Goal: Task Accomplishment & Management: Use online tool/utility

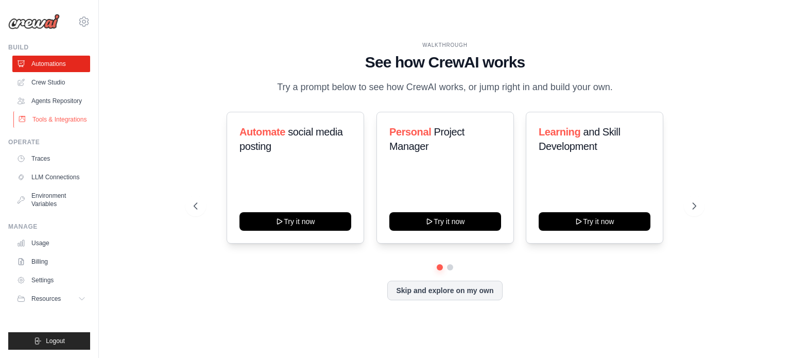
click at [47, 117] on link "Tools & Integrations" at bounding box center [52, 119] width 78 height 16
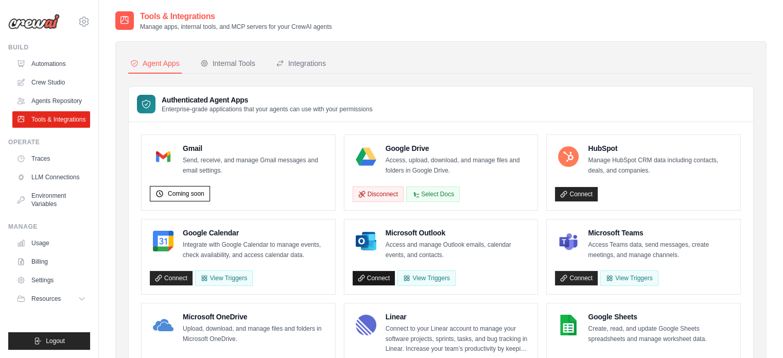
click at [389, 274] on link "Connect" at bounding box center [374, 278] width 43 height 14
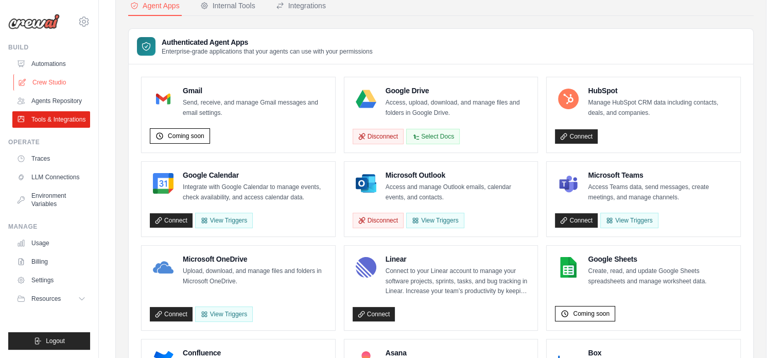
click at [44, 80] on link "Crew Studio" at bounding box center [52, 82] width 78 height 16
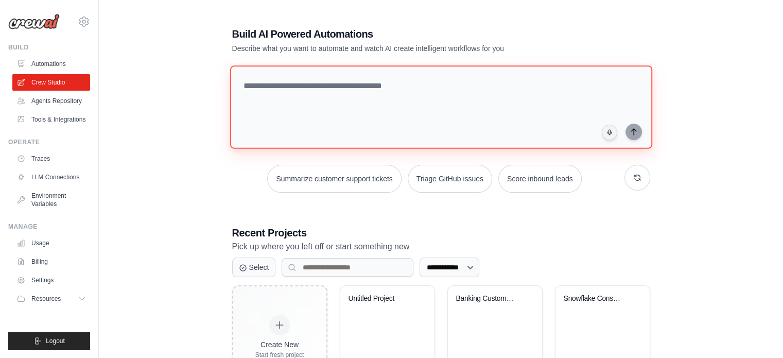
click at [318, 100] on textarea at bounding box center [441, 106] width 422 height 83
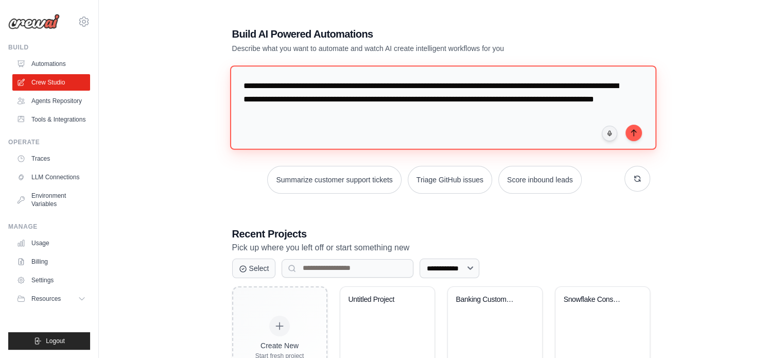
click at [283, 111] on textarea "**********" at bounding box center [443, 107] width 426 height 84
click at [415, 115] on textarea "**********" at bounding box center [443, 107] width 426 height 84
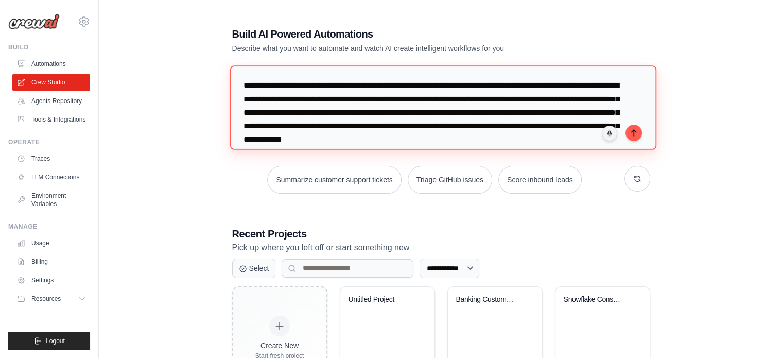
scroll to position [10, 0]
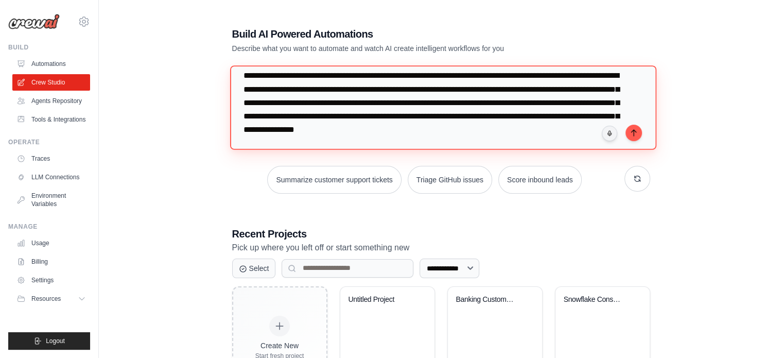
click at [550, 131] on textarea "**********" at bounding box center [443, 107] width 426 height 84
click at [380, 143] on textarea "**********" at bounding box center [443, 107] width 426 height 84
click at [325, 115] on textarea "**********" at bounding box center [443, 107] width 426 height 84
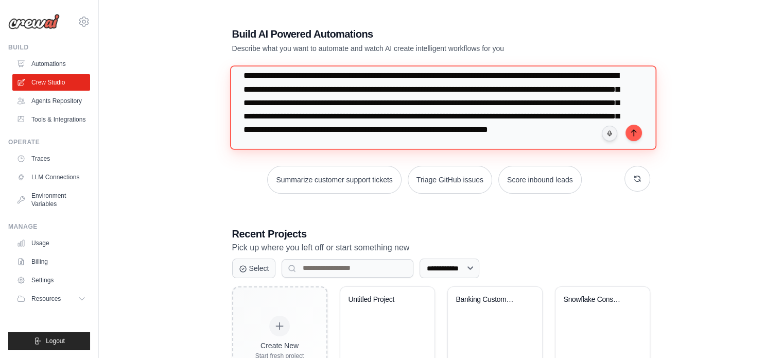
click at [325, 115] on textarea "**********" at bounding box center [443, 107] width 426 height 84
paste textarea "**********"
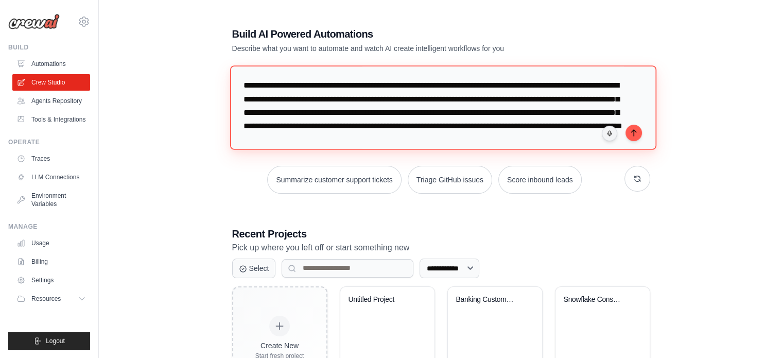
scroll to position [139, 0]
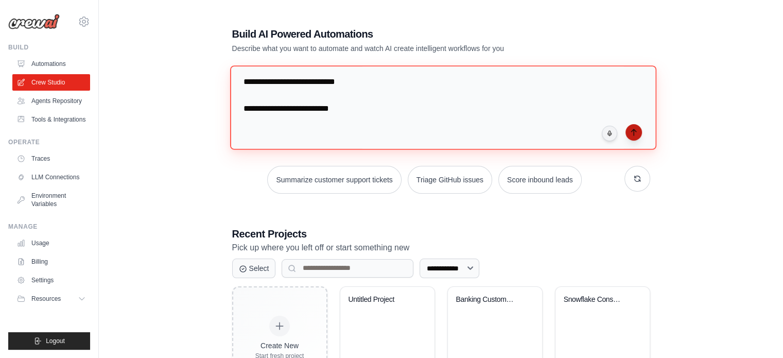
type textarea "**********"
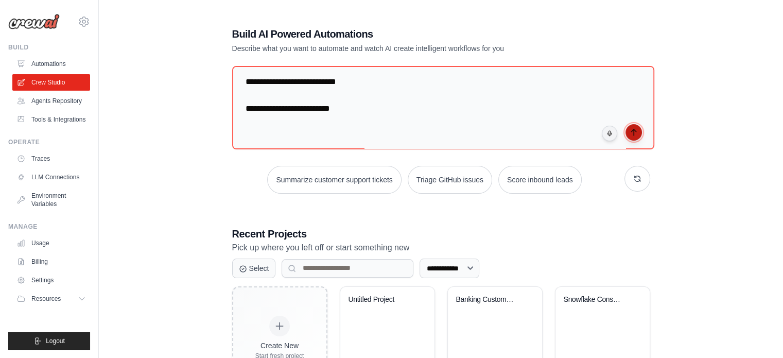
click at [635, 129] on icon "submit" at bounding box center [634, 132] width 8 height 8
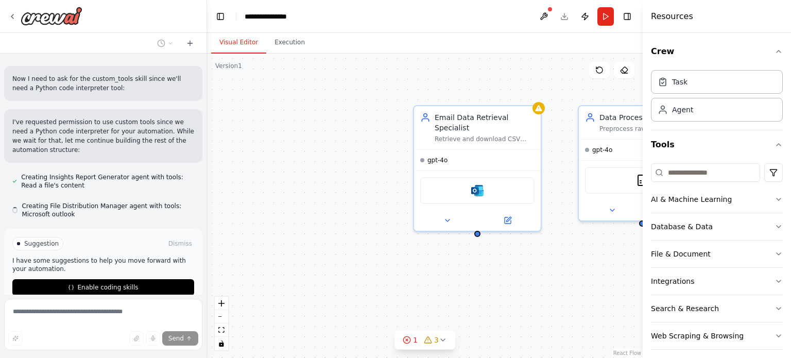
scroll to position [761, 0]
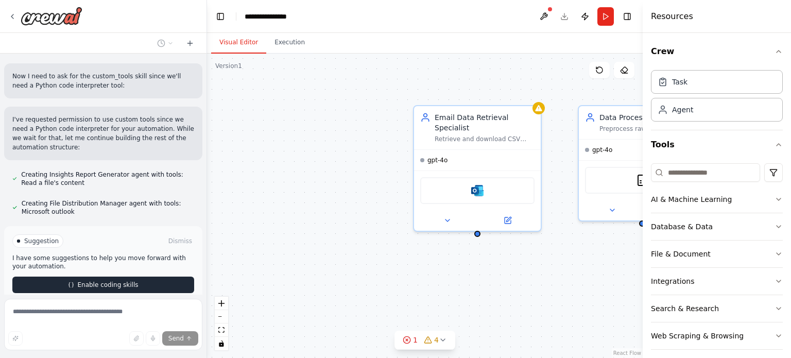
click at [136, 234] on div "Suggestion Dismiss I have some suggestions to help you move forward with your a…" at bounding box center [103, 263] width 182 height 59
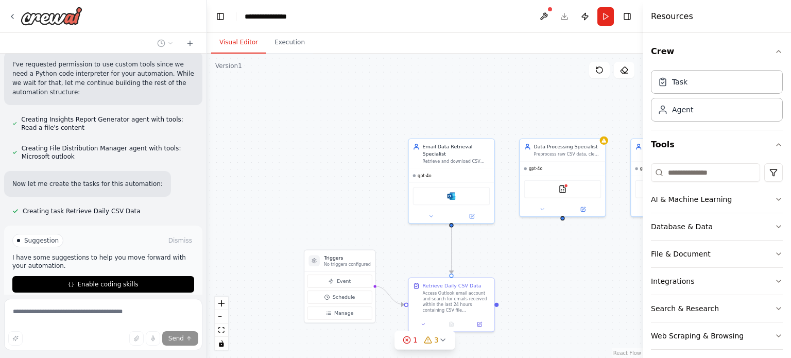
scroll to position [836, 0]
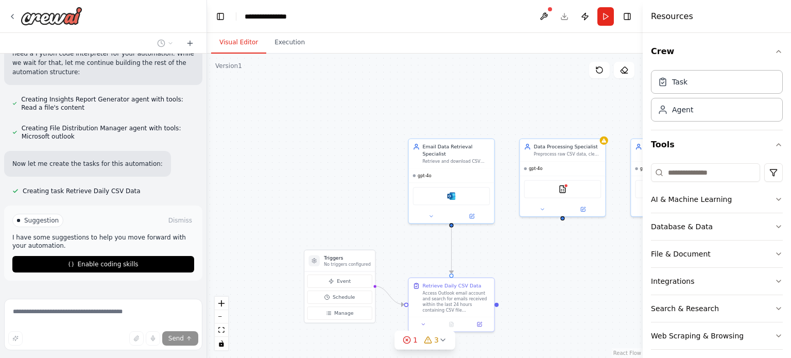
click at [398, 208] on div ".deletable-edge-delete-btn { width: 20px; height: 20px; border: 0px solid #ffff…" at bounding box center [425, 206] width 436 height 304
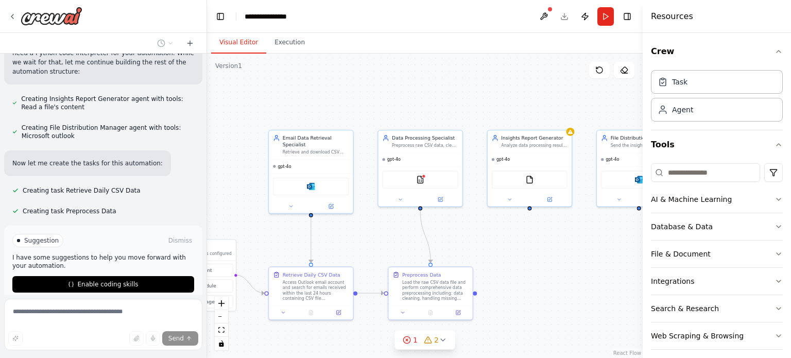
drag, startPoint x: 398, startPoint y: 208, endPoint x: 258, endPoint y: 198, distance: 139.9
click at [258, 198] on div ".deletable-edge-delete-btn { width: 20px; height: 20px; border: 0px solid #ffff…" at bounding box center [425, 206] width 436 height 304
click at [240, 196] on div ".deletable-edge-delete-btn { width: 20px; height: 20px; border: 0px solid #ffff…" at bounding box center [425, 206] width 436 height 304
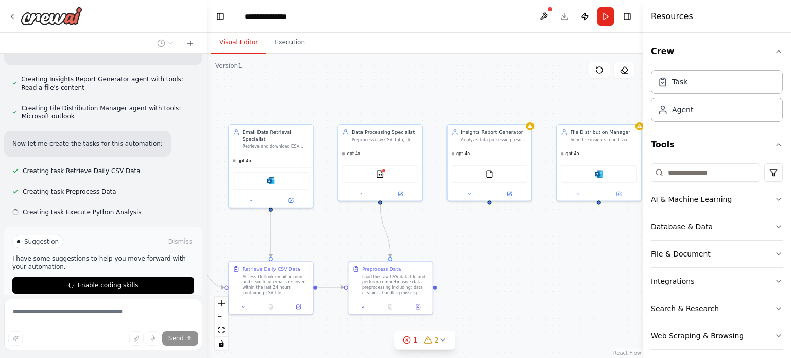
scroll to position [857, 0]
drag, startPoint x: 504, startPoint y: 250, endPoint x: 470, endPoint y: 247, distance: 34.2
click at [470, 247] on div ".deletable-edge-delete-btn { width: 20px; height: 20px; border: 0px solid #ffff…" at bounding box center [425, 206] width 436 height 304
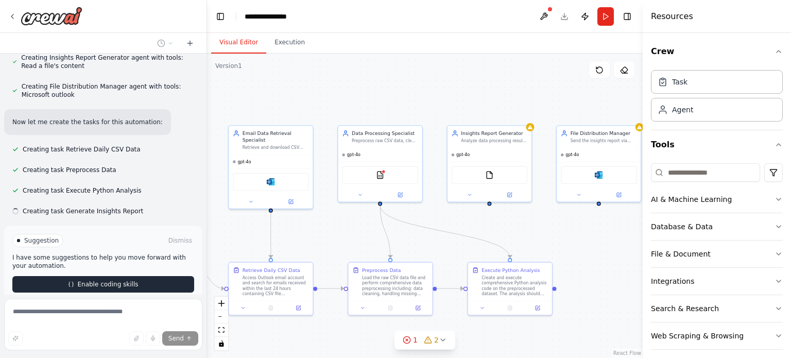
click at [117, 280] on span "Enable coding skills" at bounding box center [107, 284] width 61 height 8
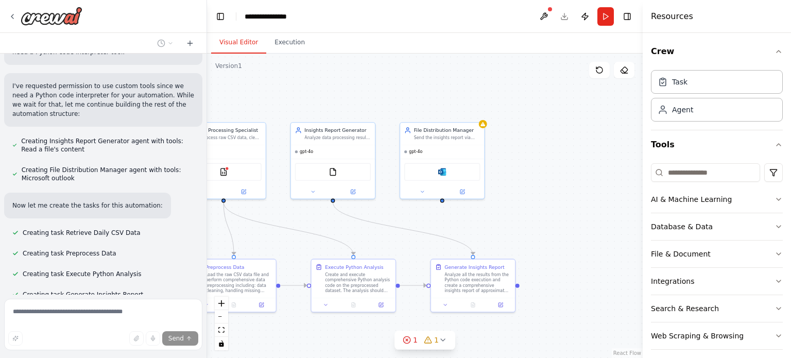
scroll to position [815, 0]
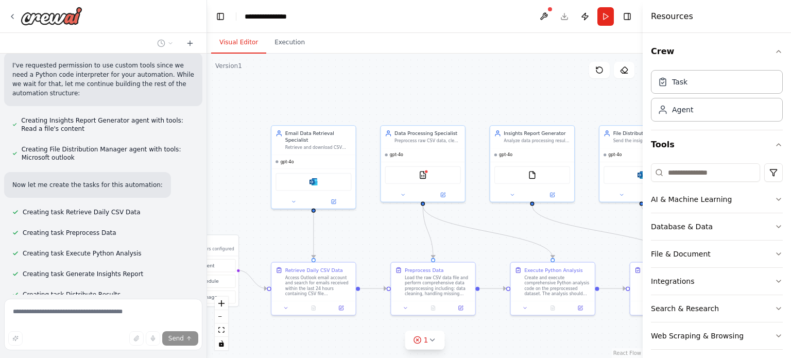
drag, startPoint x: 497, startPoint y: 226, endPoint x: 548, endPoint y: 226, distance: 50.5
click at [548, 226] on div ".deletable-edge-delete-btn { width: 20px; height: 20px; border: 0px solid #ffff…" at bounding box center [425, 206] width 436 height 304
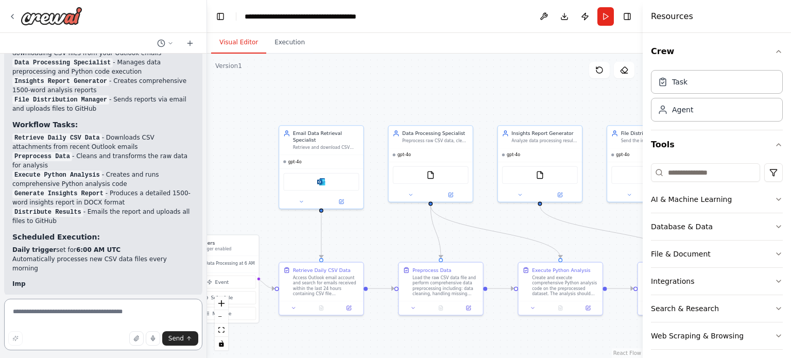
scroll to position [1803, 0]
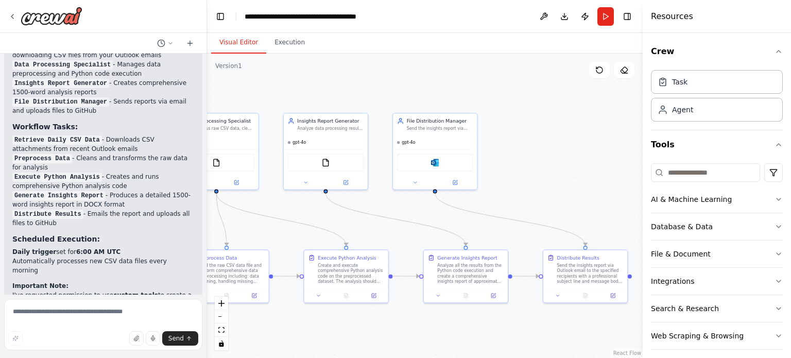
drag, startPoint x: 402, startPoint y: 220, endPoint x: 188, endPoint y: 207, distance: 214.6
click at [188, 207] on div "Every morning at 6 AM, a raw data CSV file will be available in my Outlook acco…" at bounding box center [395, 179] width 791 height 358
click at [383, 230] on div ".deletable-edge-delete-btn { width: 20px; height: 20px; border: 0px solid #ffff…" at bounding box center [425, 206] width 436 height 304
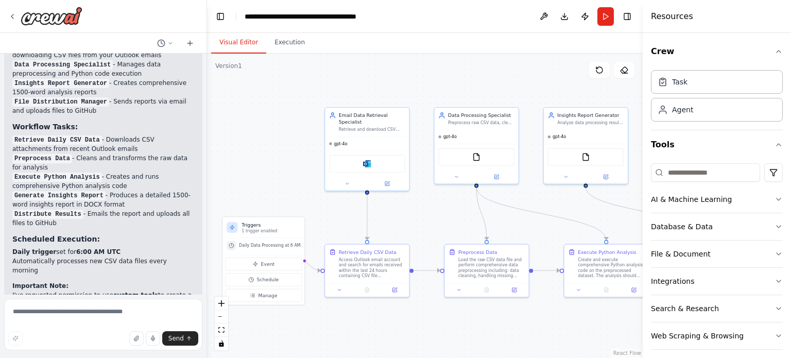
drag, startPoint x: 383, startPoint y: 230, endPoint x: 643, endPoint y: 225, distance: 260.1
click at [643, 225] on div "Every morning at 6 AM, a raw data CSV file will be available in my Outlook acco…" at bounding box center [395, 179] width 791 height 358
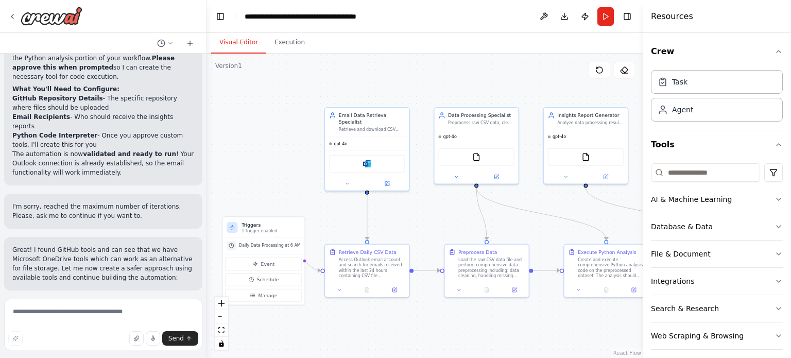
scroll to position [2056, 0]
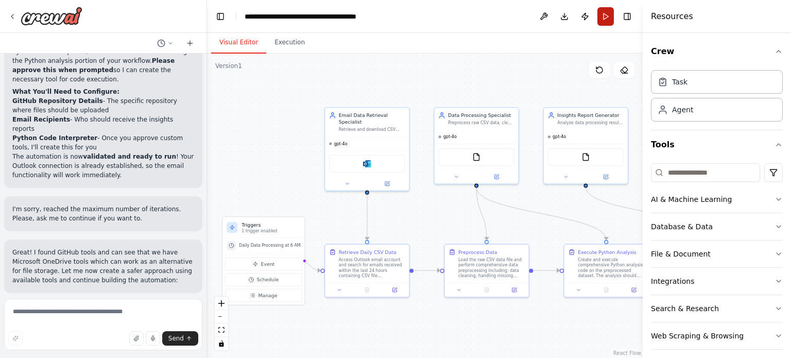
click at [608, 14] on button "Run" at bounding box center [605, 16] width 16 height 19
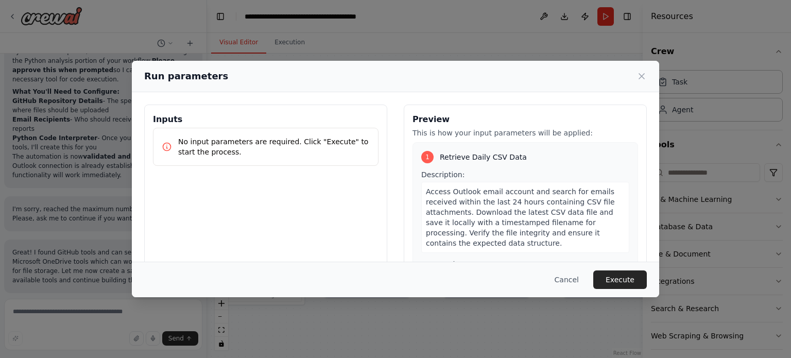
click at [516, 217] on span "Access Outlook email account and search for emails received within the last 24 …" at bounding box center [520, 217] width 189 height 60
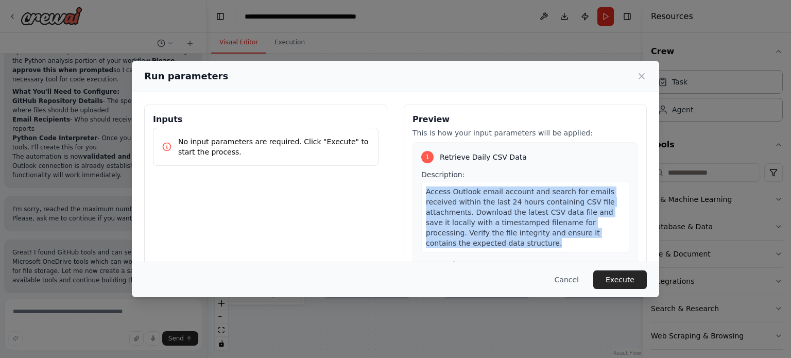
click at [516, 217] on span "Access Outlook email account and search for emails received within the last 24 …" at bounding box center [520, 217] width 189 height 60
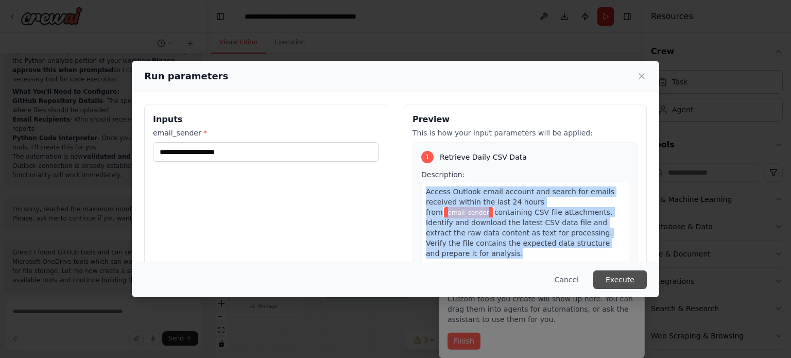
click at [618, 279] on button "Execute" at bounding box center [620, 279] width 54 height 19
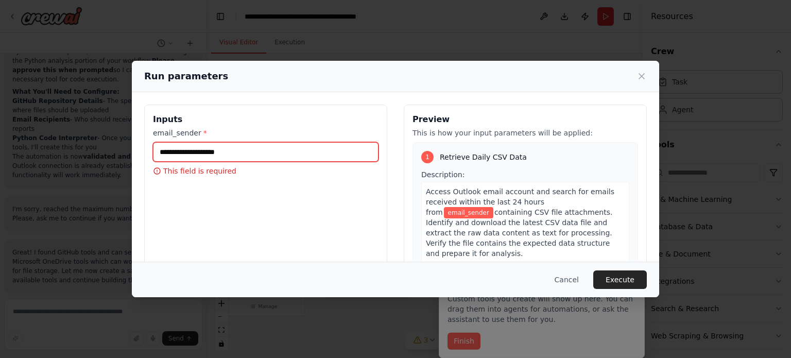
click at [187, 150] on input "email_sender *" at bounding box center [266, 152] width 226 height 20
type input "**********"
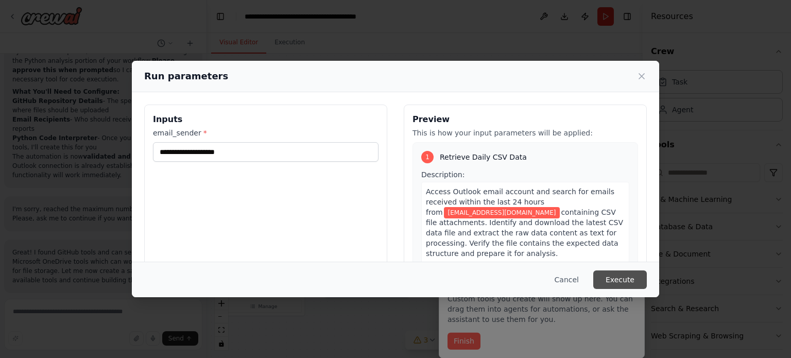
click at [633, 278] on button "Execute" at bounding box center [620, 279] width 54 height 19
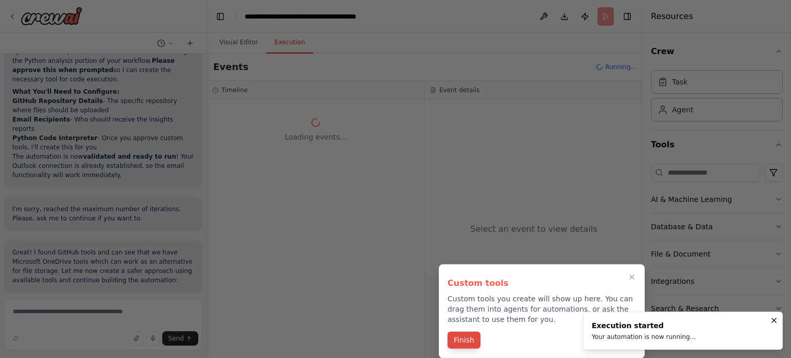
click at [468, 347] on button "Finish" at bounding box center [463, 340] width 33 height 17
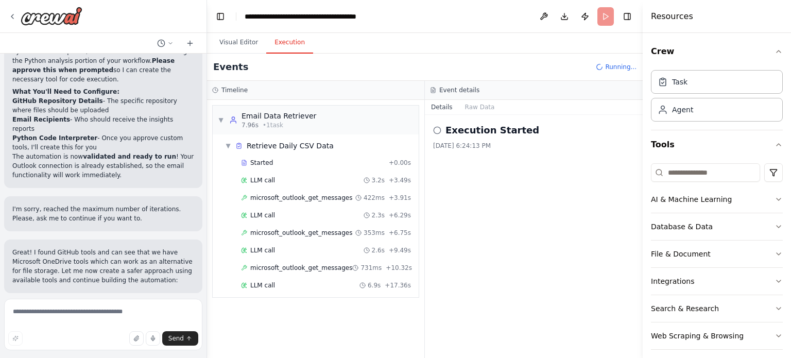
scroll to position [2, 0]
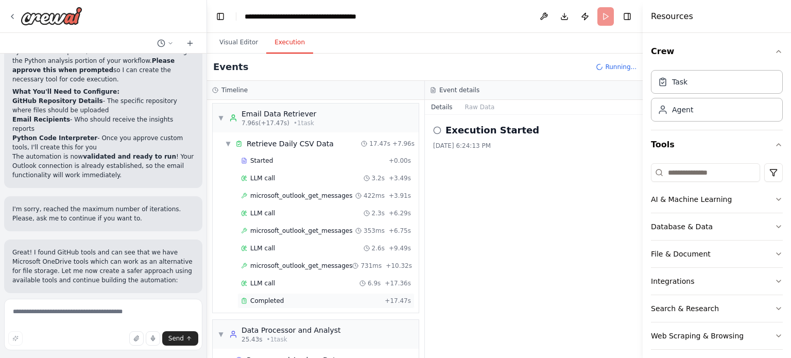
click at [268, 300] on span "Completed" at bounding box center [266, 301] width 33 height 8
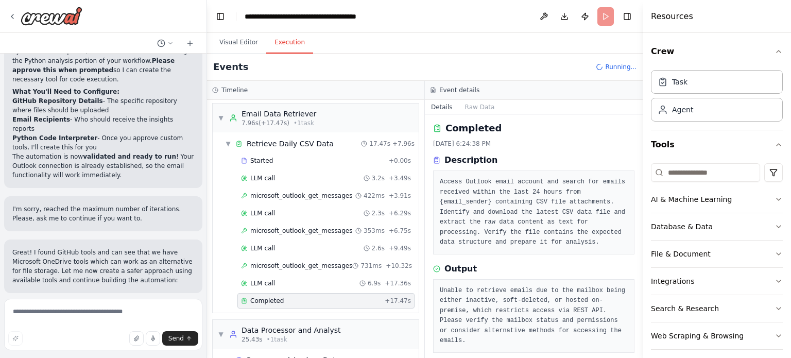
click at [541, 294] on pre "Unable to retrieve emails due to the mailbox being either inactive, soft-delete…" at bounding box center [534, 316] width 188 height 60
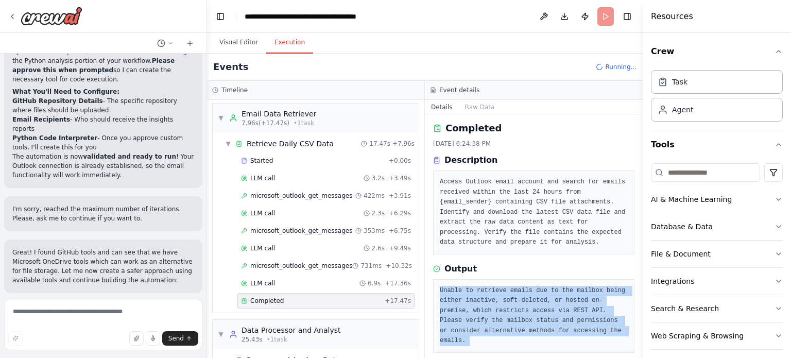
click at [541, 294] on pre "Unable to retrieve emails due to the mailbox being either inactive, soft-delete…" at bounding box center [534, 316] width 188 height 60
click at [519, 308] on pre "Unable to retrieve emails due to the mailbox being either inactive, soft-delete…" at bounding box center [534, 316] width 188 height 60
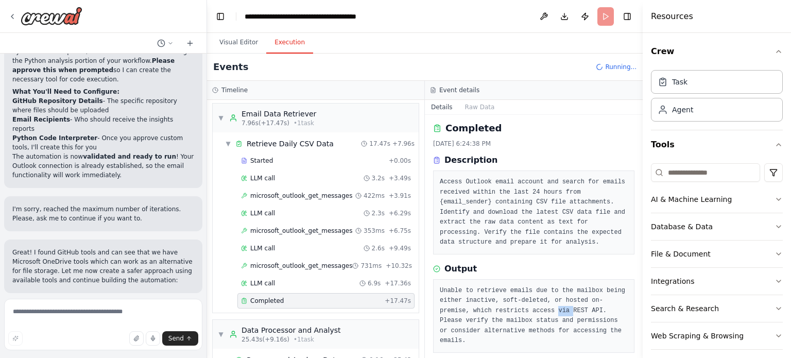
click at [519, 308] on pre "Unable to retrieve emails due to the mailbox being either inactive, soft-delete…" at bounding box center [534, 316] width 188 height 60
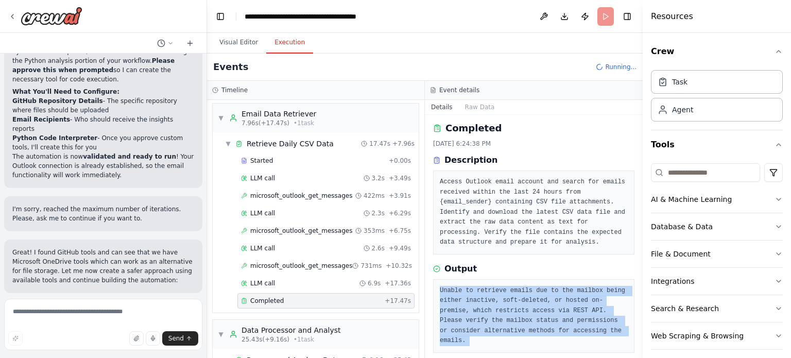
click at [519, 308] on pre "Unable to retrieve emails due to the mailbox being either inactive, soft-delete…" at bounding box center [534, 316] width 188 height 60
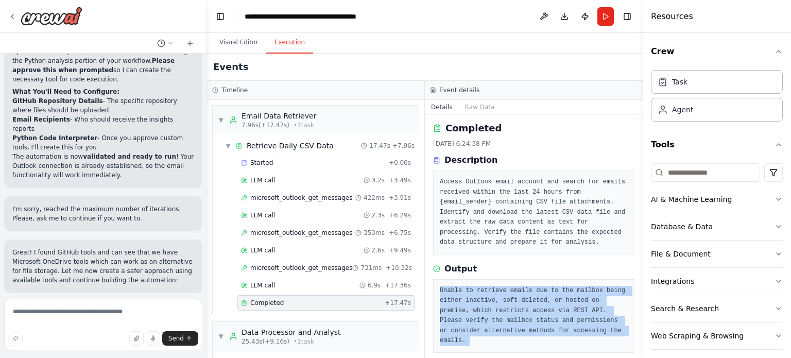
scroll to position [0, 0]
click at [601, 20] on button "Run" at bounding box center [605, 16] width 16 height 19
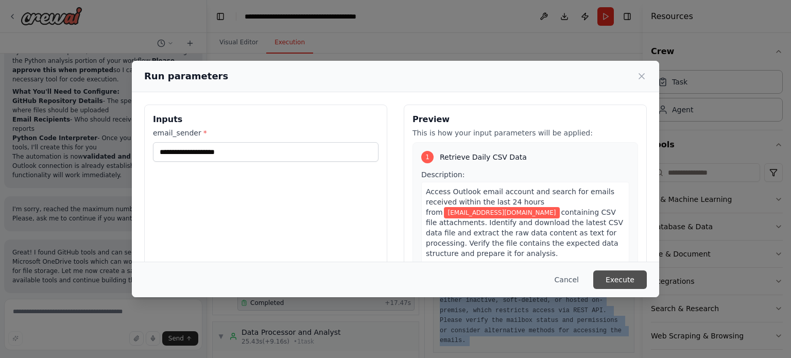
click at [618, 284] on button "Execute" at bounding box center [620, 279] width 54 height 19
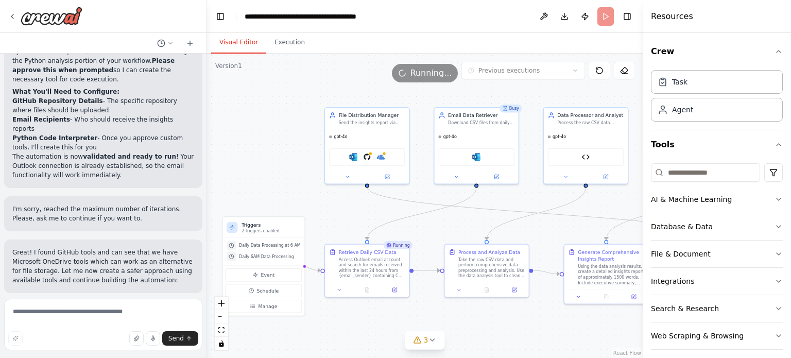
click at [249, 46] on button "Visual Editor" at bounding box center [238, 43] width 55 height 22
click at [262, 238] on div "Daily Data Processing at 6 AM Daily 6AM Data Processing" at bounding box center [263, 251] width 82 height 27
click at [272, 311] on button "Manage" at bounding box center [264, 306] width 77 height 13
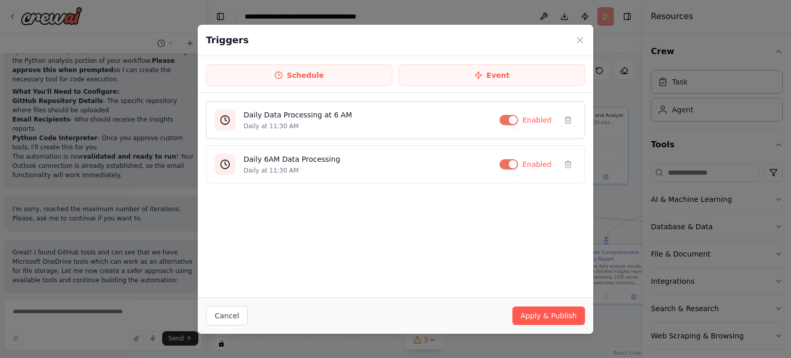
click at [510, 119] on button "button" at bounding box center [508, 120] width 19 height 10
click at [509, 160] on button "button" at bounding box center [508, 164] width 19 height 10
click at [544, 308] on button "Apply & Publish" at bounding box center [548, 315] width 73 height 19
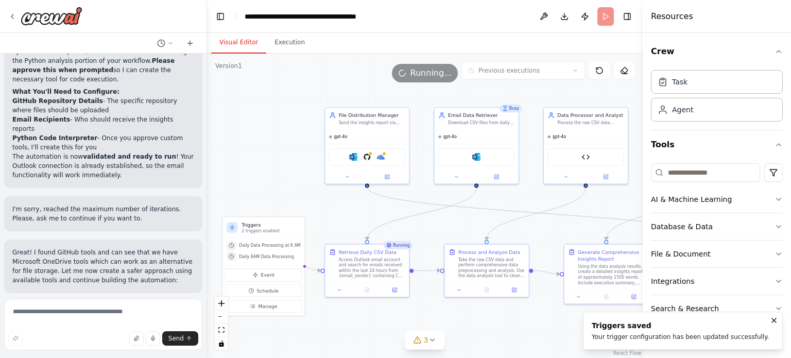
click at [566, 116] on div "Data Processor and Analyst" at bounding box center [590, 115] width 66 height 7
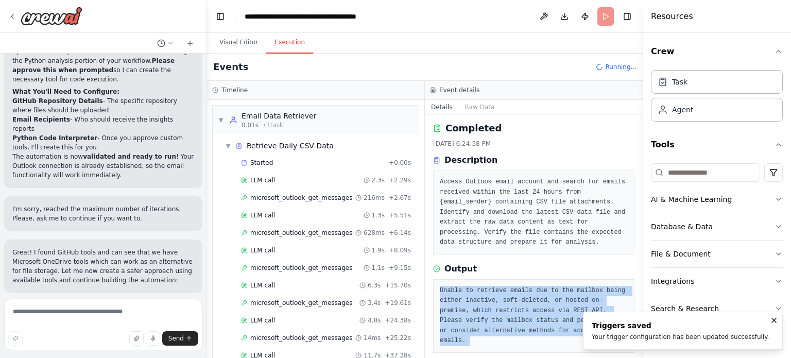
click at [279, 47] on button "Execution" at bounding box center [289, 43] width 47 height 22
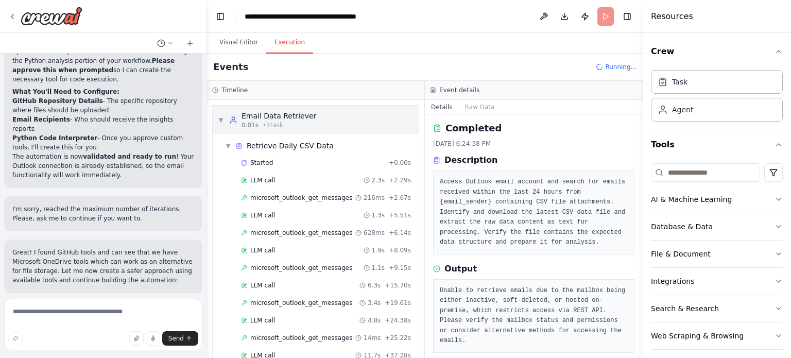
click at [223, 117] on span "▼" at bounding box center [221, 120] width 6 height 8
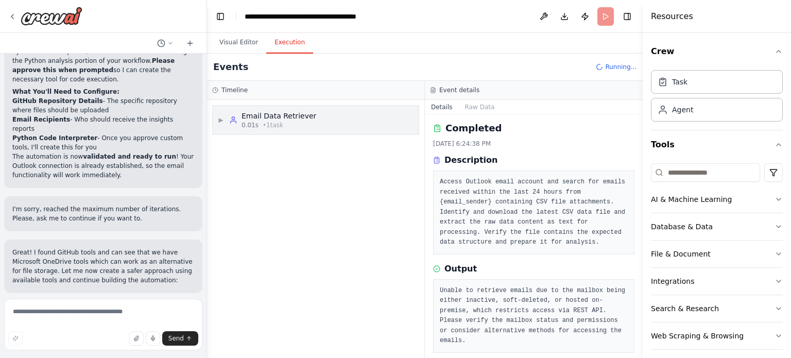
click at [223, 117] on span "▶" at bounding box center [221, 120] width 6 height 8
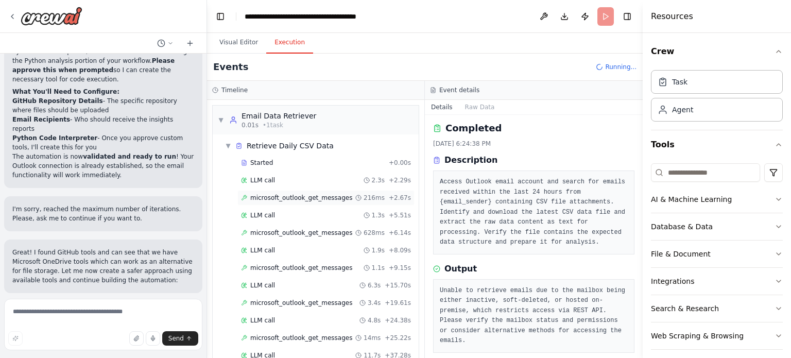
scroll to position [157, 0]
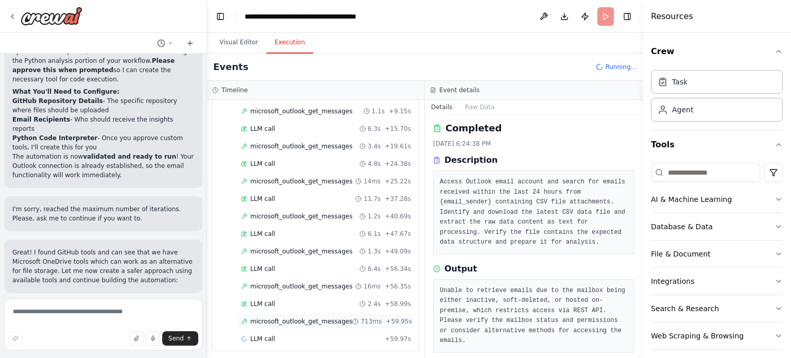
click at [277, 320] on span "microsoft_outlook_get_messages" at bounding box center [301, 321] width 102 height 8
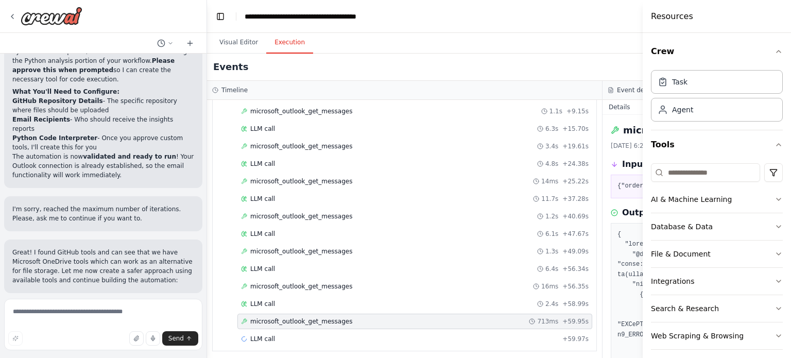
click at [277, 320] on span "microsoft_outlook_get_messages" at bounding box center [301, 321] width 102 height 8
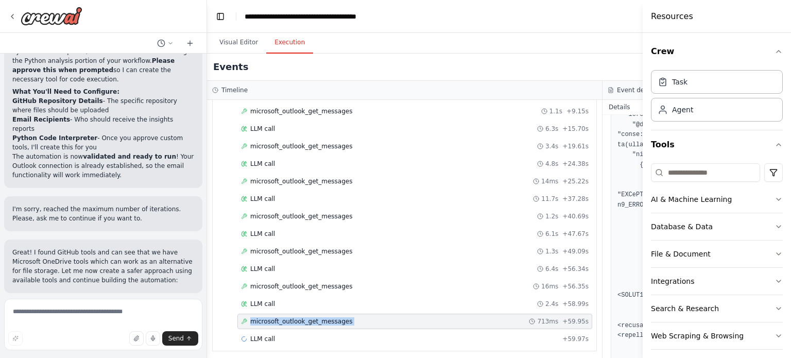
scroll to position [0, 0]
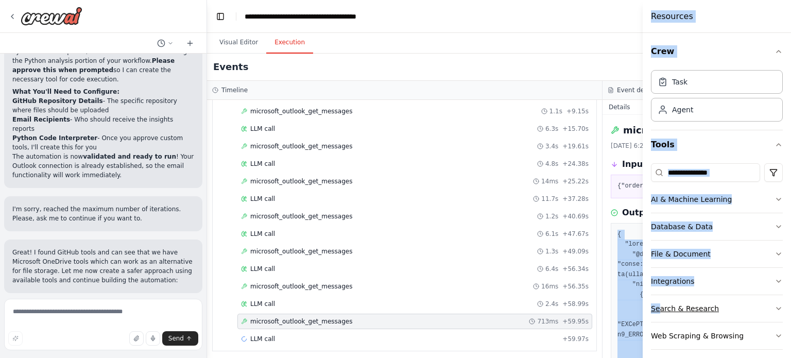
drag, startPoint x: 615, startPoint y: 227, endPoint x: 660, endPoint y: 319, distance: 102.9
click at [660, 319] on div "Every morning at 6 AM, a raw data CSV file will be available in my Outlook acco…" at bounding box center [395, 179] width 791 height 358
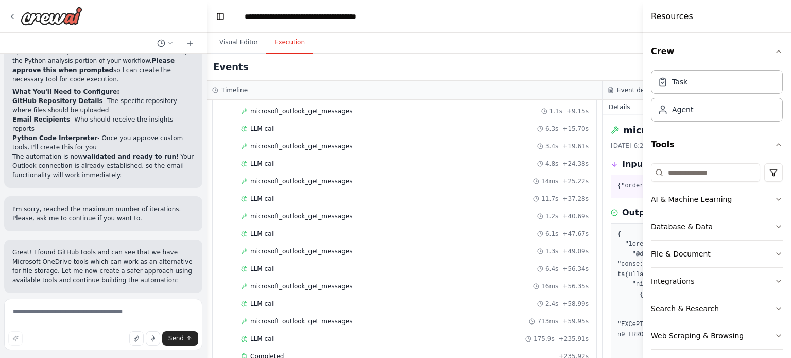
scroll to position [267, 0]
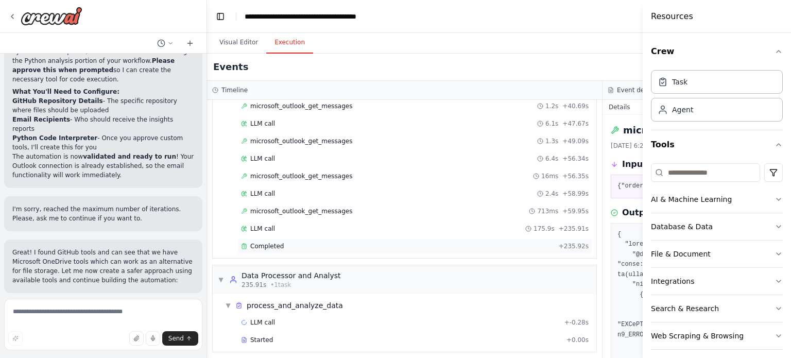
click at [269, 242] on span "Completed" at bounding box center [266, 246] width 33 height 8
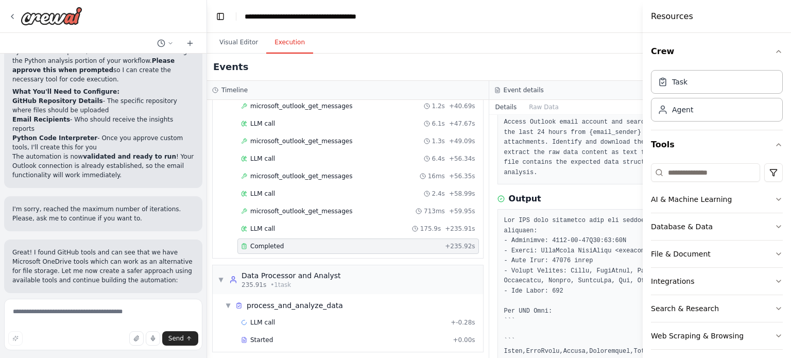
scroll to position [68, 0]
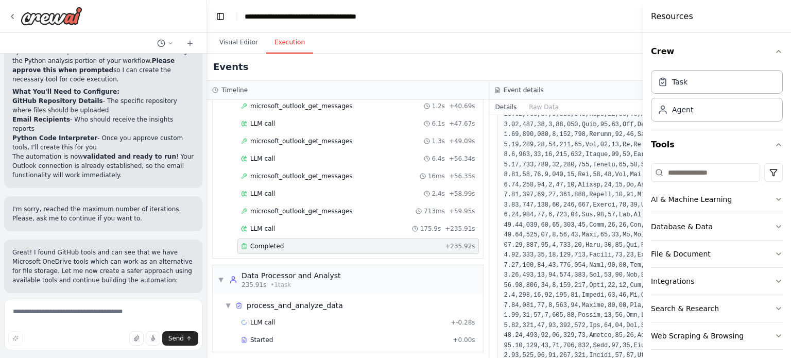
scroll to position [1870, 0]
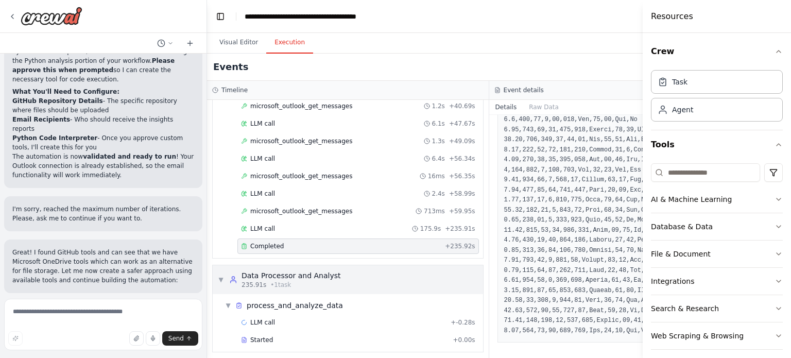
click at [301, 270] on div "Data Processor and Analyst" at bounding box center [291, 275] width 99 height 10
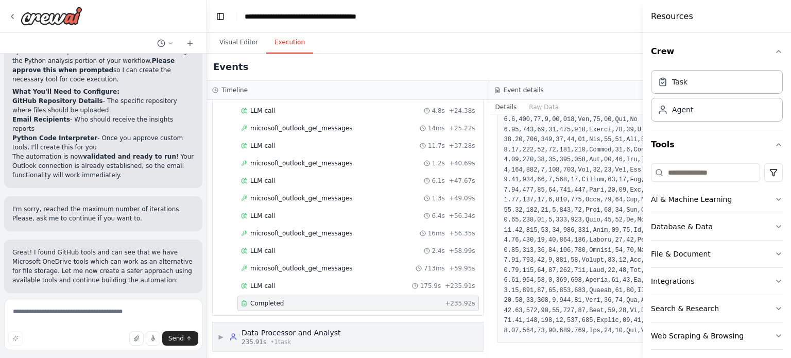
click at [231, 333] on icon at bounding box center [233, 337] width 8 height 8
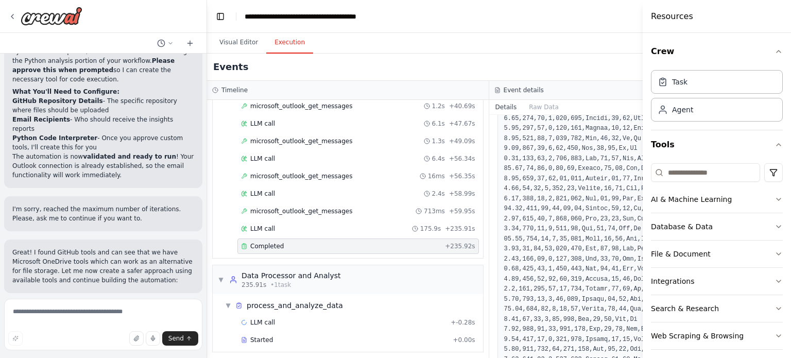
scroll to position [666, 0]
click at [523, 106] on button "Raw Data" at bounding box center [544, 107] width 42 height 14
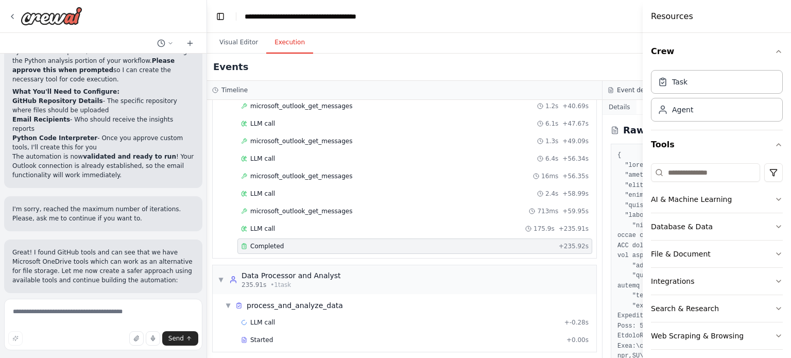
click at [615, 109] on button "Details" at bounding box center [619, 107] width 34 height 14
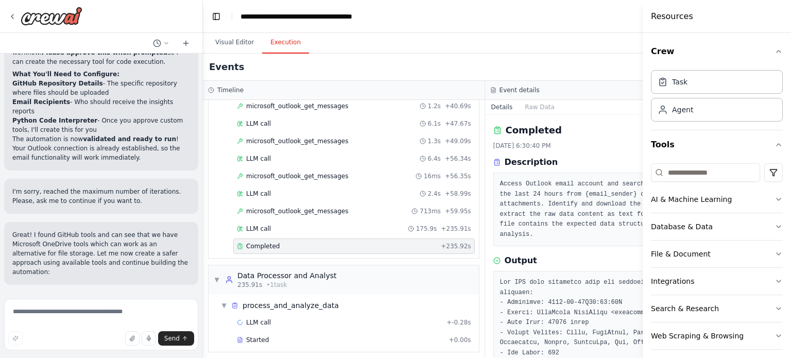
scroll to position [2118, 0]
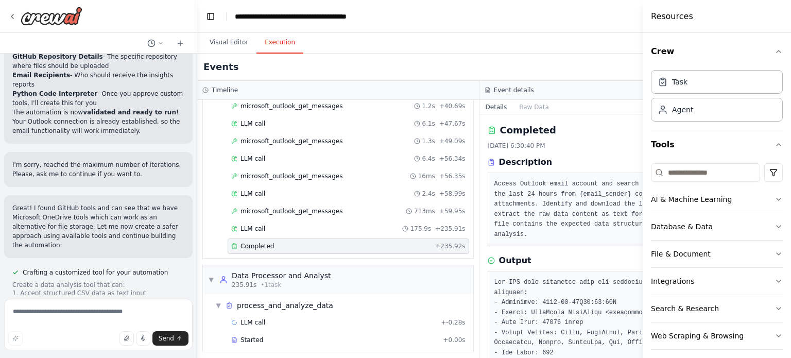
drag, startPoint x: 204, startPoint y: 100, endPoint x: 197, endPoint y: 101, distance: 7.7
click at [197, 101] on div "Every morning at 6 AM, a raw data CSV file will be available in my Outlook acco…" at bounding box center [395, 179] width 791 height 358
drag, startPoint x: 197, startPoint y: 101, endPoint x: 428, endPoint y: 79, distance: 232.7
click at [428, 79] on div "Events Running..." at bounding box center [479, 67] width 564 height 27
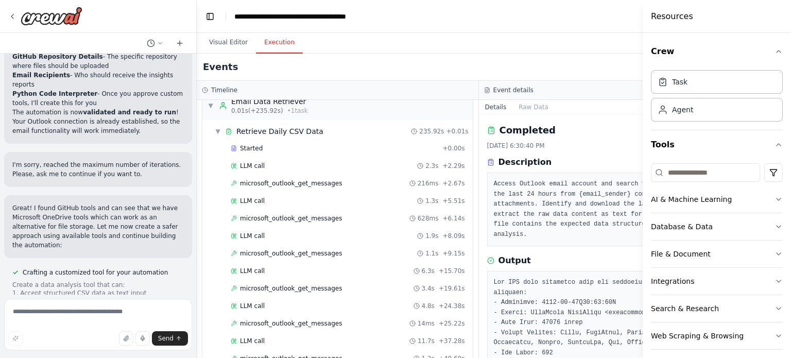
scroll to position [0, 0]
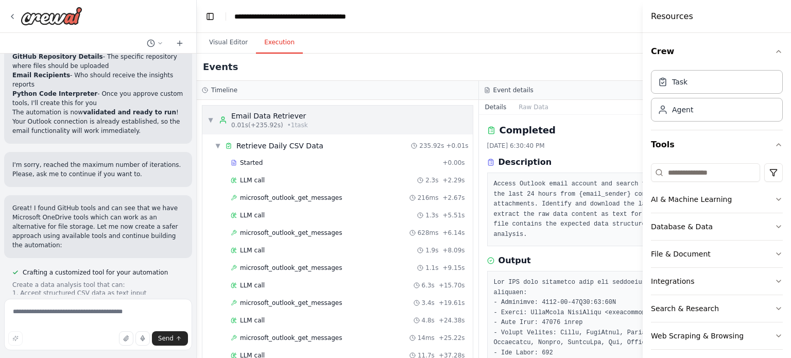
click at [215, 126] on div "▼ Email Data Retriever 0.01s (+235.92s) • 1 task" at bounding box center [258, 120] width 100 height 19
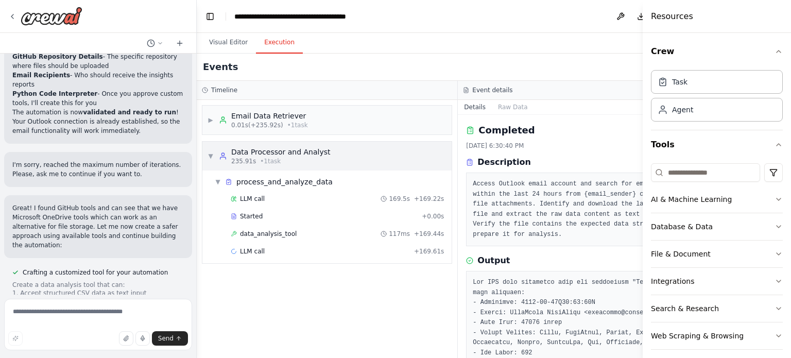
click at [214, 161] on div "▼ Data Processor and Analyst 235.91s • 1 task" at bounding box center [269, 156] width 123 height 19
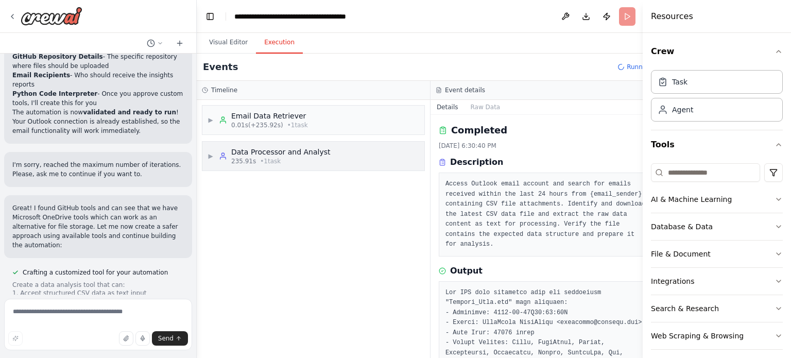
click at [214, 161] on div "▶ Data Processor and Analyst 235.91s • 1 task" at bounding box center [269, 156] width 123 height 19
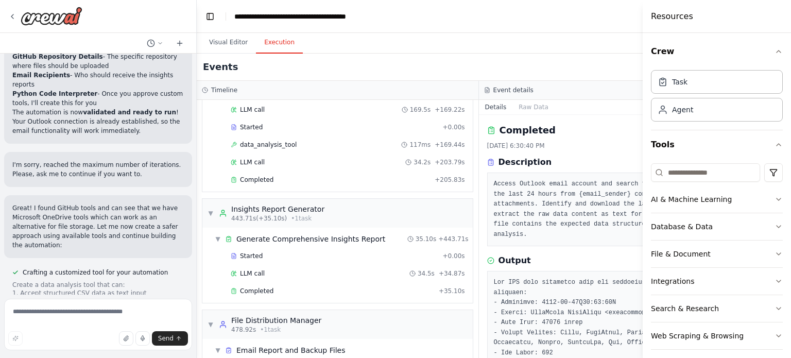
scroll to position [540, 0]
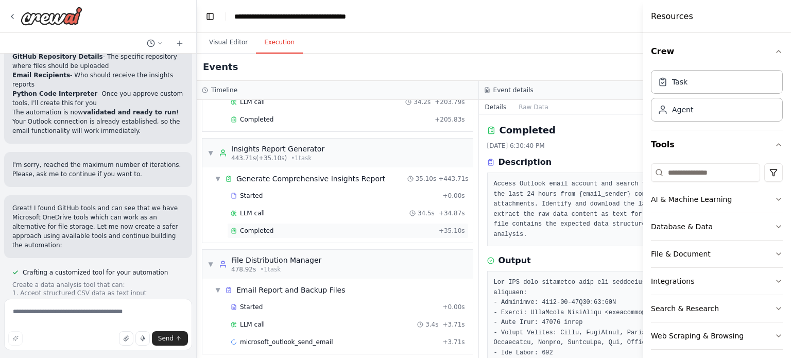
click at [296, 227] on div "Completed" at bounding box center [333, 231] width 204 height 8
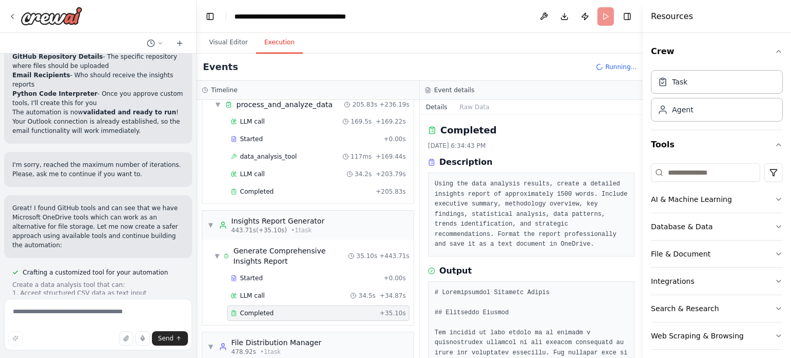
scroll to position [468, 0]
click at [253, 187] on span "Completed" at bounding box center [256, 191] width 33 height 8
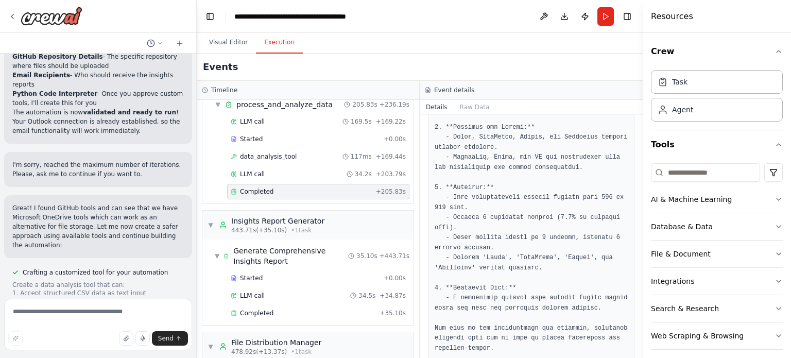
scroll to position [1167, 0]
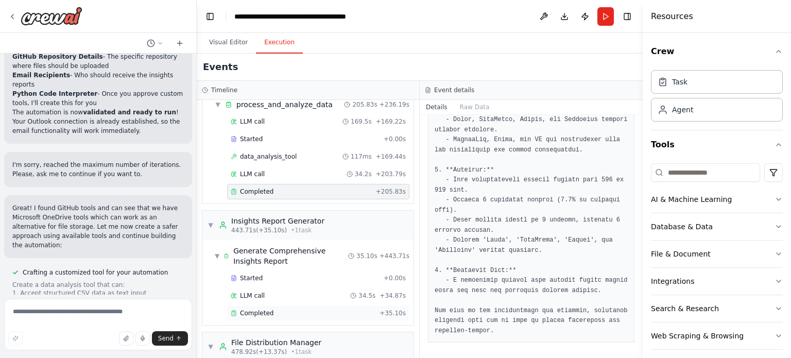
click at [258, 309] on span "Completed" at bounding box center [256, 313] width 33 height 8
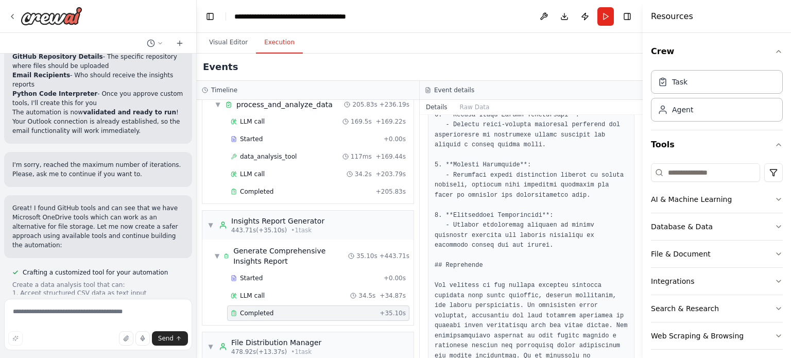
scroll to position [1860, 0]
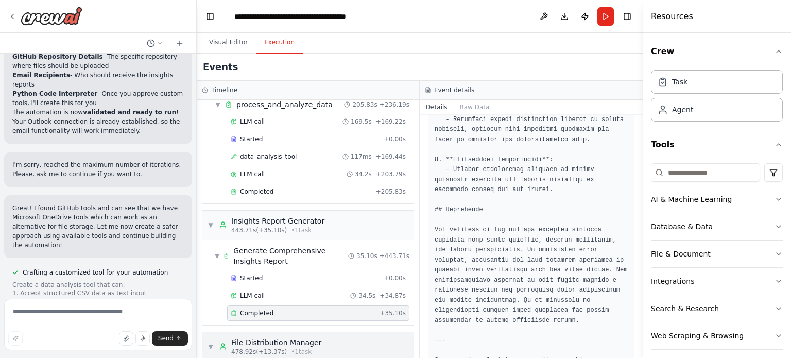
click at [214, 341] on div "▼ File Distribution Manager 478.92s (+13.37s) • 1 task" at bounding box center [265, 346] width 114 height 19
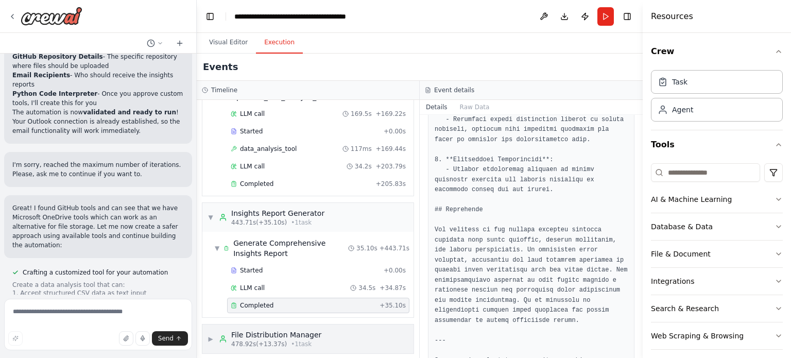
click at [229, 335] on div "File Distribution Manager 478.92s (+13.37s) • 1 task" at bounding box center [270, 339] width 102 height 19
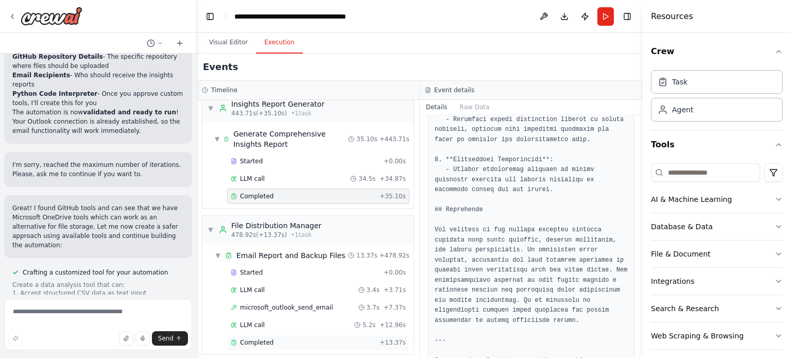
click at [277, 338] on div "Completed" at bounding box center [303, 342] width 145 height 8
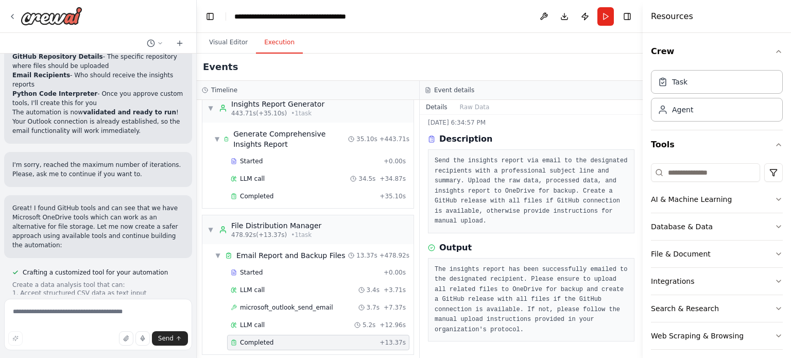
scroll to position [12, 0]
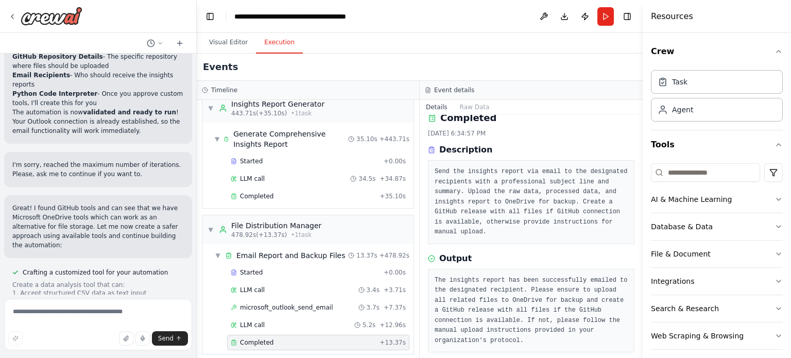
click at [260, 338] on span "Completed" at bounding box center [256, 342] width 33 height 8
click at [547, 311] on pre "The insights report has been successfully emailed to the designated recipient. …" at bounding box center [531, 310] width 193 height 71
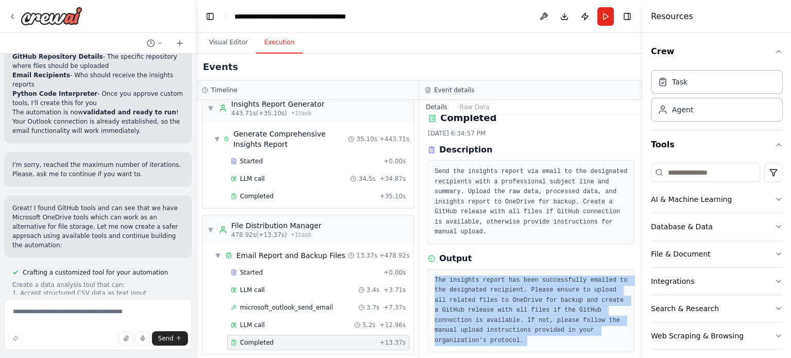
click at [547, 311] on pre "The insights report has been successfully emailed to the designated recipient. …" at bounding box center [531, 310] width 193 height 71
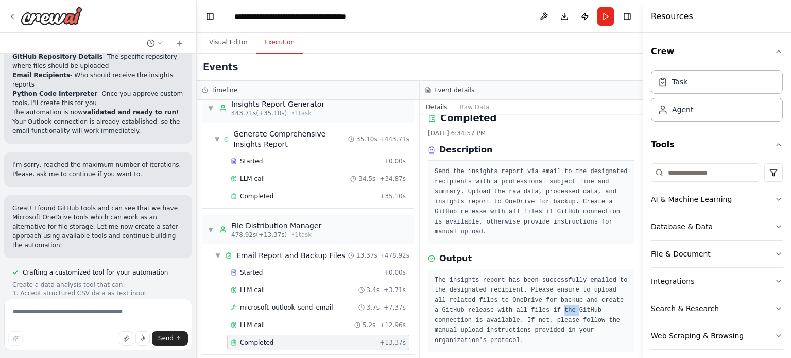
click at [547, 311] on pre "The insights report has been successfully emailed to the designated recipient. …" at bounding box center [531, 310] width 193 height 71
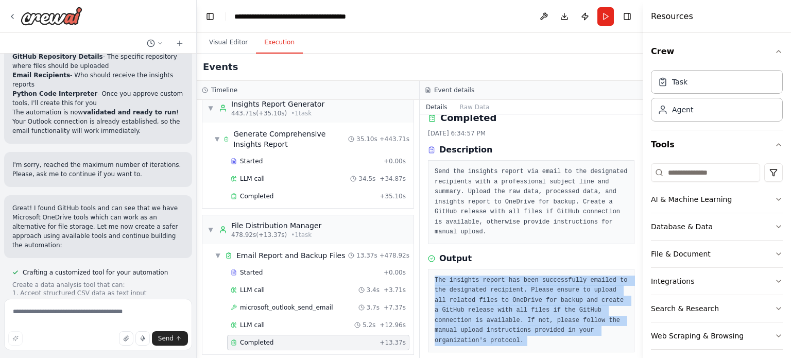
click at [547, 311] on pre "The insights report has been successfully emailed to the designated recipient. …" at bounding box center [531, 310] width 193 height 71
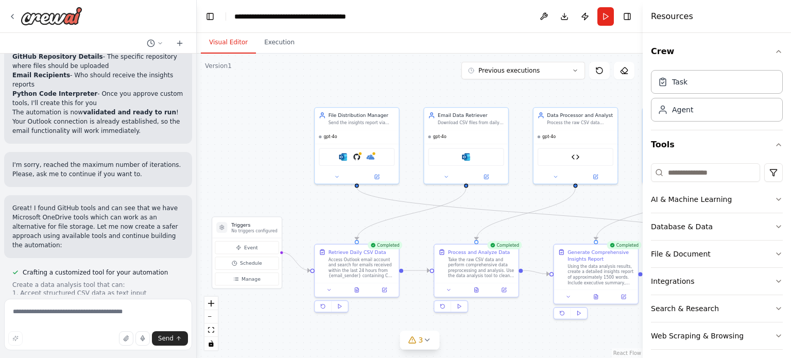
click at [229, 46] on button "Visual Editor" at bounding box center [228, 43] width 55 height 22
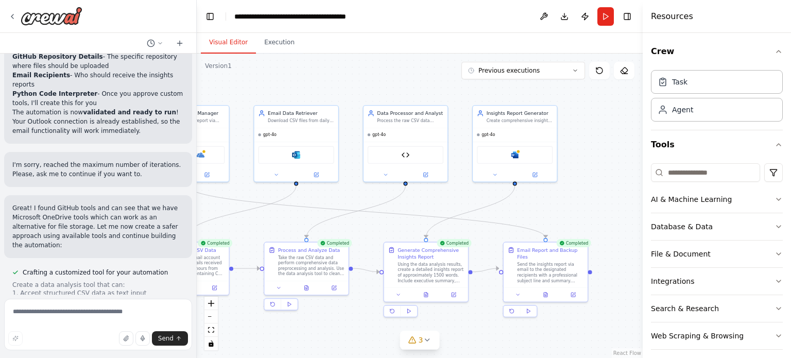
drag, startPoint x: 453, startPoint y: 232, endPoint x: 280, endPoint y: 230, distance: 173.5
click at [280, 230] on div ".deletable-edge-delete-btn { width: 20px; height: 20px; border: 0px solid #ffff…" at bounding box center [420, 206] width 446 height 304
click at [537, 175] on button at bounding box center [531, 173] width 39 height 8
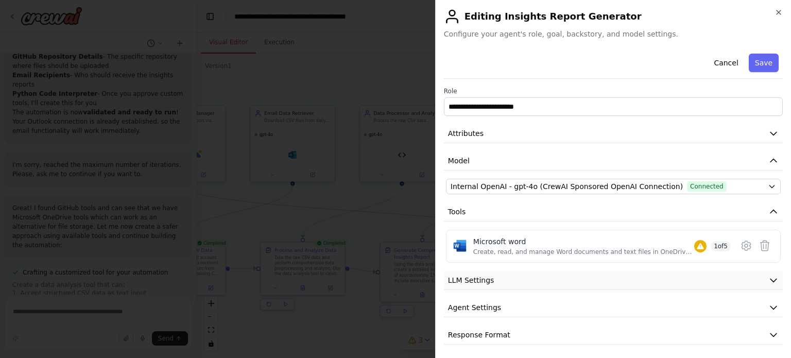
scroll to position [2, 0]
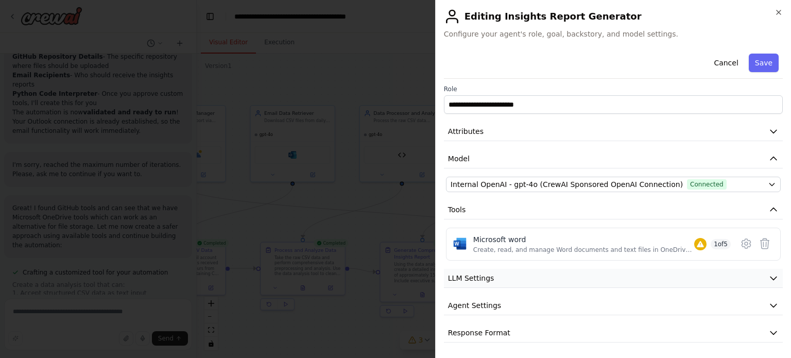
click at [540, 270] on button "LLM Settings" at bounding box center [613, 278] width 339 height 19
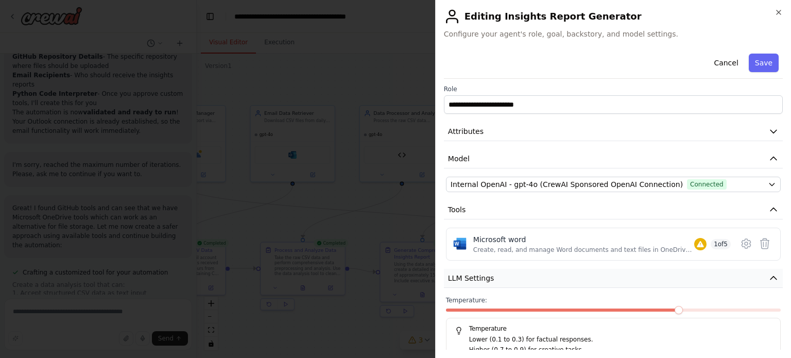
click at [540, 270] on button "LLM Settings" at bounding box center [613, 278] width 339 height 19
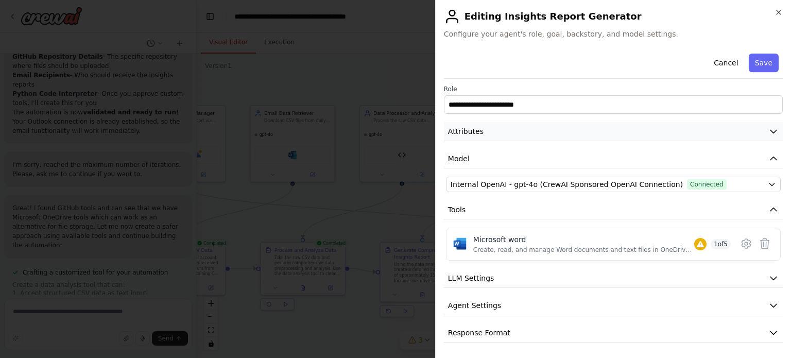
click at [482, 131] on button "Attributes" at bounding box center [613, 131] width 339 height 19
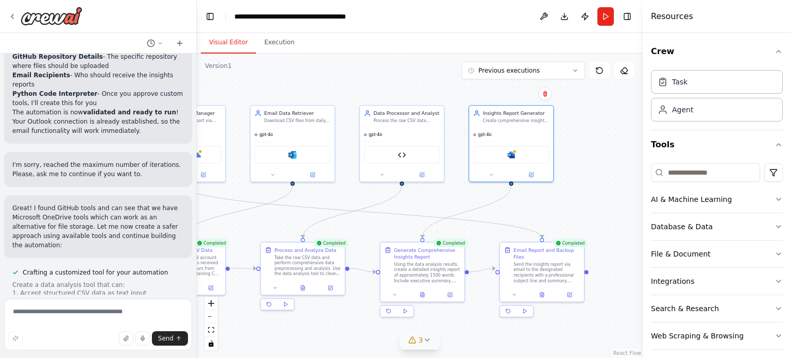
click at [423, 341] on icon at bounding box center [427, 340] width 8 height 8
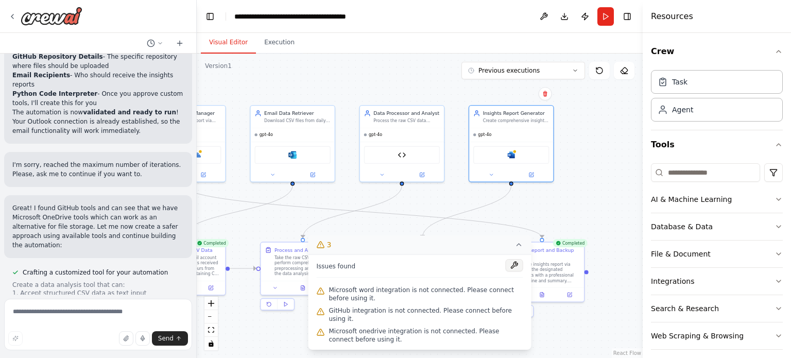
click at [516, 271] on button at bounding box center [515, 265] width 18 height 12
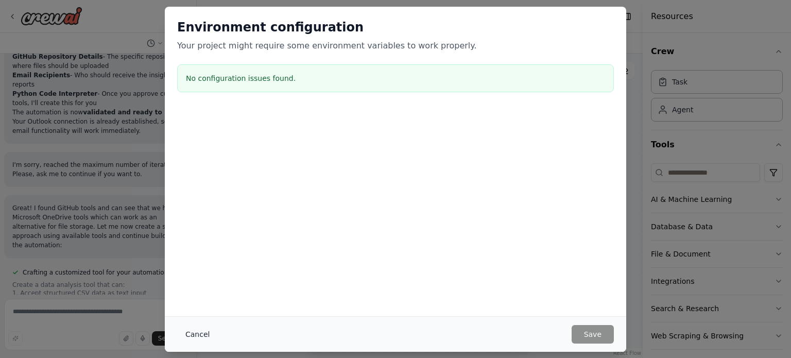
click at [196, 329] on button "Cancel" at bounding box center [197, 334] width 41 height 19
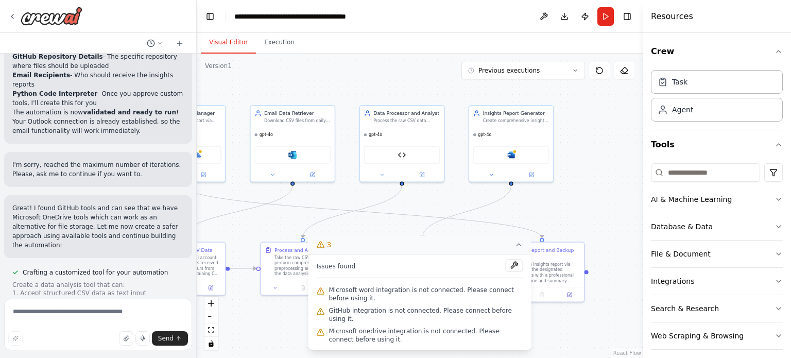
click at [568, 326] on div ".deletable-edge-delete-btn { width: 20px; height: 20px; border: 0px solid #ffff…" at bounding box center [420, 206] width 446 height 304
drag, startPoint x: 412, startPoint y: 292, endPoint x: 404, endPoint y: 296, distance: 9.5
click at [404, 296] on div "Microsoft word integration is not connected. Please connect before using it." at bounding box center [420, 294] width 206 height 21
click at [404, 296] on span "Microsoft word integration is not connected. Please connect before using it." at bounding box center [426, 294] width 194 height 16
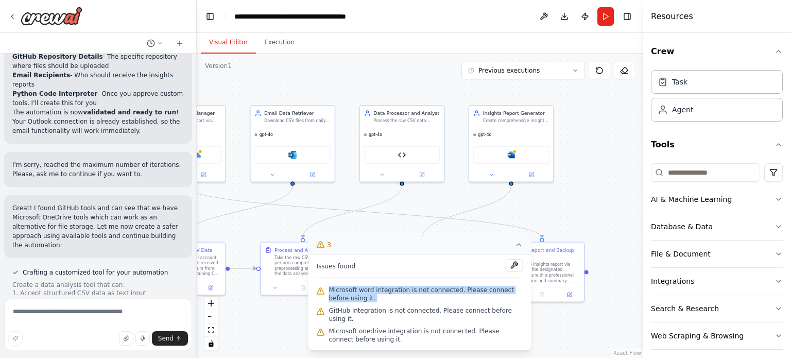
click at [404, 296] on span "Microsoft word integration is not connected. Please connect before using it." at bounding box center [426, 294] width 194 height 16
click at [378, 317] on span "GitHub integration is not connected. Please connect before using it." at bounding box center [426, 314] width 194 height 16
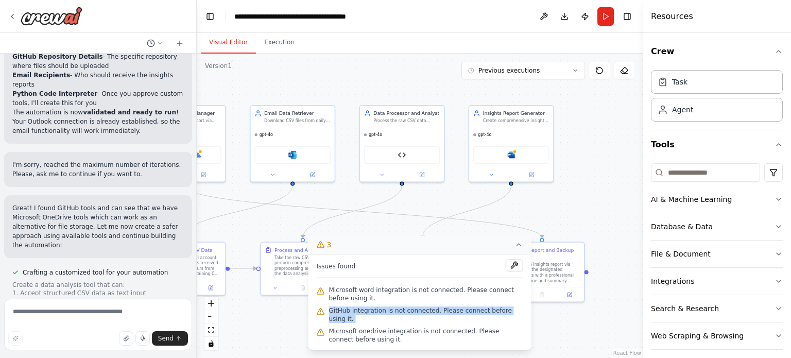
click at [378, 317] on span "GitHub integration is not connected. Please connect before using it." at bounding box center [426, 314] width 194 height 16
click at [354, 336] on span "Microsoft onedrive integration is not connected. Please connect before using it." at bounding box center [426, 335] width 194 height 16
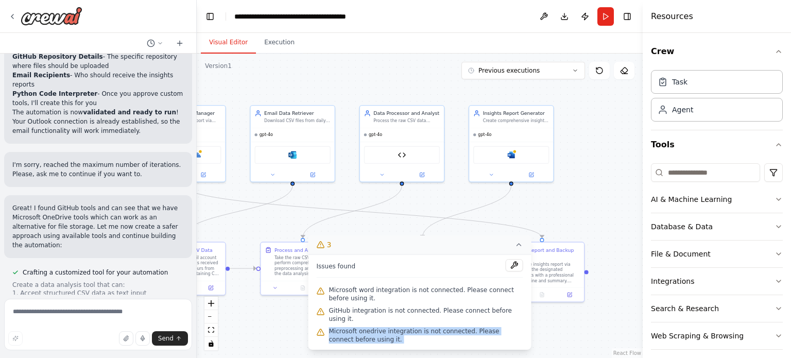
click at [354, 336] on span "Microsoft onedrive integration is not connected. Please connect before using it." at bounding box center [426, 335] width 194 height 16
click at [343, 327] on span "Microsoft onedrive integration is not connected. Please connect before using it." at bounding box center [426, 335] width 194 height 16
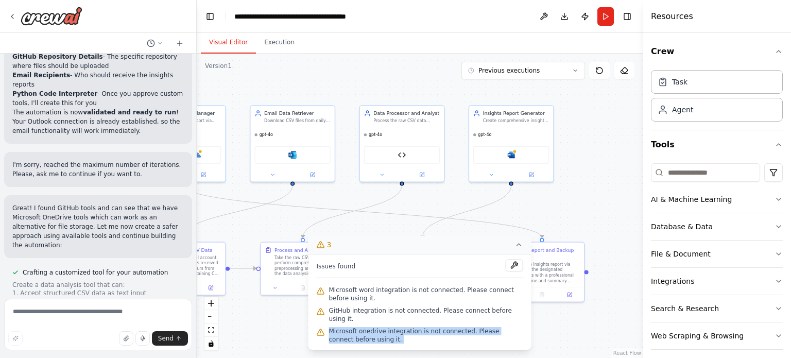
click at [343, 327] on span "Microsoft onedrive integration is not connected. Please connect before using it." at bounding box center [426, 335] width 194 height 16
click at [341, 304] on div "Microsoft word integration is not connected. Please connect before using it." at bounding box center [420, 294] width 206 height 21
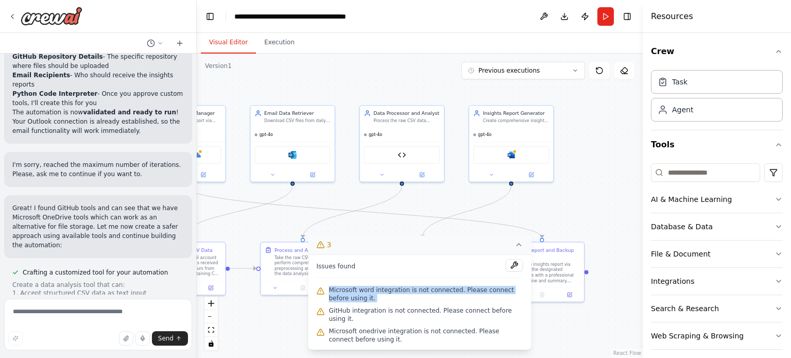
click at [341, 304] on div "Microsoft word integration is not connected. Please connect before using it." at bounding box center [420, 294] width 206 height 21
click at [367, 220] on div ".deletable-edge-delete-btn { width: 20px; height: 20px; border: 0px solid #ffff…" at bounding box center [420, 206] width 446 height 304
click at [403, 223] on div ".deletable-edge-delete-btn { width: 20px; height: 20px; border: 0px solid #ffff…" at bounding box center [420, 206] width 446 height 304
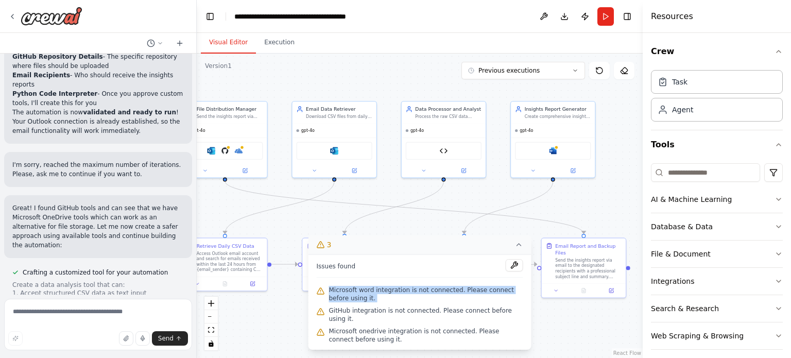
drag, startPoint x: 403, startPoint y: 223, endPoint x: 445, endPoint y: 218, distance: 42.5
click at [445, 218] on div ".deletable-edge-delete-btn { width: 20px; height: 20px; border: 0px solid #ffff…" at bounding box center [420, 206] width 446 height 304
click at [228, 149] on img at bounding box center [225, 148] width 8 height 8
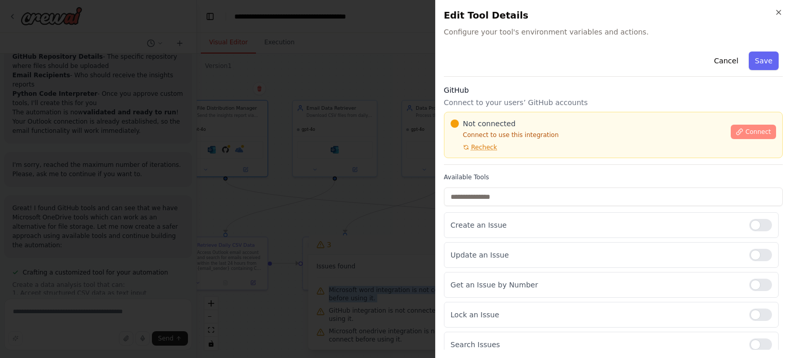
click at [758, 126] on button "Connect" at bounding box center [753, 132] width 45 height 14
click at [752, 130] on span "Connect" at bounding box center [758, 132] width 26 height 8
click at [774, 11] on icon "button" at bounding box center [778, 12] width 8 height 8
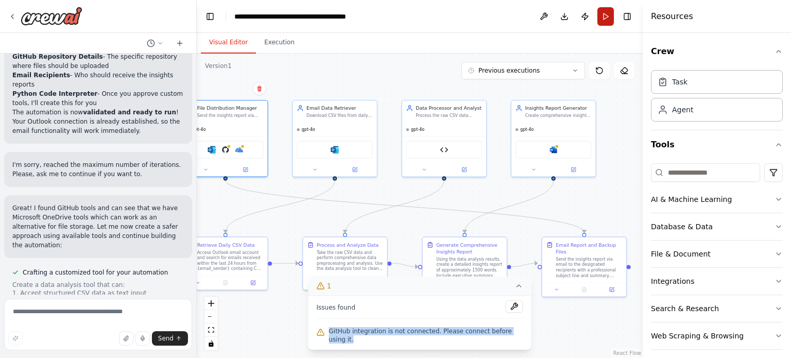
click at [607, 16] on button "Run" at bounding box center [605, 16] width 16 height 19
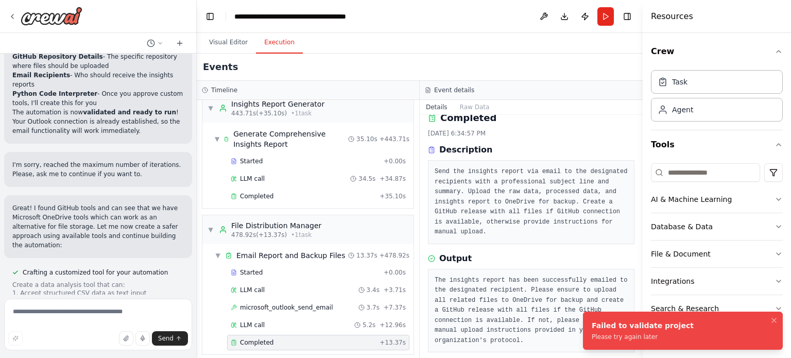
click at [280, 45] on button "Execution" at bounding box center [279, 43] width 47 height 22
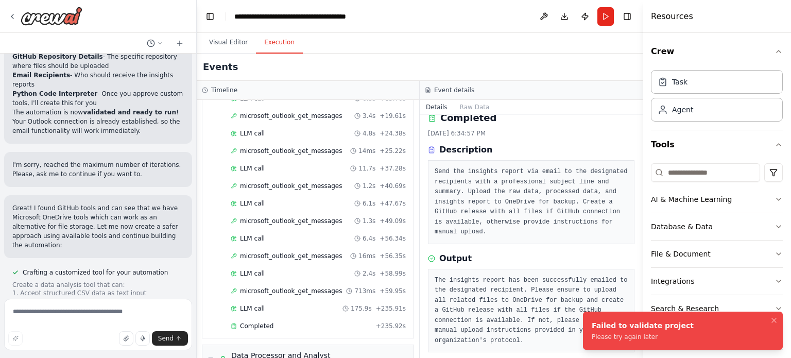
scroll to position [0, 0]
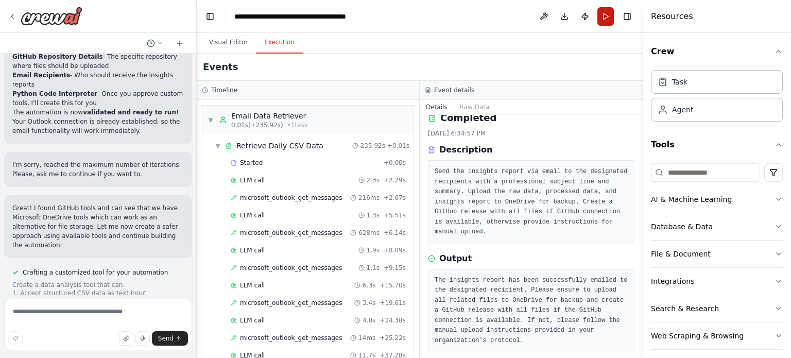
click at [605, 16] on button "Run" at bounding box center [605, 16] width 16 height 19
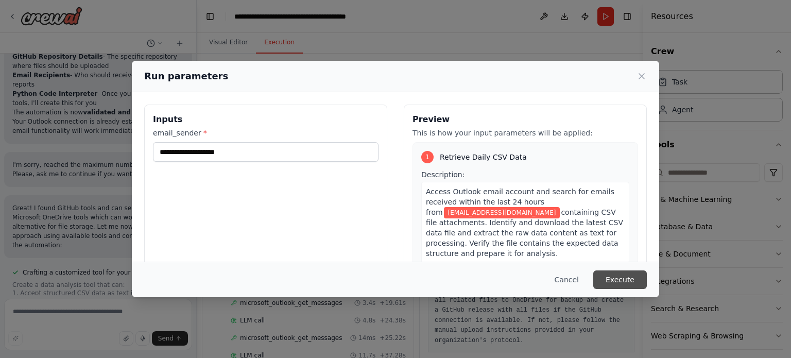
click at [632, 287] on button "Execute" at bounding box center [620, 279] width 54 height 19
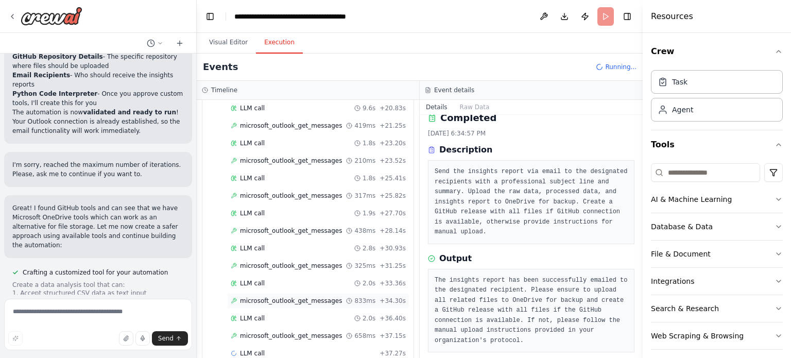
scroll to position [191, 0]
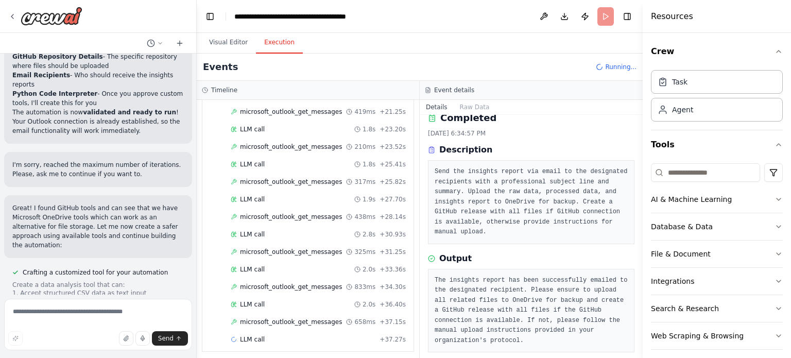
click at [335, 273] on div "Started + 0.00s LLM call 4.0s + 4.07s microsoft_outlook_get_messages 267ms + 4.…" at bounding box center [312, 156] width 203 height 385
click at [268, 318] on span "microsoft_outlook_get_messages" at bounding box center [291, 322] width 102 height 8
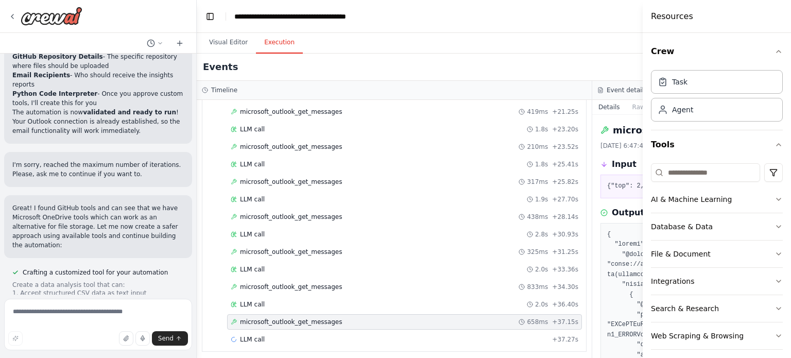
click at [326, 318] on span "microsoft_outlook_get_messages" at bounding box center [291, 322] width 102 height 8
click at [605, 101] on button "Details" at bounding box center [609, 107] width 34 height 14
click at [257, 335] on span "LLM call" at bounding box center [252, 339] width 25 height 8
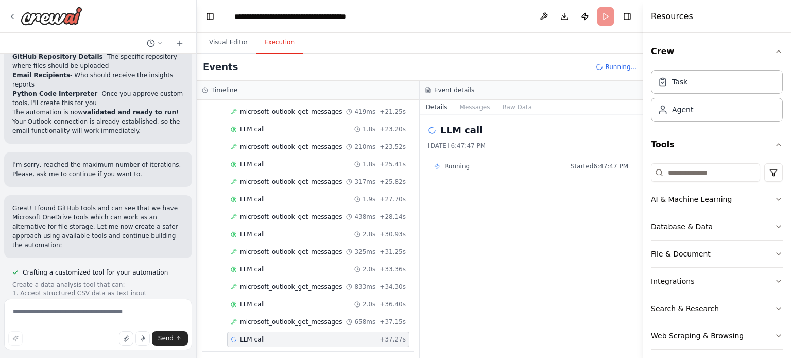
click at [457, 194] on div "LLM call 10/7/2025, 6:47:47 PM Running Started 6:47:47 PM" at bounding box center [531, 236] width 223 height 243
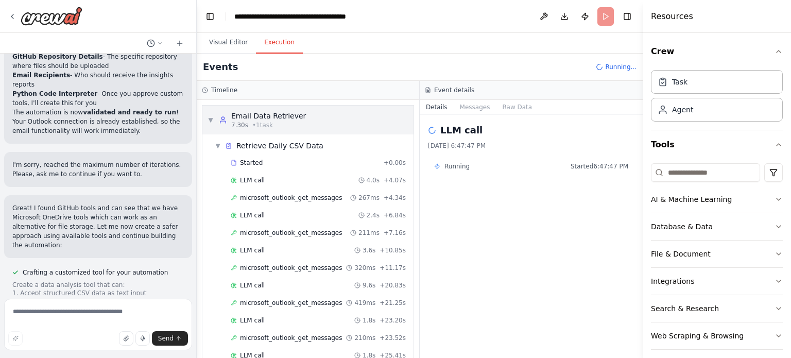
click at [205, 120] on div "▼ Email Data Retriever 7.30s • 1 task" at bounding box center [307, 120] width 211 height 29
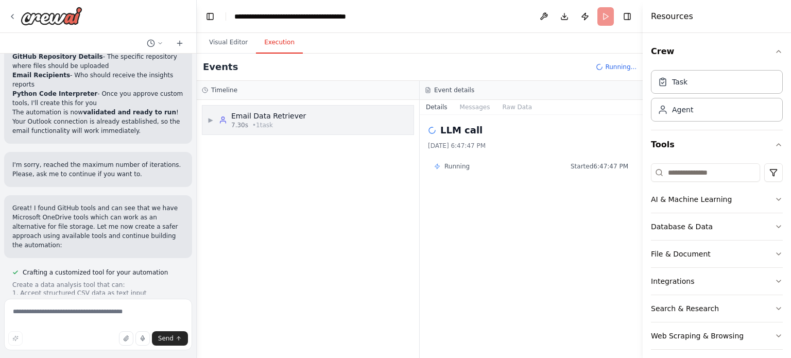
click at [205, 120] on div "▶ Email Data Retriever 7.30s • 1 task" at bounding box center [307, 120] width 211 height 29
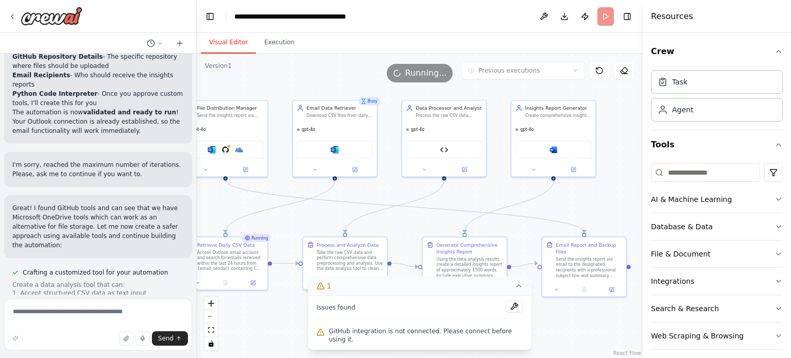
click at [233, 43] on button "Visual Editor" at bounding box center [228, 43] width 55 height 22
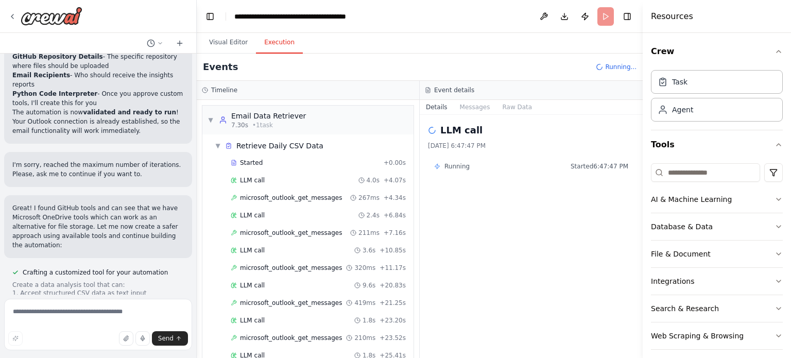
click at [283, 51] on button "Execution" at bounding box center [279, 43] width 47 height 22
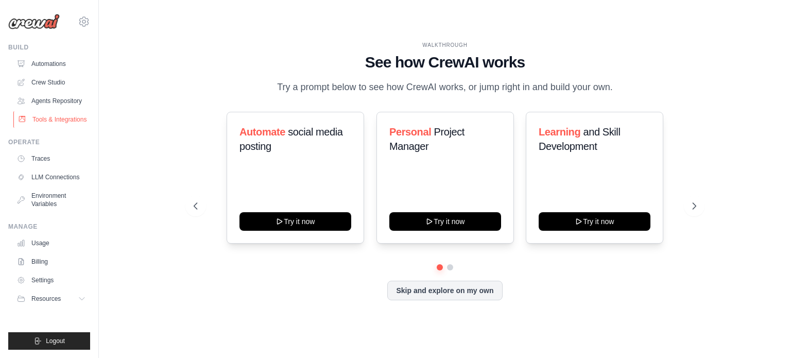
click at [39, 114] on link "Tools & Integrations" at bounding box center [52, 119] width 78 height 16
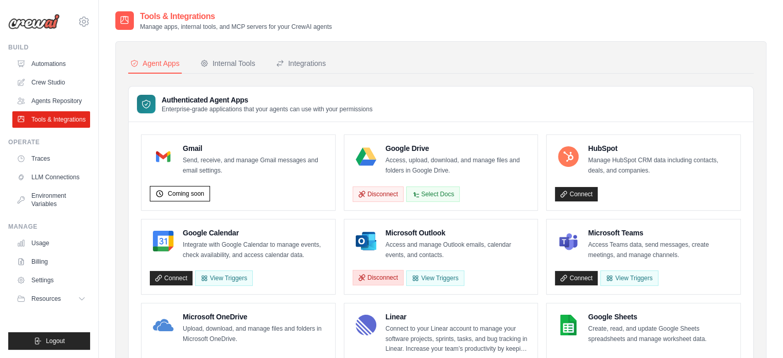
click at [383, 272] on button "Disconnect" at bounding box center [378, 277] width 51 height 15
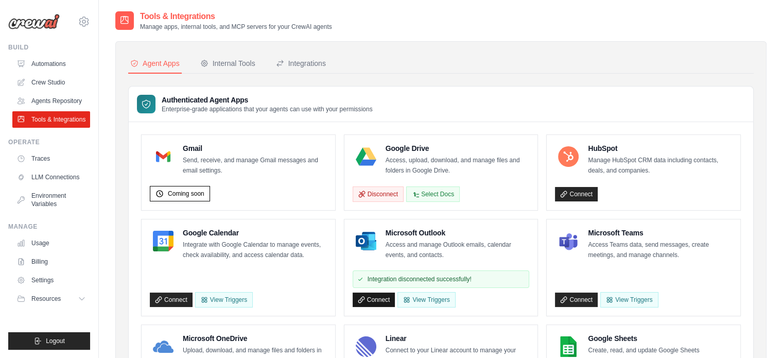
click at [385, 296] on link "Connect" at bounding box center [374, 299] width 43 height 14
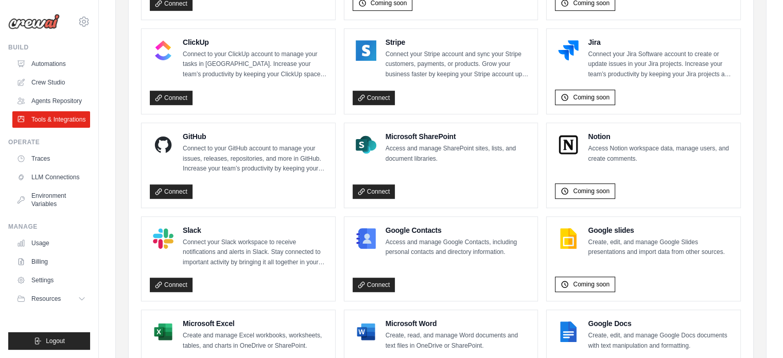
scroll to position [558, 0]
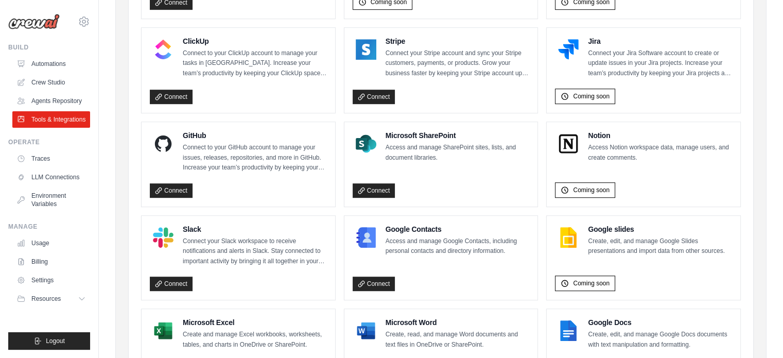
click at [193, 180] on div "Connect" at bounding box center [238, 188] width 177 height 19
click at [178, 183] on link "Connect" at bounding box center [171, 190] width 43 height 14
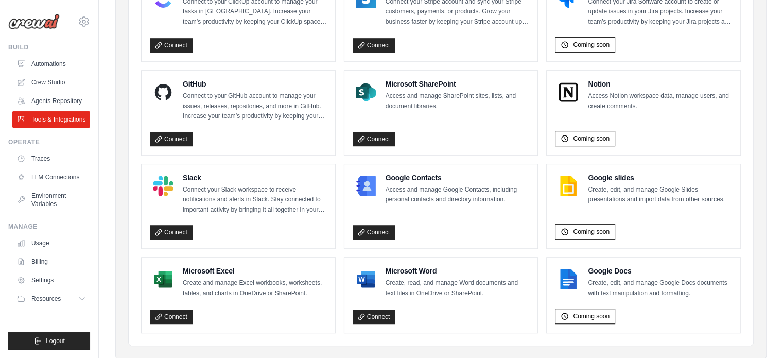
scroll to position [620, 0]
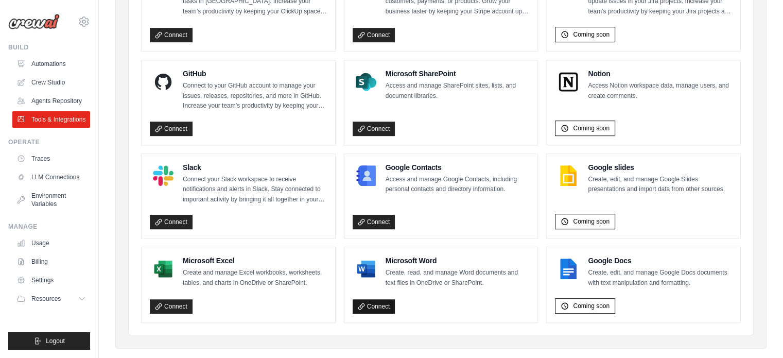
drag, startPoint x: 367, startPoint y: 312, endPoint x: 375, endPoint y: 303, distance: 12.0
click at [375, 303] on div "Microsoft Word Create, read, and manage Word documents and text files in OneDri…" at bounding box center [441, 284] width 194 height 75
click at [375, 303] on link "Connect" at bounding box center [374, 306] width 43 height 14
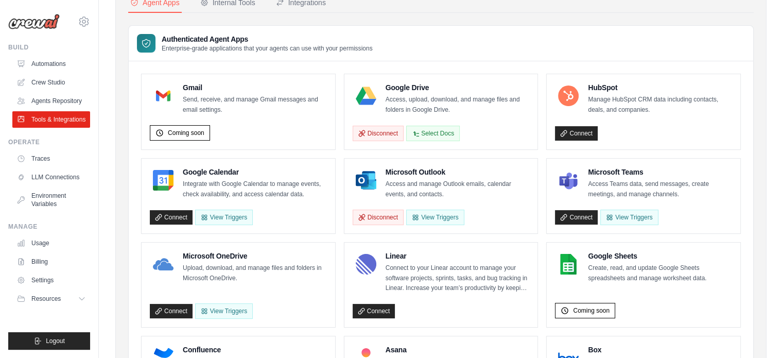
scroll to position [60, 0]
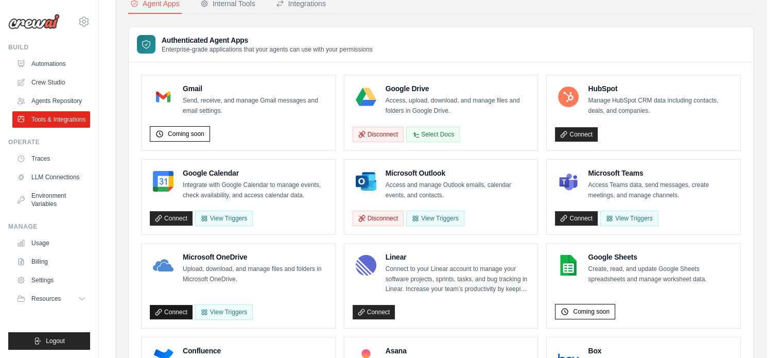
click at [173, 310] on link "Connect" at bounding box center [171, 312] width 43 height 14
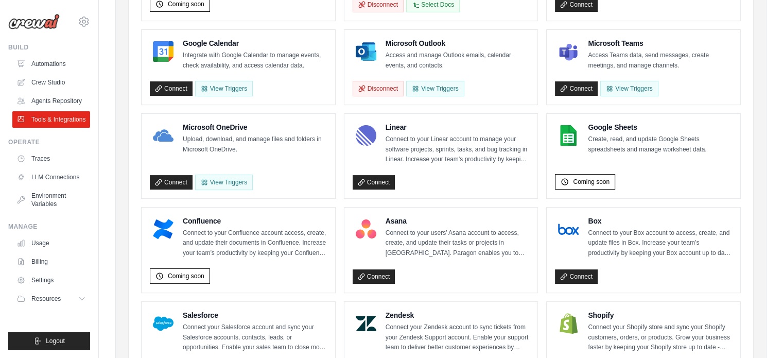
scroll to position [633, 0]
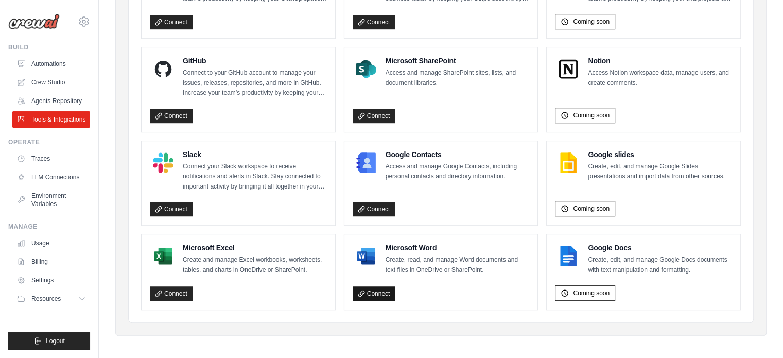
click at [377, 287] on link "Connect" at bounding box center [374, 293] width 43 height 14
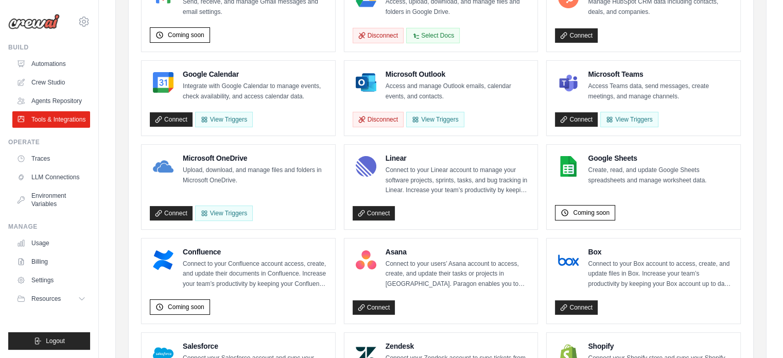
scroll to position [158, 0]
click at [184, 212] on link "Connect" at bounding box center [171, 213] width 43 height 14
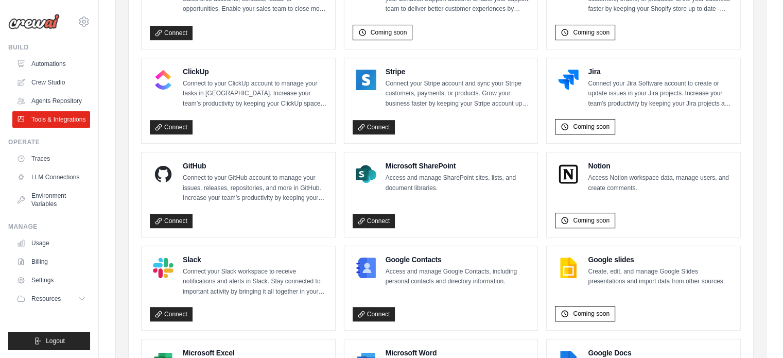
scroll to position [528, 0]
click at [181, 214] on link "Connect" at bounding box center [171, 220] width 43 height 14
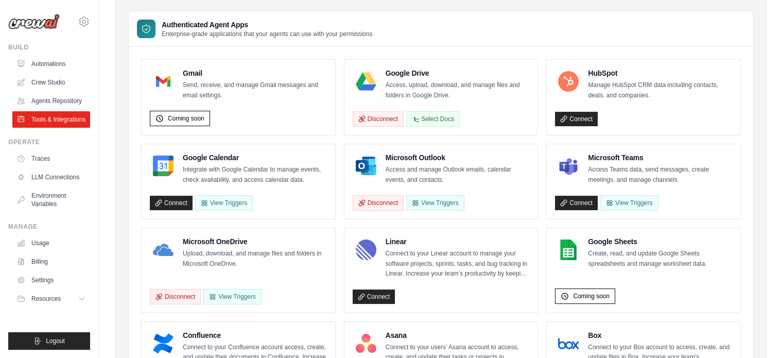
scroll to position [0, 0]
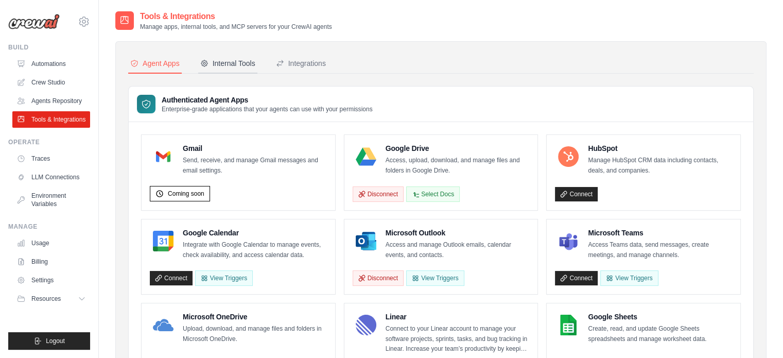
click at [247, 63] on div "Internal Tools" at bounding box center [227, 63] width 55 height 10
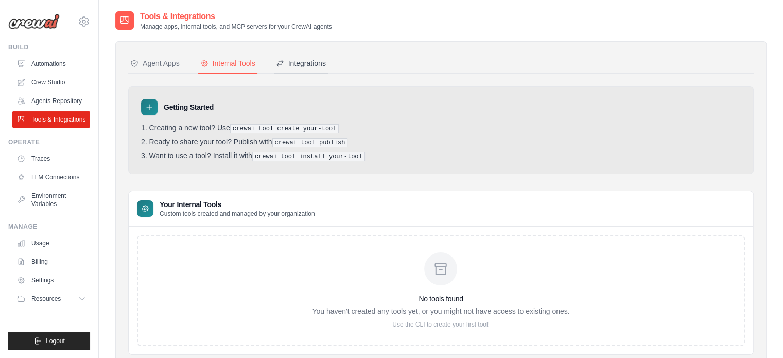
click at [301, 65] on div "Integrations" at bounding box center [301, 63] width 50 height 10
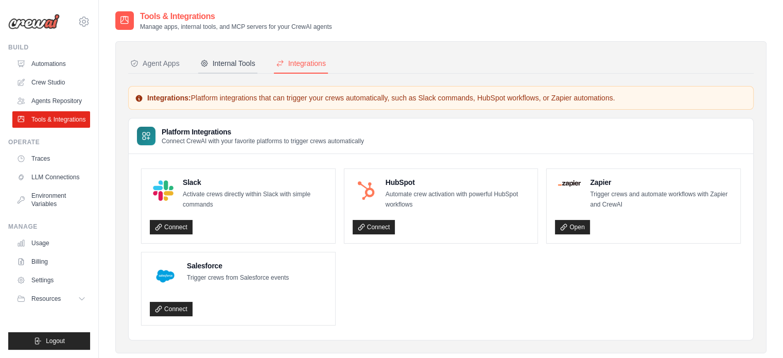
click at [245, 67] on div "Internal Tools" at bounding box center [227, 63] width 55 height 10
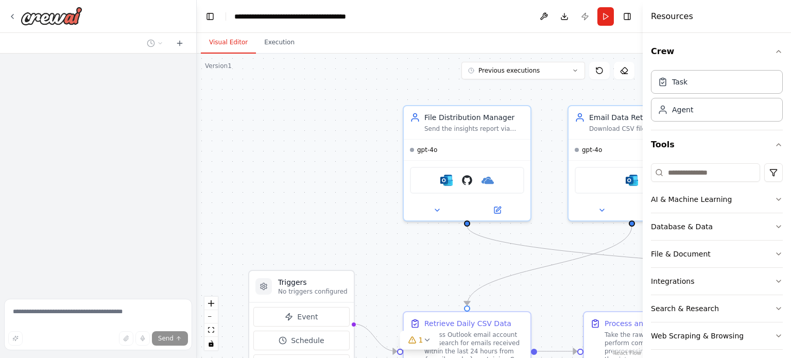
click at [270, 28] on header "**********" at bounding box center [420, 16] width 446 height 33
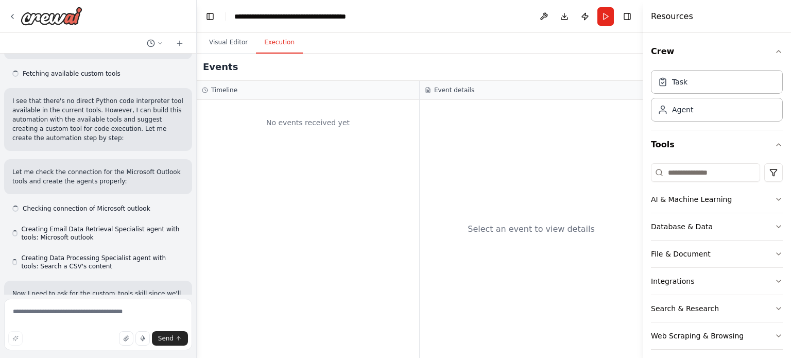
click at [278, 40] on button "Execution" at bounding box center [279, 43] width 47 height 22
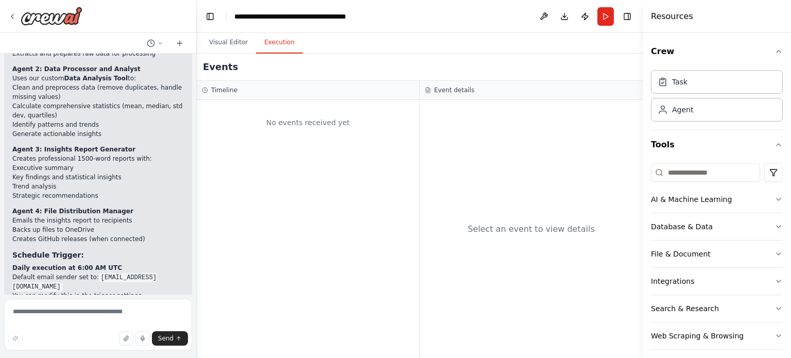
scroll to position [3918, 0]
click at [101, 320] on p "✅ Microsoft Outlook - Connected and ready ⚠️ Microsoft Word - Needs connection …" at bounding box center [97, 343] width 171 height 46
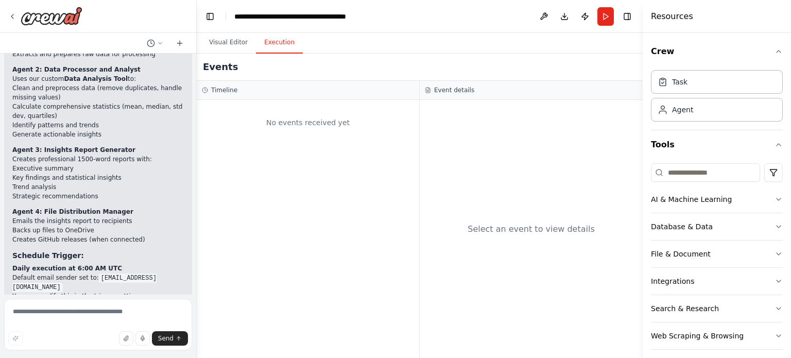
click at [84, 320] on p "✅ Microsoft Outlook - Connected and ready ⚠️ Microsoft Word - Needs connection …" at bounding box center [97, 343] width 171 height 46
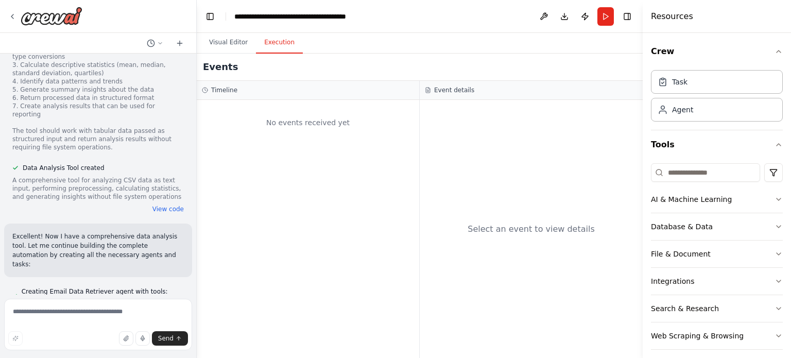
scroll to position [2354, 0]
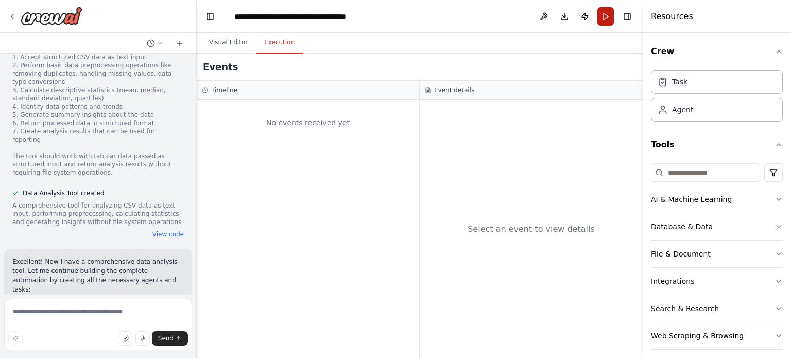
click at [607, 13] on button "Run" at bounding box center [605, 16] width 16 height 19
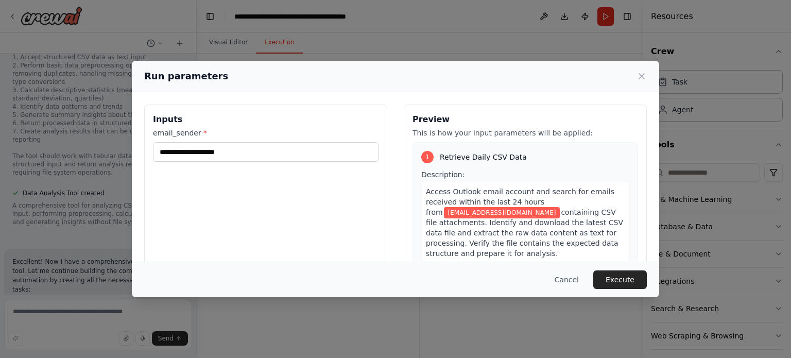
click at [369, 201] on div "**********" at bounding box center [265, 227] width 243 height 244
click at [608, 279] on button "Execute" at bounding box center [620, 279] width 54 height 19
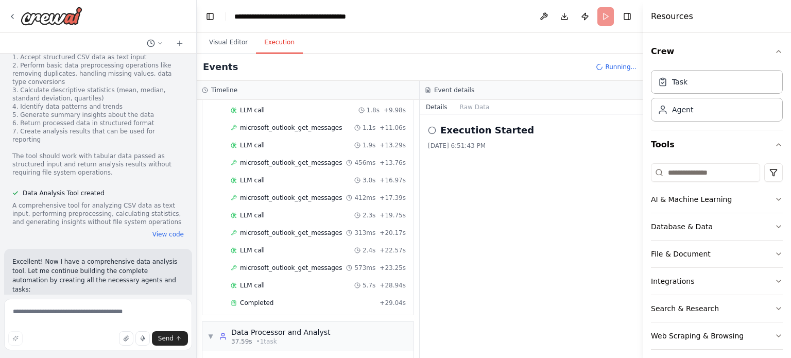
scroll to position [140, 0]
click at [264, 299] on span "Completed" at bounding box center [256, 303] width 33 height 8
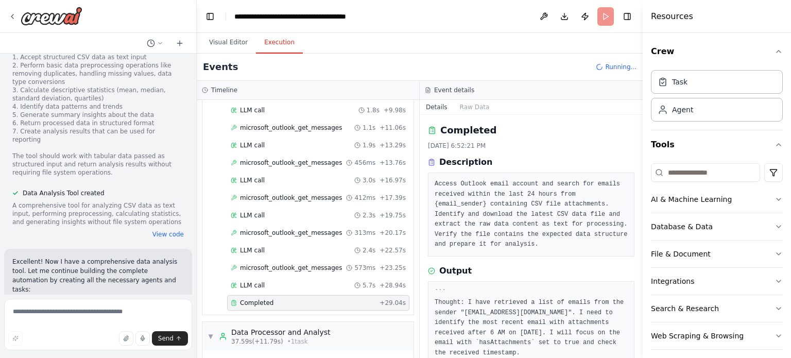
scroll to position [22, 0]
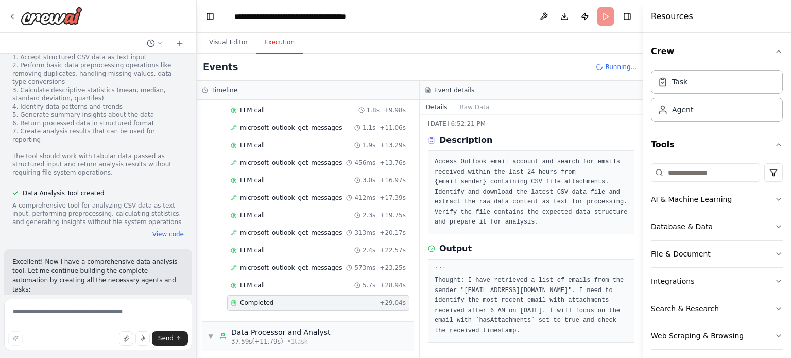
click at [542, 299] on pre "``` Thought: I have retrieved a list of emails from the sender "dataspoof@outlo…" at bounding box center [531, 301] width 193 height 71
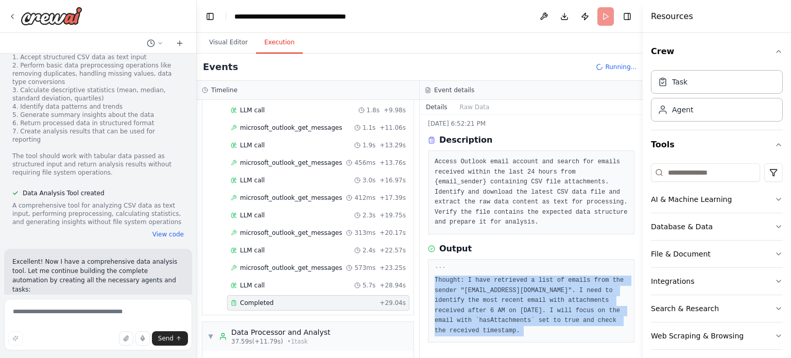
click at [542, 299] on pre "``` Thought: I have retrieved a list of emails from the sender "dataspoof@outlo…" at bounding box center [531, 301] width 193 height 71
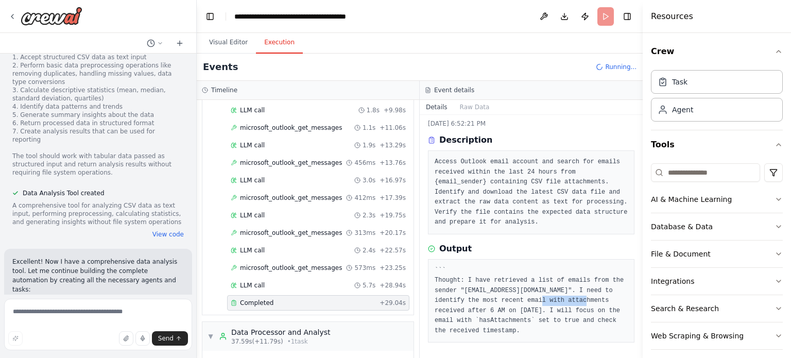
click at [542, 299] on pre "``` Thought: I have retrieved a list of emails from the sender "dataspoof@outlo…" at bounding box center [531, 301] width 193 height 71
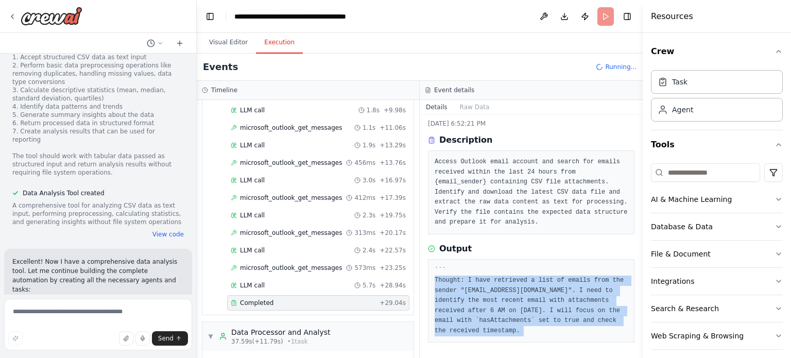
click at [542, 299] on pre "``` Thought: I have retrieved a list of emails from the sender "dataspoof@outlo…" at bounding box center [531, 301] width 193 height 71
click at [479, 282] on pre "``` Thought: I have retrieved a list of emails from the sender "dataspoof@outlo…" at bounding box center [531, 301] width 193 height 71
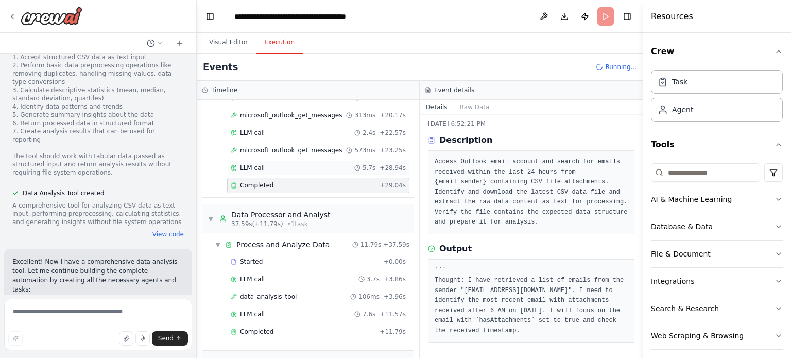
scroll to position [272, 0]
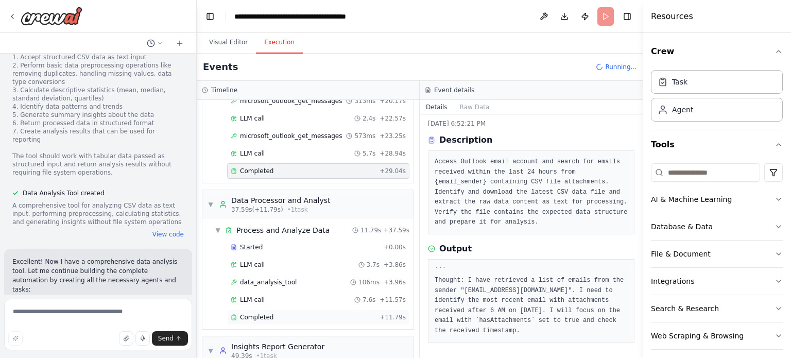
click at [267, 313] on span "Completed" at bounding box center [256, 317] width 33 height 8
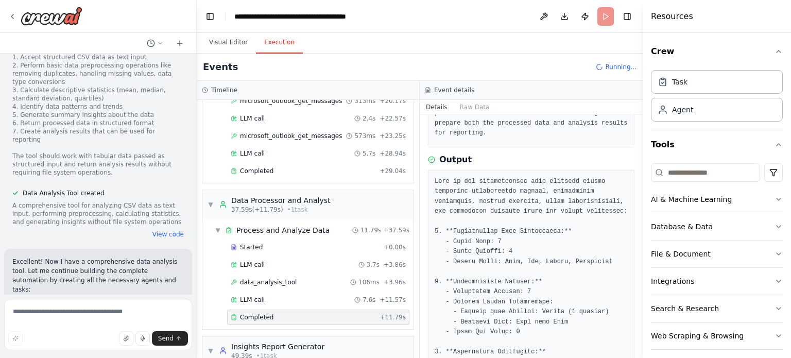
scroll to position [0, 0]
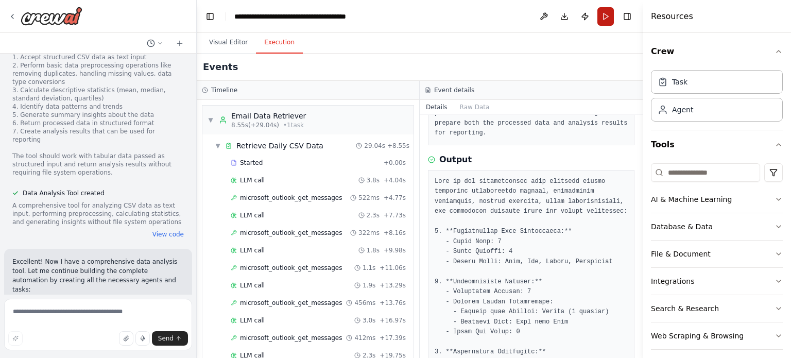
click at [608, 20] on button "Run" at bounding box center [605, 16] width 16 height 19
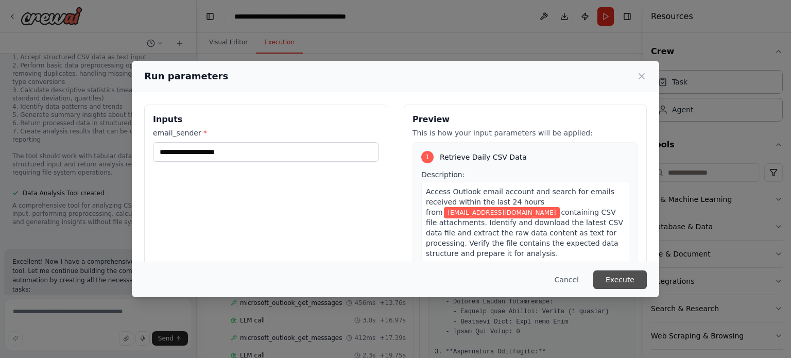
click at [627, 273] on button "Execute" at bounding box center [620, 279] width 54 height 19
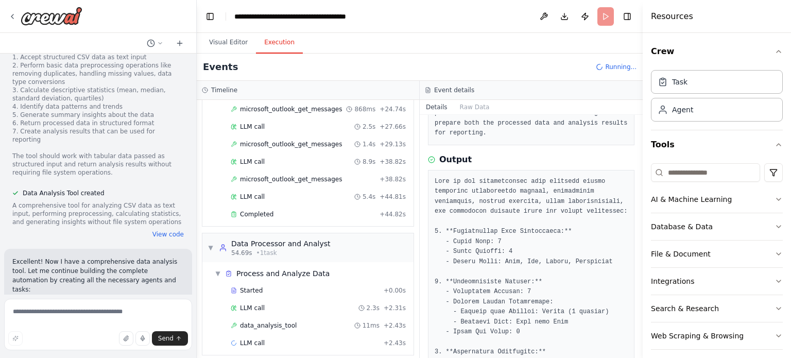
scroll to position [198, 0]
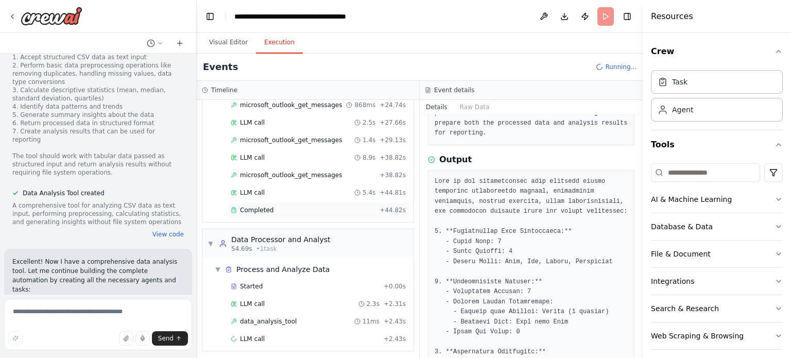
click at [334, 206] on div "Completed" at bounding box center [303, 210] width 145 height 8
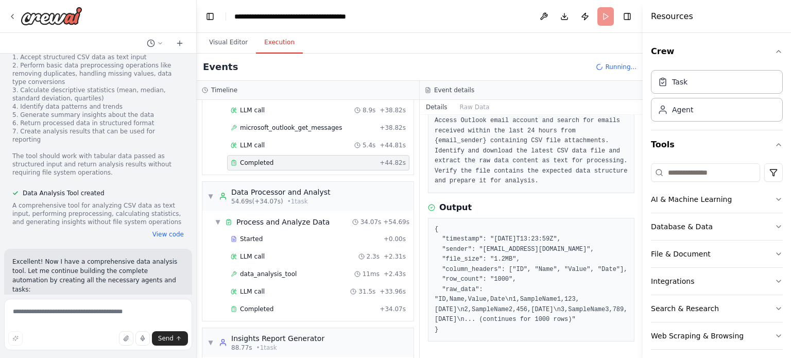
scroll to position [308, 0]
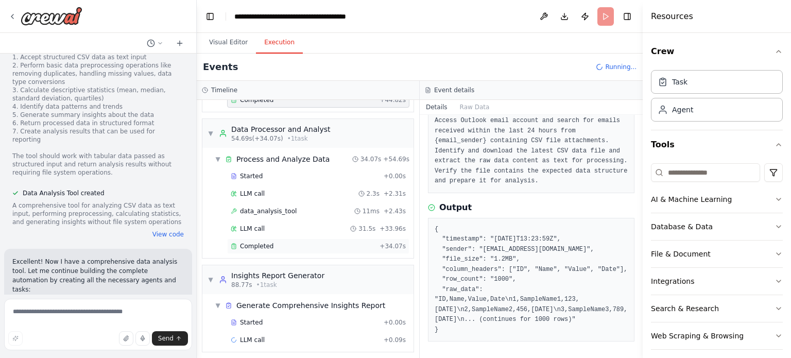
click at [278, 243] on div "Completed" at bounding box center [303, 246] width 145 height 8
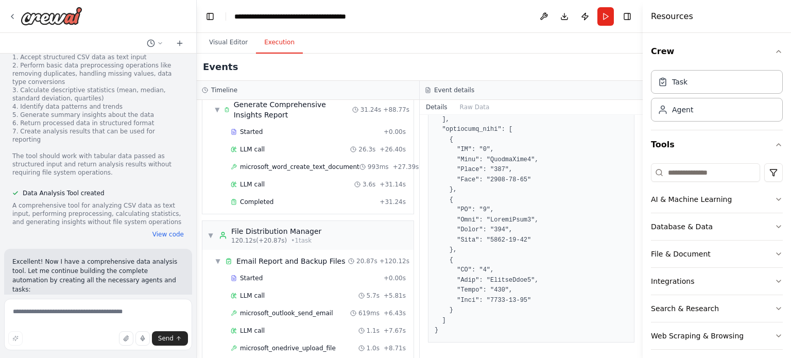
scroll to position [550, 0]
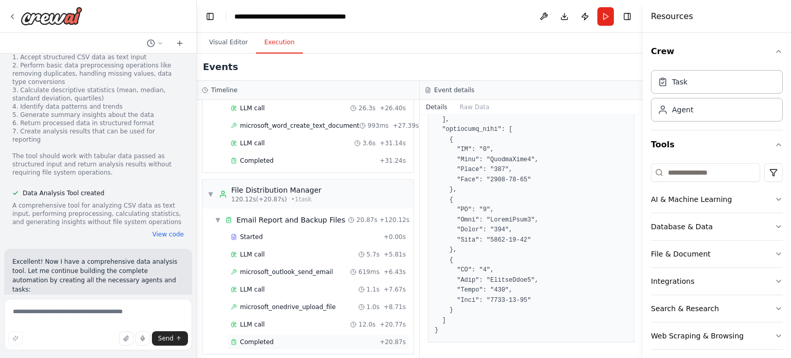
click at [259, 338] on span "Completed" at bounding box center [256, 342] width 33 height 8
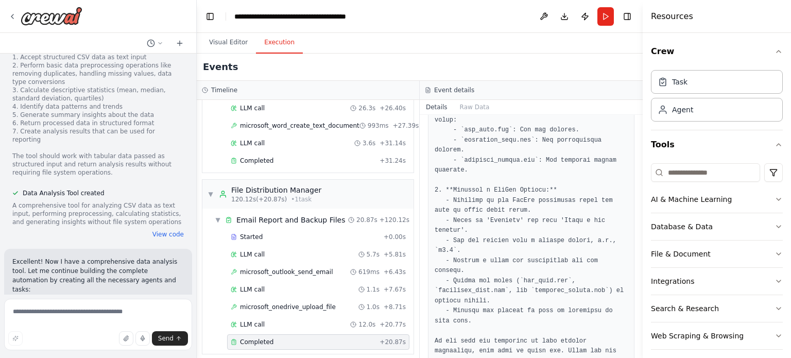
click at [259, 338] on span "Completed" at bounding box center [256, 342] width 33 height 8
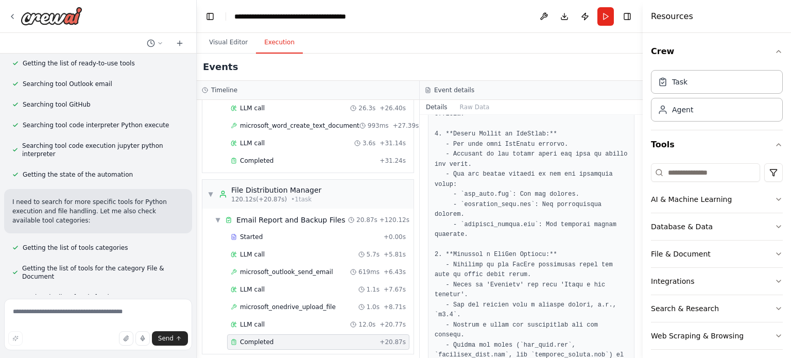
scroll to position [0, 0]
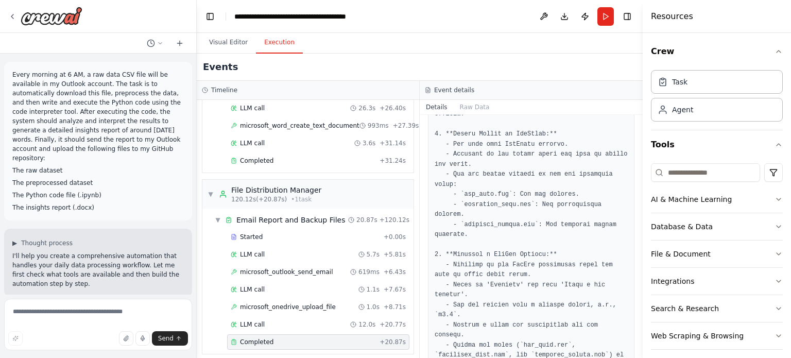
click at [41, 115] on p "Every morning at 6 AM, a raw data CSV file will be available in my Outlook acco…" at bounding box center [97, 116] width 171 height 93
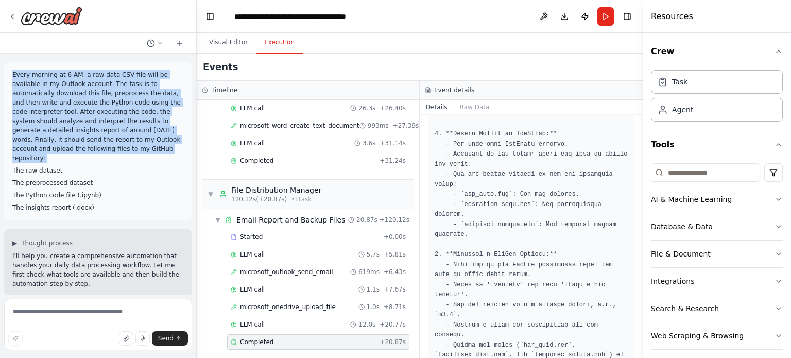
click at [41, 115] on p "Every morning at 6 AM, a raw data CSV file will be available in my Outlook acco…" at bounding box center [97, 116] width 171 height 93
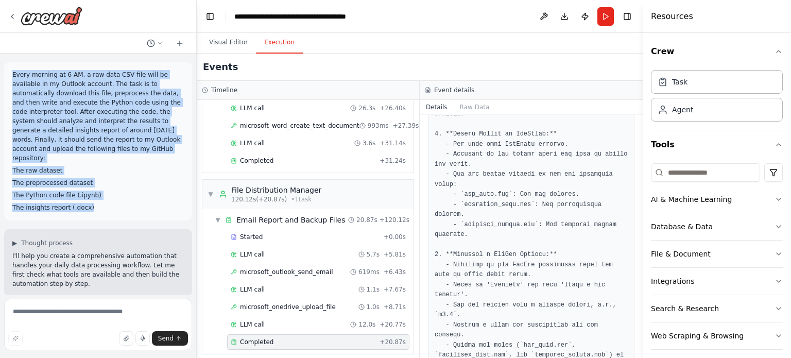
drag, startPoint x: 89, startPoint y: 201, endPoint x: 8, endPoint y: 68, distance: 156.0
click at [8, 68] on div "Every morning at 6 AM, a raw data CSV file will be available in my Outlook acco…" at bounding box center [98, 141] width 188 height 159
copy div "Every morning at 6 AM, a raw data CSV file will be available in my Outlook acco…"
click at [56, 19] on img at bounding box center [52, 16] width 62 height 19
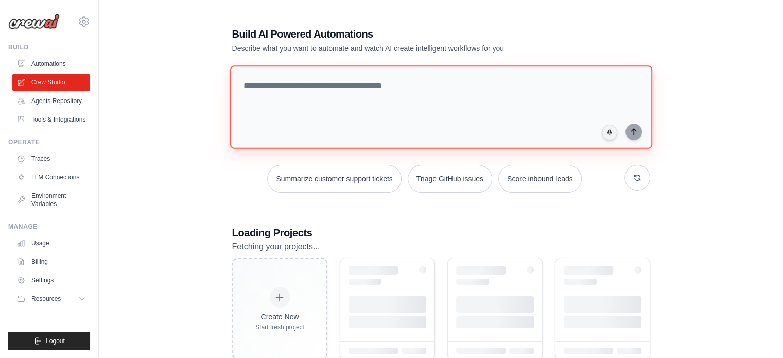
click at [280, 89] on textarea at bounding box center [441, 106] width 422 height 83
paste textarea "**********"
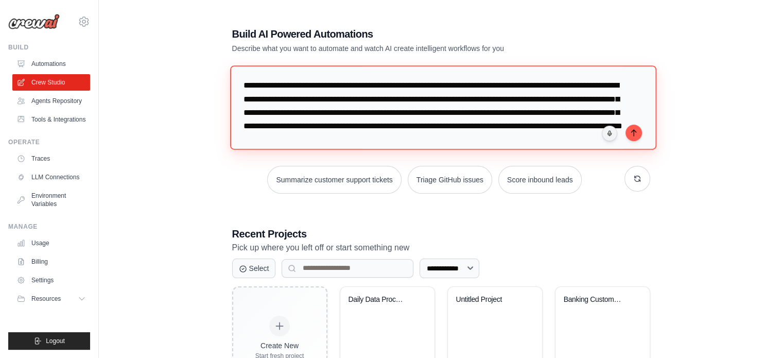
drag, startPoint x: 329, startPoint y: 83, endPoint x: 266, endPoint y: 83, distance: 62.8
click at [266, 83] on textarea "**********" at bounding box center [443, 107] width 426 height 84
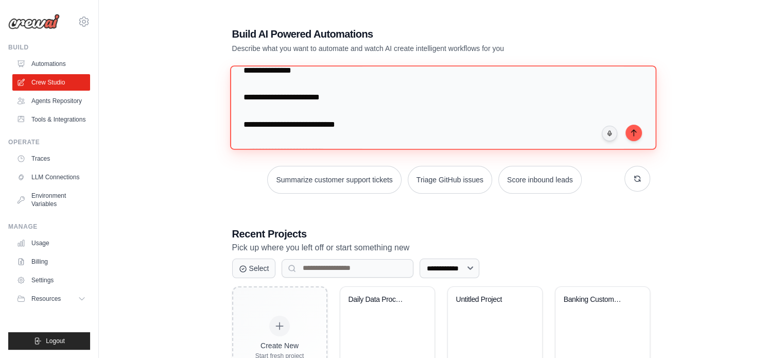
scroll to position [139, 0]
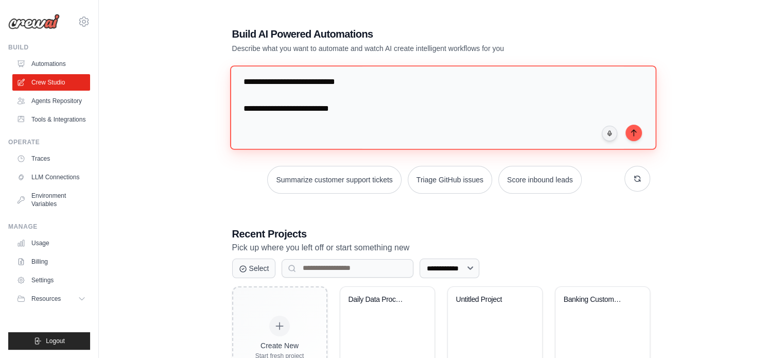
click at [432, 116] on textarea "**********" at bounding box center [443, 107] width 426 height 84
type textarea "**********"
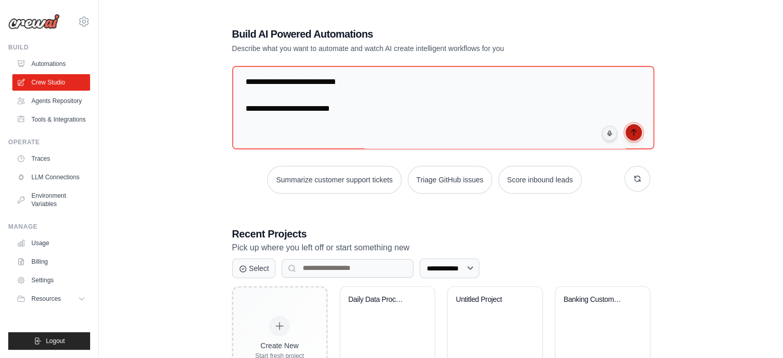
click at [632, 132] on icon "submit" at bounding box center [634, 132] width 8 height 8
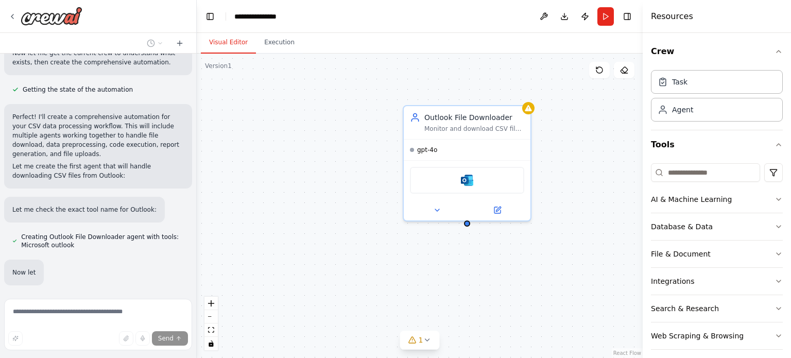
scroll to position [622, 0]
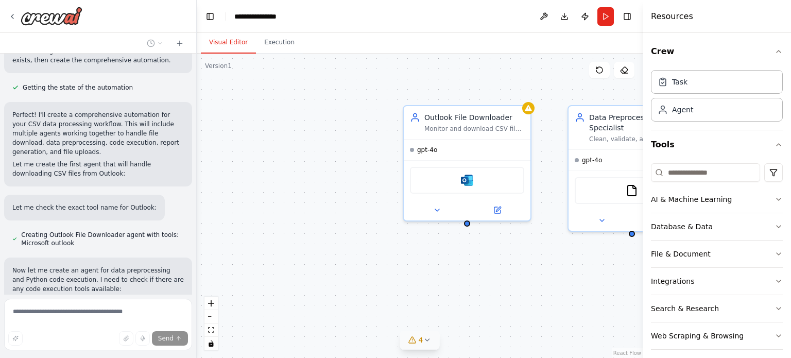
click at [428, 347] on button "4" at bounding box center [420, 340] width 40 height 19
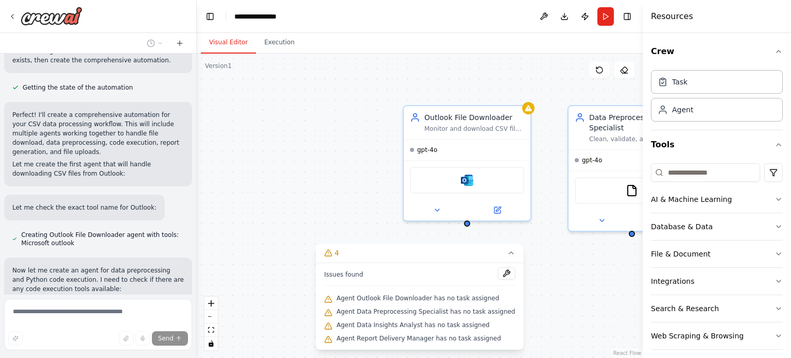
click at [416, 300] on span "Agent Outlook File Downloader has no task assigned" at bounding box center [418, 298] width 163 height 8
click at [400, 314] on span "Agent Data Preprocessing Specialist has no task assigned" at bounding box center [426, 311] width 179 height 8
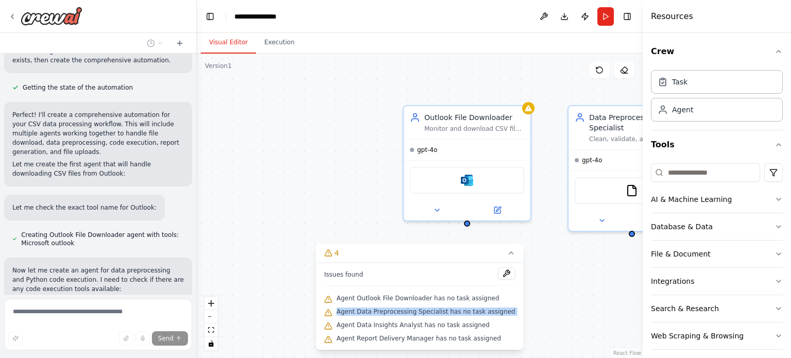
click at [400, 314] on span "Agent Data Preprocessing Specialist has no task assigned" at bounding box center [426, 311] width 179 height 8
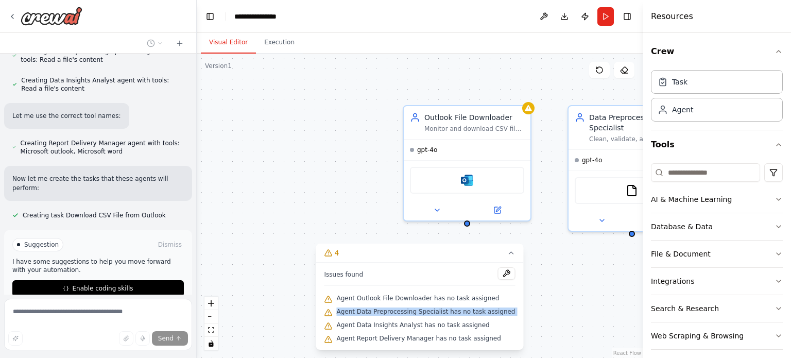
scroll to position [970, 0]
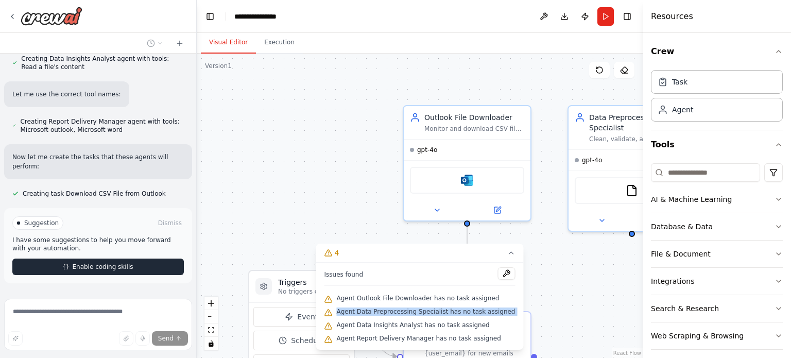
click at [97, 263] on span "Enable coding skills" at bounding box center [102, 267] width 61 height 8
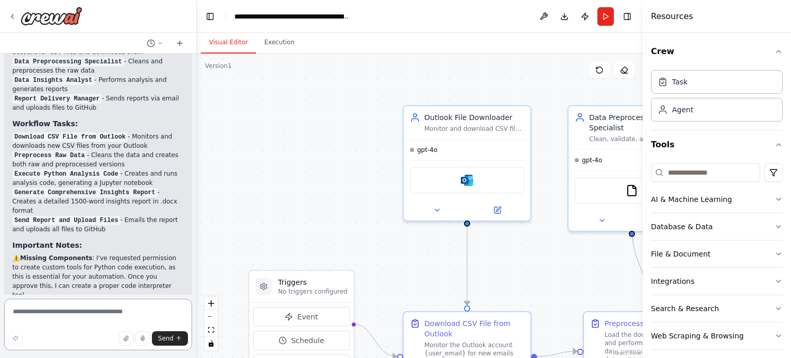
scroll to position [2000, 0]
click at [119, 253] on p "⚠️ Missing Components : I've requested permission to create custom tools for Py…" at bounding box center [97, 276] width 171 height 46
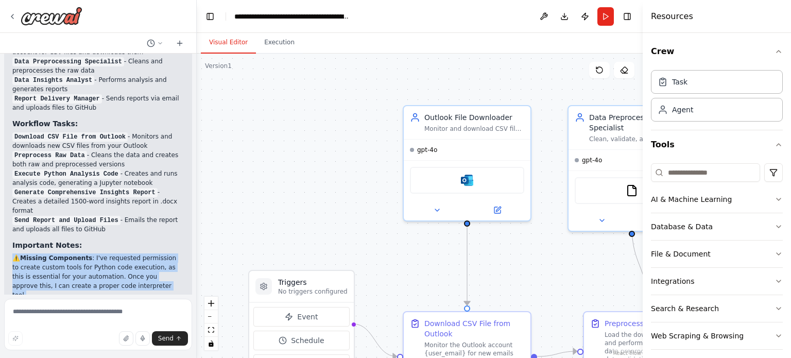
click at [119, 253] on p "⚠️ Missing Components : I've requested permission to create custom tools for Py…" at bounding box center [97, 276] width 171 height 46
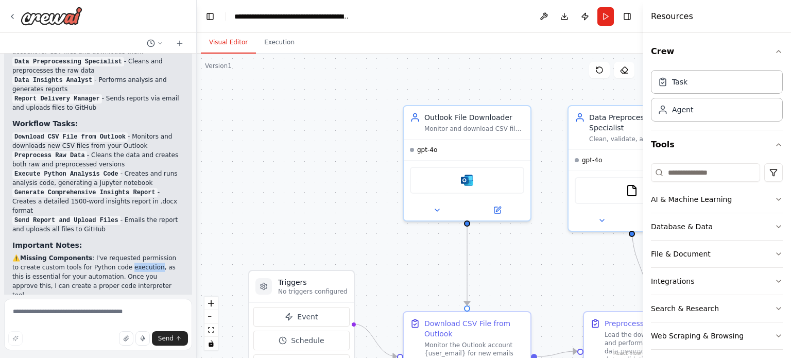
click at [119, 253] on p "⚠️ Missing Components : I've requested permission to create custom tools for Py…" at bounding box center [97, 276] width 171 height 46
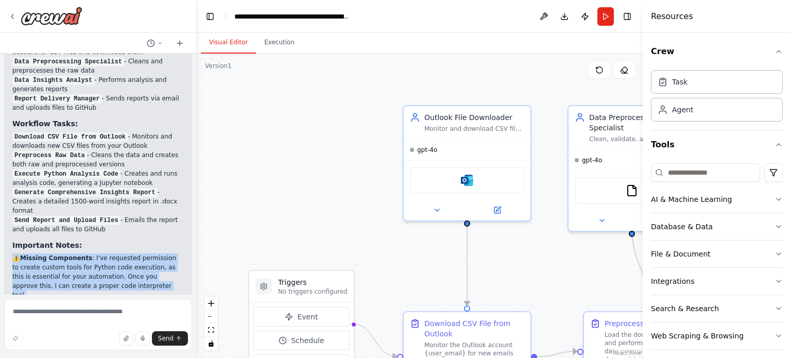
click at [119, 253] on p "⚠️ Missing Components : I've requested permission to create custom tools for Py…" at bounding box center [97, 276] width 171 height 46
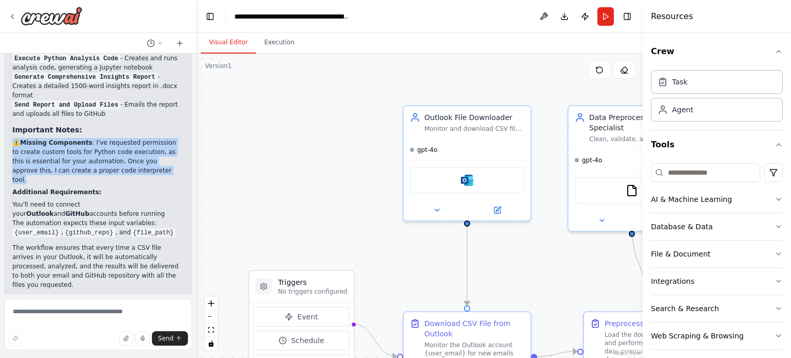
scroll to position [2130, 0]
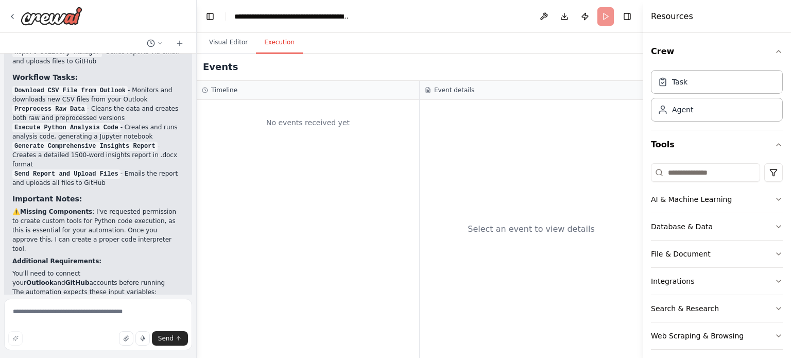
click at [276, 45] on button "Execution" at bounding box center [279, 43] width 47 height 22
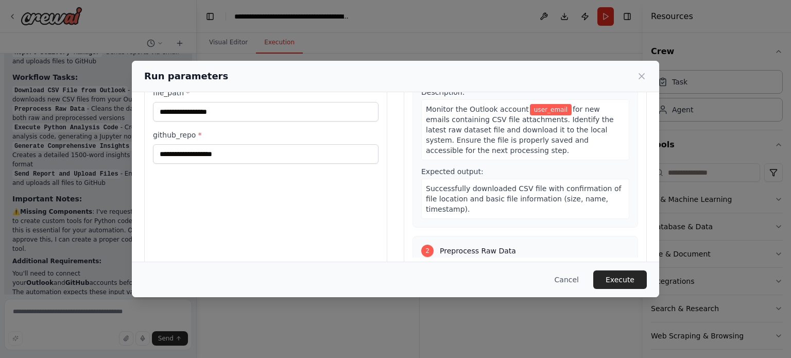
scroll to position [0, 0]
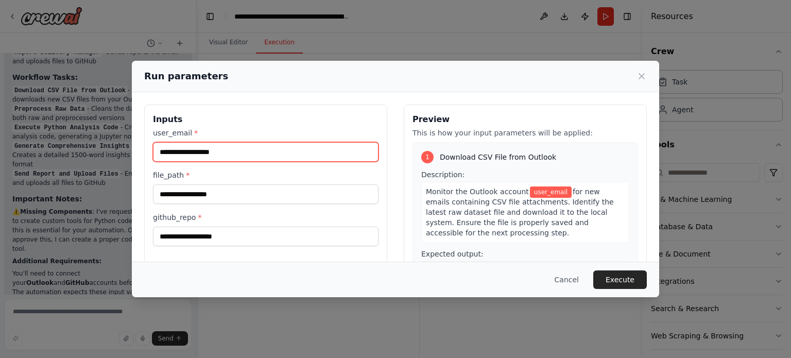
click at [212, 153] on input "user_email *" at bounding box center [266, 152] width 226 height 20
type input "*"
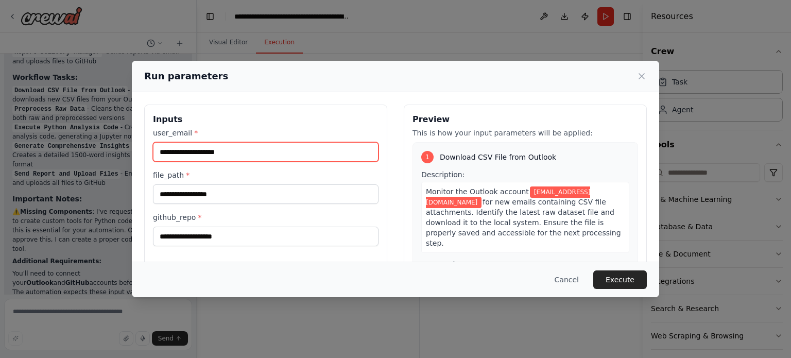
type input "**********"
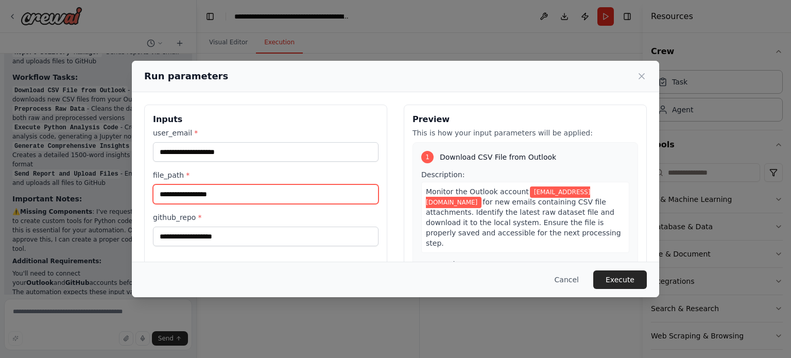
click at [198, 195] on input "file_path *" at bounding box center [266, 194] width 226 height 20
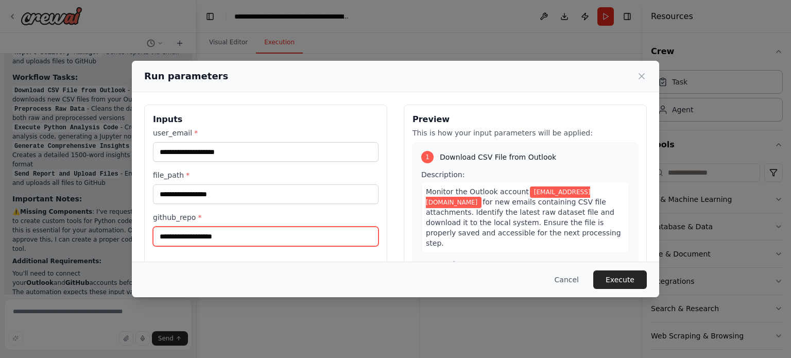
click at [208, 236] on input "github_repo *" at bounding box center [266, 237] width 226 height 20
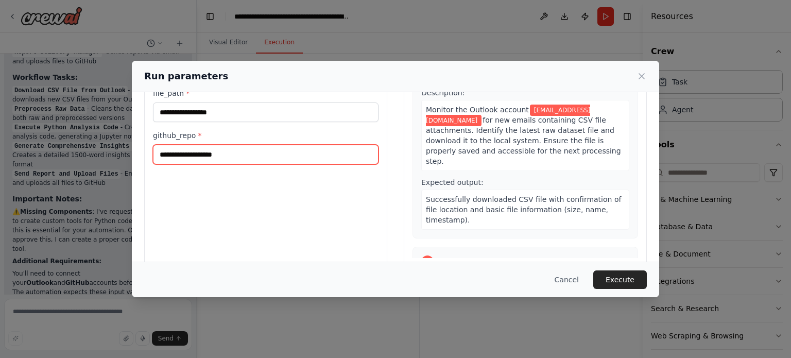
scroll to position [82, 0]
paste input "**********"
type input "**********"
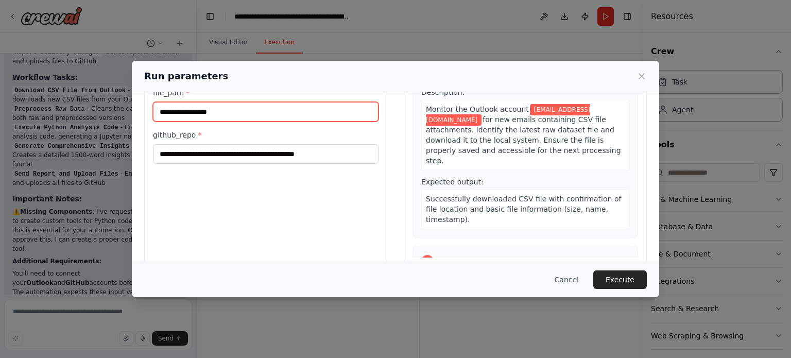
click at [202, 111] on input "file_path *" at bounding box center [266, 112] width 226 height 20
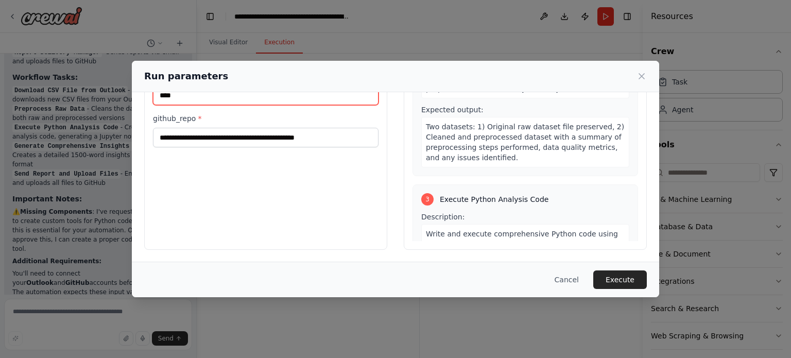
scroll to position [338, 0]
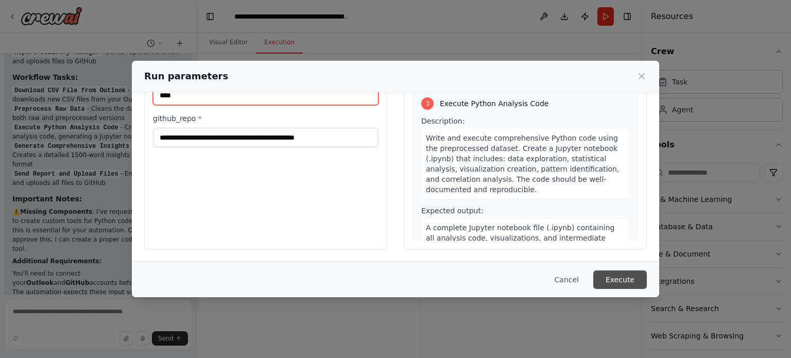
type input "****"
click at [616, 279] on button "Execute" at bounding box center [620, 279] width 54 height 19
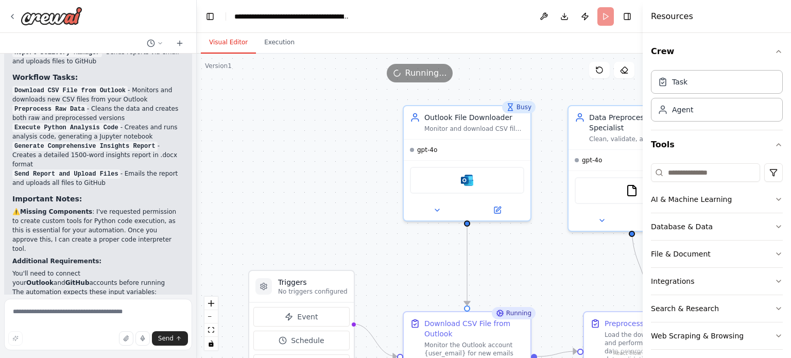
click at [232, 37] on button "Visual Editor" at bounding box center [228, 43] width 55 height 22
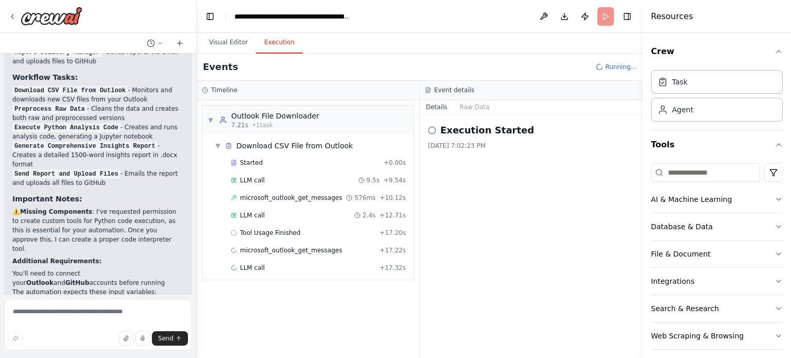
click at [275, 35] on button "Execution" at bounding box center [279, 43] width 47 height 22
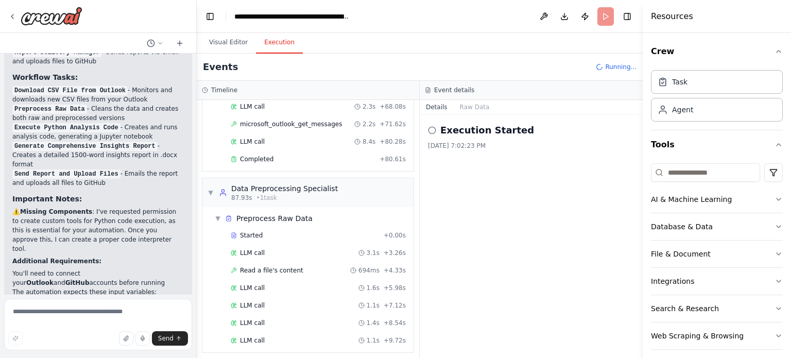
scroll to position [319, 0]
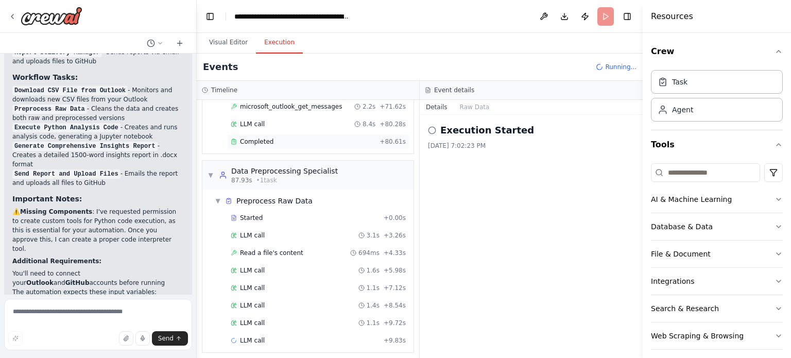
click at [265, 137] on span "Completed" at bounding box center [256, 141] width 33 height 8
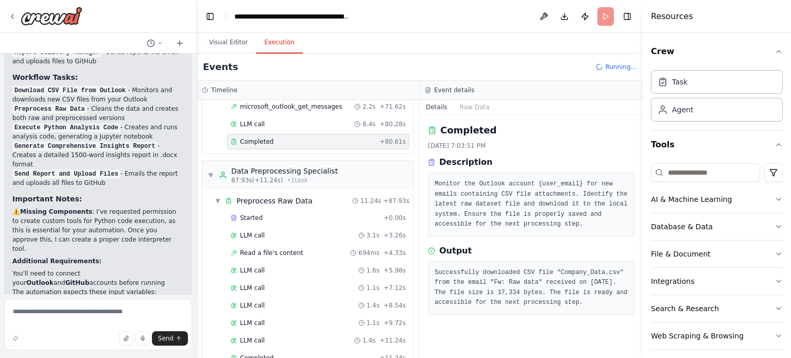
click at [562, 272] on pre "Successfully downloaded CSV file "Company_Data.csv" from the email "Fw: Raw dat…" at bounding box center [531, 288] width 193 height 40
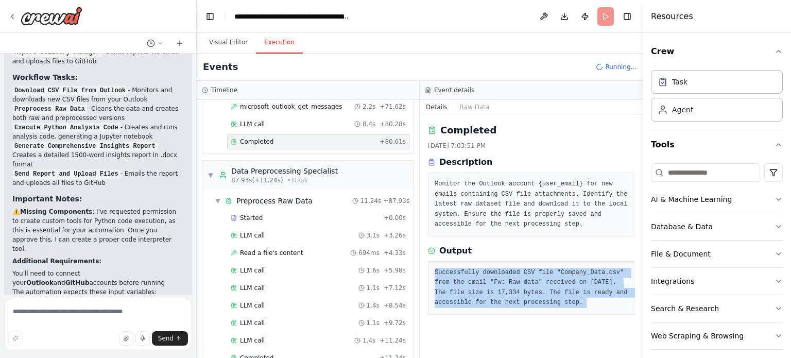
click at [562, 272] on pre "Successfully downloaded CSV file "Company_Data.csv" from the email "Fw: Raw dat…" at bounding box center [531, 288] width 193 height 40
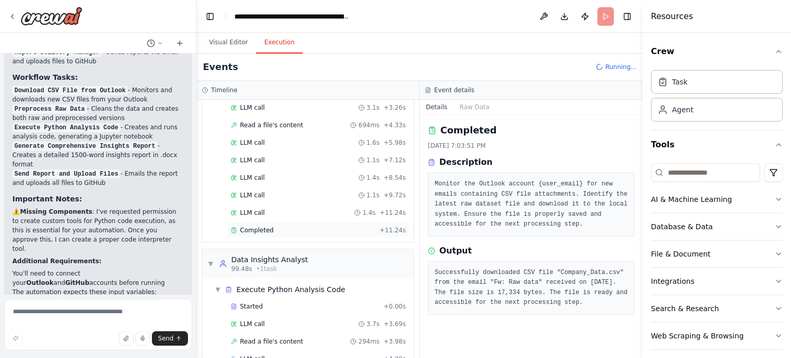
click at [253, 226] on span "Completed" at bounding box center [256, 230] width 33 height 8
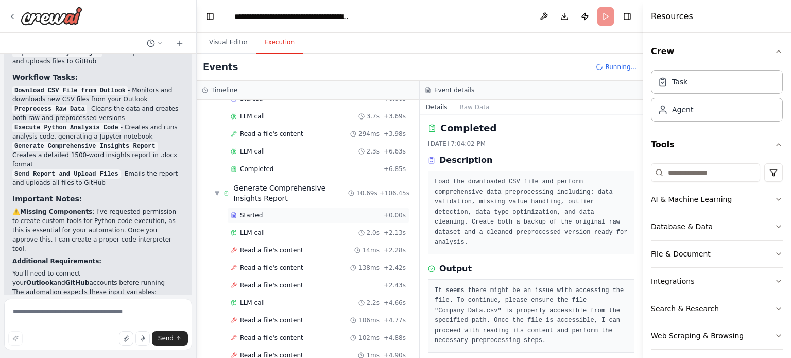
scroll to position [645, 0]
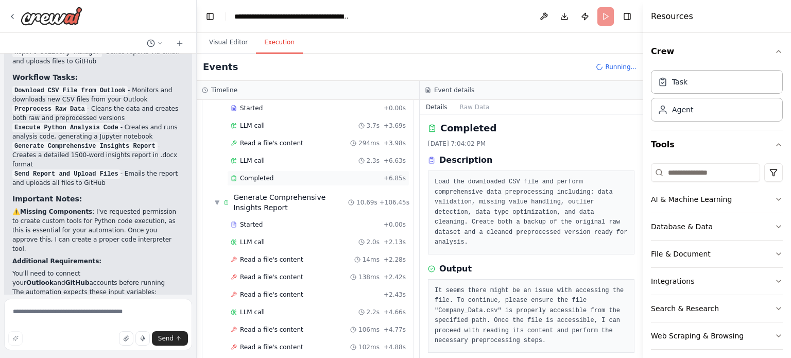
click at [275, 175] on div "Completed" at bounding box center [305, 178] width 149 height 8
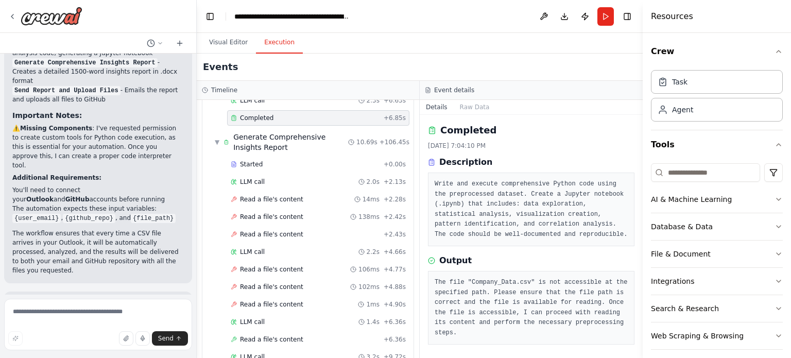
scroll to position [688, 0]
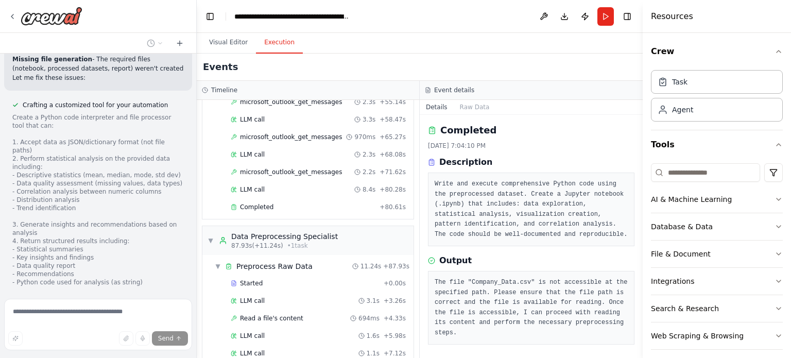
scroll to position [2594, 0]
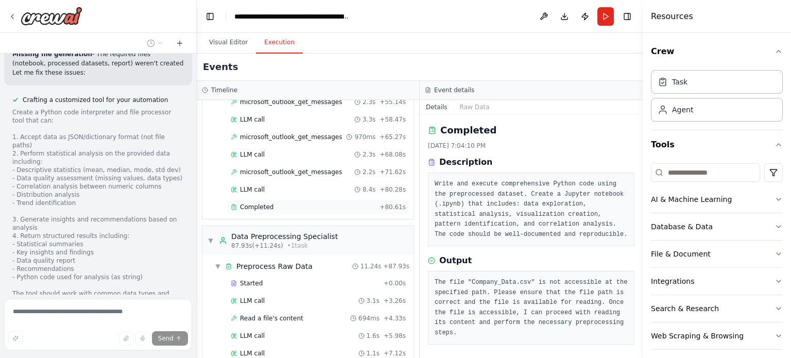
click at [287, 206] on div "Completed" at bounding box center [303, 207] width 145 height 8
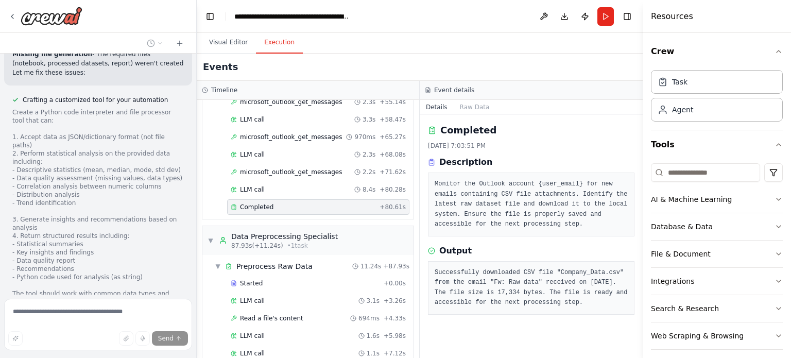
click at [481, 282] on pre "Successfully downloaded CSV file "Company_Data.csv" from the email "Fw: Raw dat…" at bounding box center [531, 288] width 193 height 40
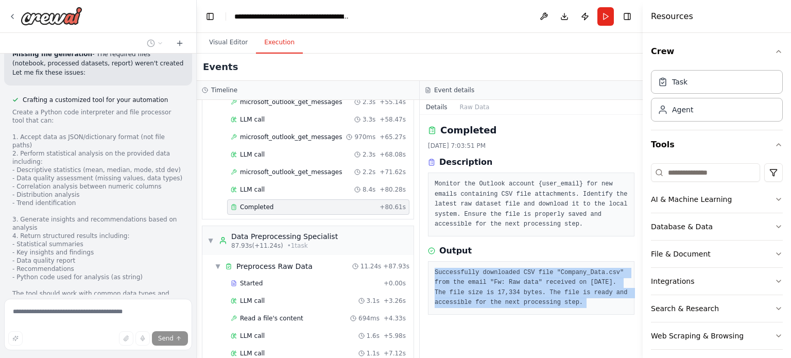
click at [481, 282] on pre "Successfully downloaded CSV file "Company_Data.csv" from the email "Fw: Raw dat…" at bounding box center [531, 288] width 193 height 40
click at [529, 294] on pre "Successfully downloaded CSV file "Company_Data.csv" from the email "Fw: Raw dat…" at bounding box center [531, 288] width 193 height 40
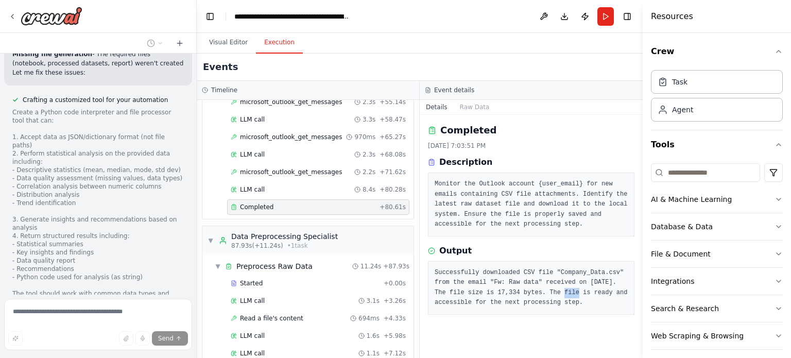
click at [529, 294] on pre "Successfully downloaded CSV file "Company_Data.csv" from the email "Fw: Raw dat…" at bounding box center [531, 288] width 193 height 40
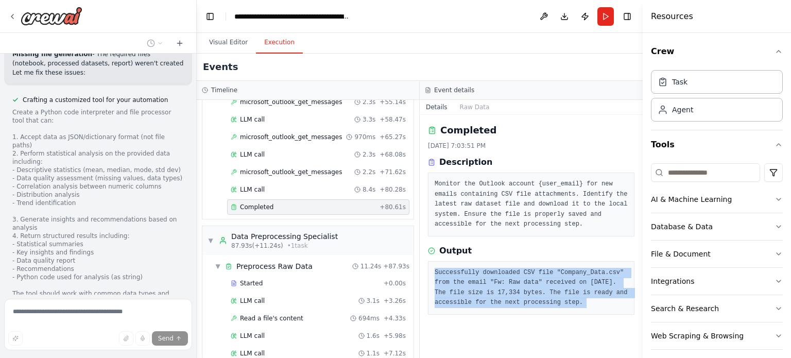
click at [529, 294] on pre "Successfully downloaded CSV file "Company_Data.csv" from the email "Fw: Raw dat…" at bounding box center [531, 288] width 193 height 40
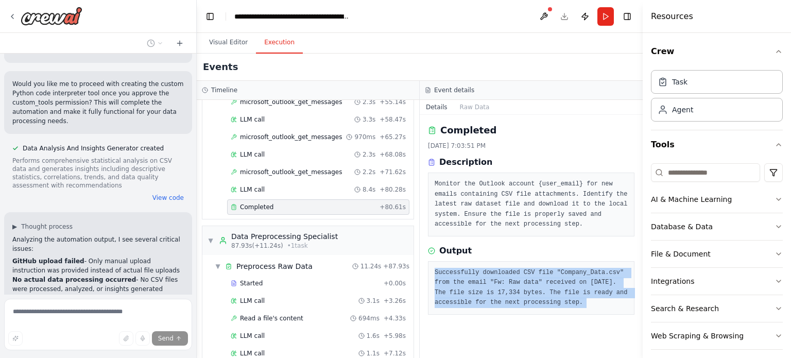
scroll to position [2306, 0]
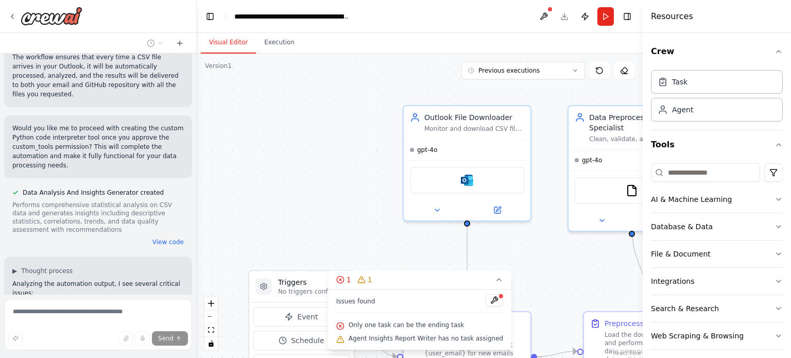
click at [228, 37] on button "Visual Editor" at bounding box center [228, 43] width 55 height 22
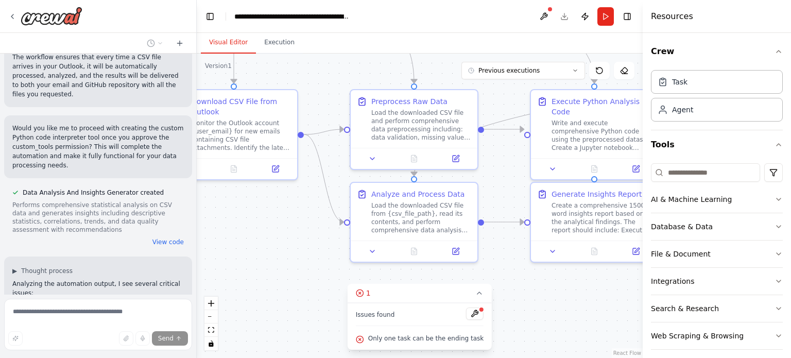
drag, startPoint x: 391, startPoint y: 242, endPoint x: 158, endPoint y: 19, distance: 322.7
click at [158, 19] on div "Every time a raw data CSV file will be available in my Outlook account. The tas…" at bounding box center [395, 179] width 791 height 358
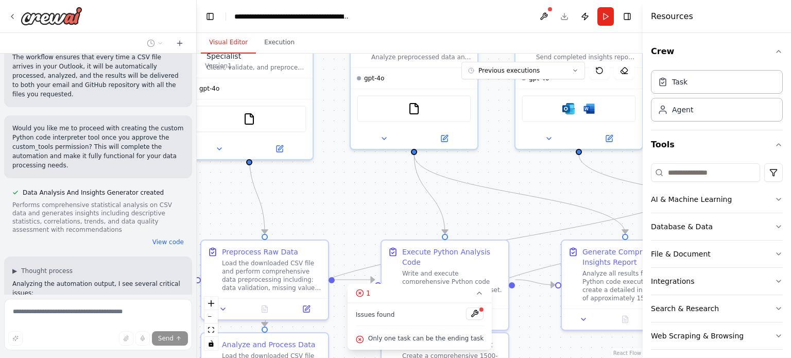
drag, startPoint x: 311, startPoint y: 219, endPoint x: 159, endPoint y: 370, distance: 213.7
click at [159, 357] on html "Every time a raw data CSV file will be available in my Outlook account. The tas…" at bounding box center [395, 179] width 791 height 358
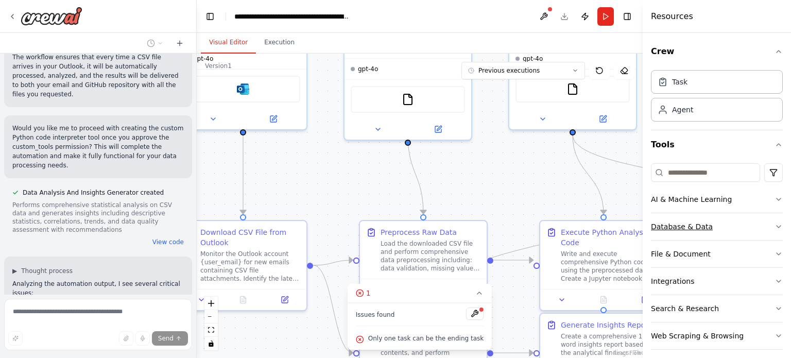
drag, startPoint x: 488, startPoint y: 218, endPoint x: 661, endPoint y: 215, distance: 173.0
click at [657, 208] on div "Every time a raw data CSV file will be available in my Outlook account. The tas…" at bounding box center [395, 179] width 791 height 358
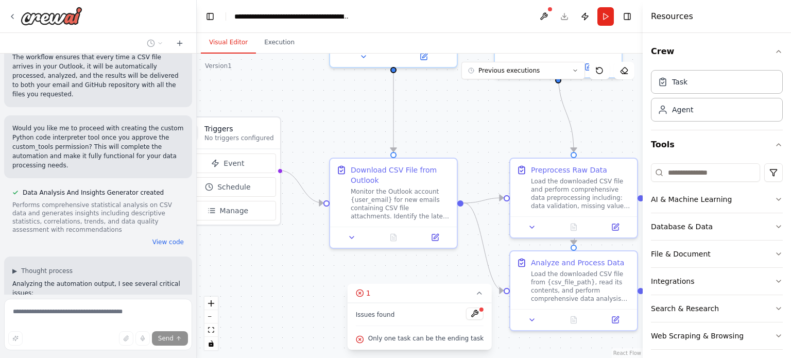
drag, startPoint x: 349, startPoint y: 201, endPoint x: 483, endPoint y: 127, distance: 153.5
click at [483, 127] on div ".deletable-edge-delete-btn { width: 20px; height: 20px; border: 0px solid #ffff…" at bounding box center [420, 206] width 446 height 304
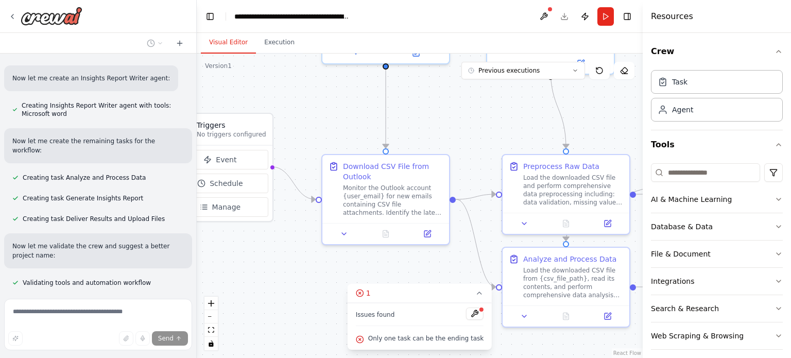
scroll to position [3025, 0]
click at [410, 337] on span "Only one task can be the ending task" at bounding box center [425, 338] width 115 height 8
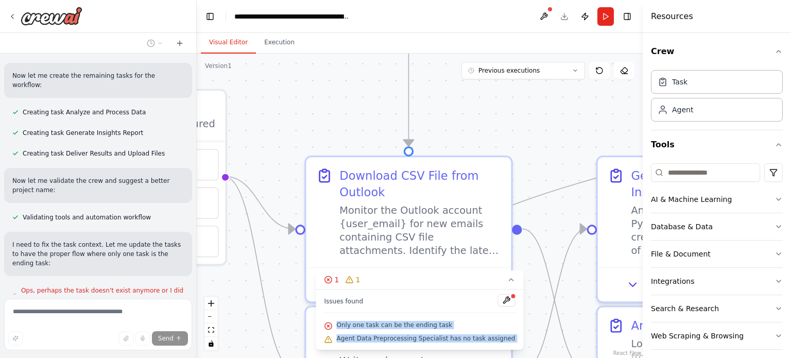
scroll to position [3109, 0]
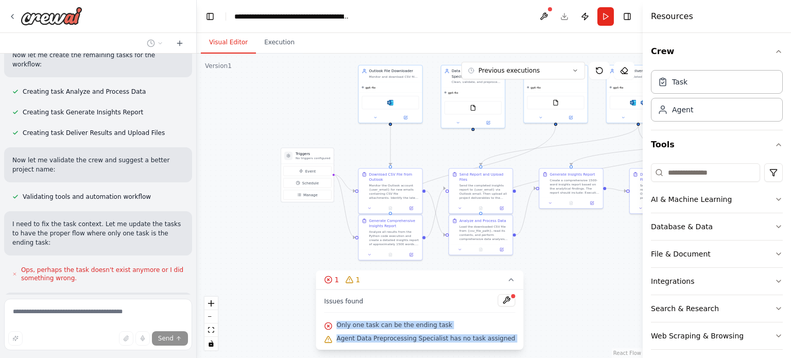
drag, startPoint x: 436, startPoint y: 124, endPoint x: 458, endPoint y: 139, distance: 26.3
click at [458, 139] on div ".deletable-edge-delete-btn { width: 20px; height: 20px; border: 0px solid #ffff…" at bounding box center [420, 206] width 446 height 304
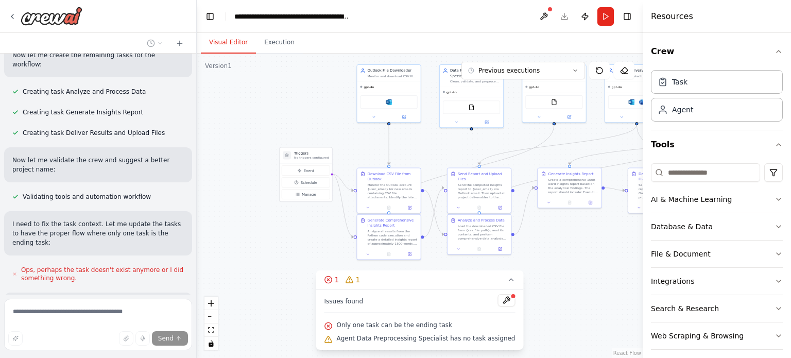
click at [75, 229] on div "Every time a raw data CSV file will be available in my Outlook account. The tas…" at bounding box center [98, 174] width 196 height 241
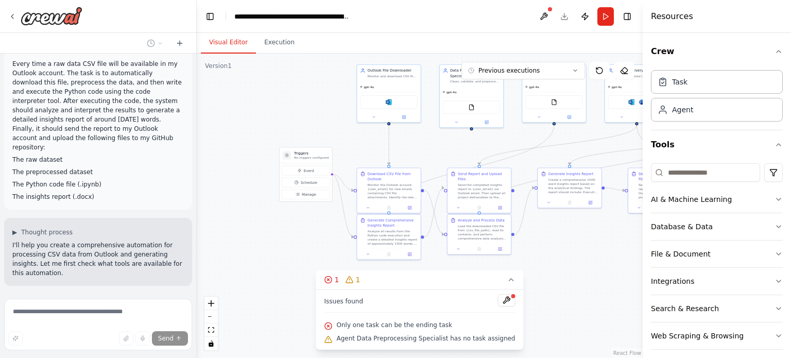
scroll to position [0, 0]
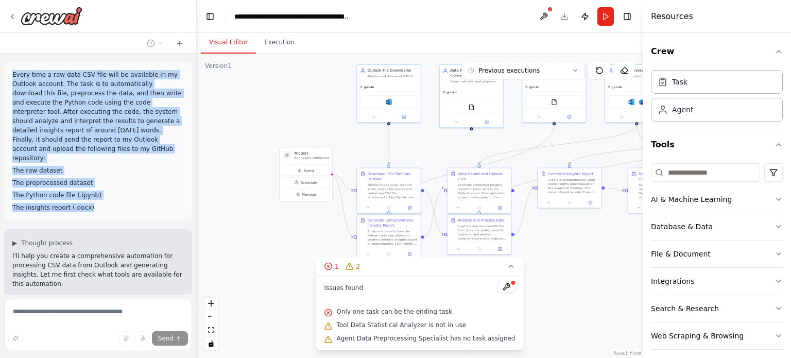
drag, startPoint x: 88, startPoint y: 199, endPoint x: 8, endPoint y: 65, distance: 155.6
click at [8, 65] on div "Every time a raw data CSV file will be available in my Outlook account. The tas…" at bounding box center [98, 141] width 188 height 159
copy div "Every time a raw data CSV file will be available in my Outlook account. The tas…"
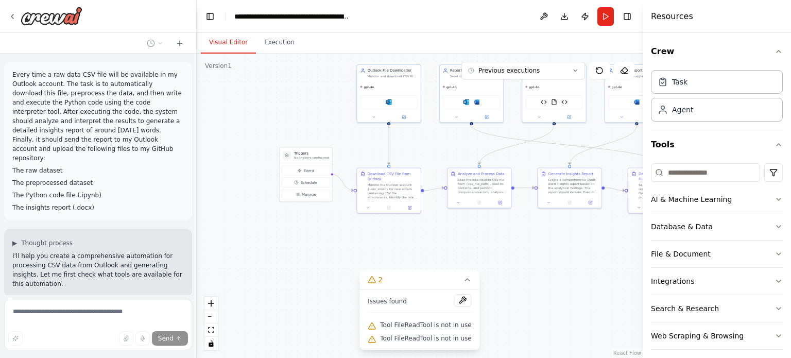
click at [428, 329] on span "Tool FileReadTool is not in use" at bounding box center [425, 325] width 91 height 8
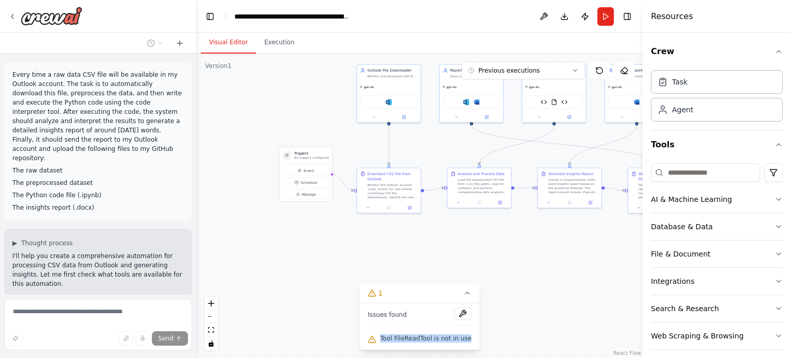
click at [416, 343] on div "Tool FileReadTool is not in use" at bounding box center [420, 338] width 104 height 13
click at [605, 18] on button "Run" at bounding box center [605, 16] width 16 height 19
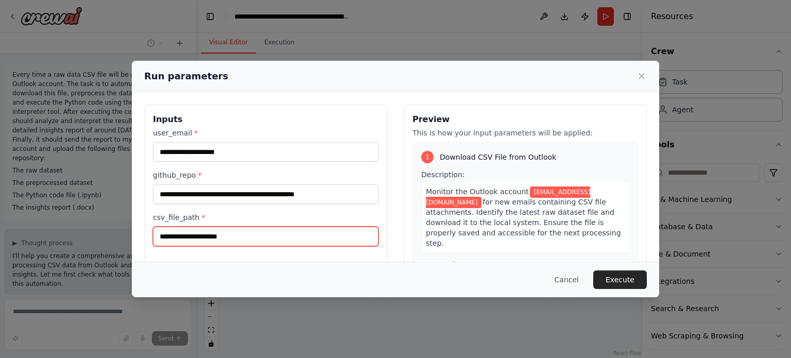
click at [210, 233] on input "csv_file_path *" at bounding box center [266, 237] width 226 height 20
click at [238, 222] on div "csv_file_path *" at bounding box center [266, 229] width 226 height 34
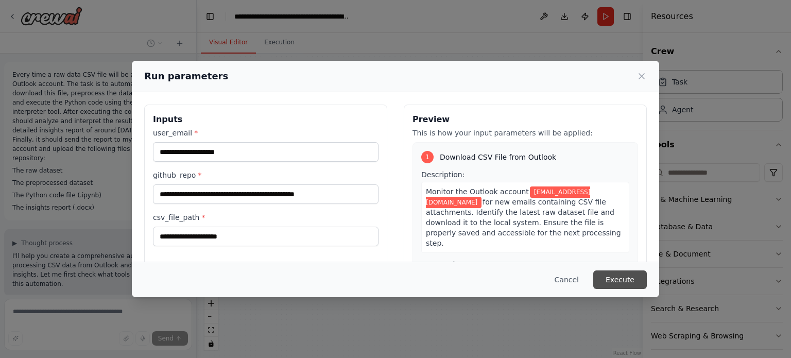
click at [618, 277] on button "Execute" at bounding box center [620, 279] width 54 height 19
click at [644, 76] on icon at bounding box center [641, 76] width 10 height 10
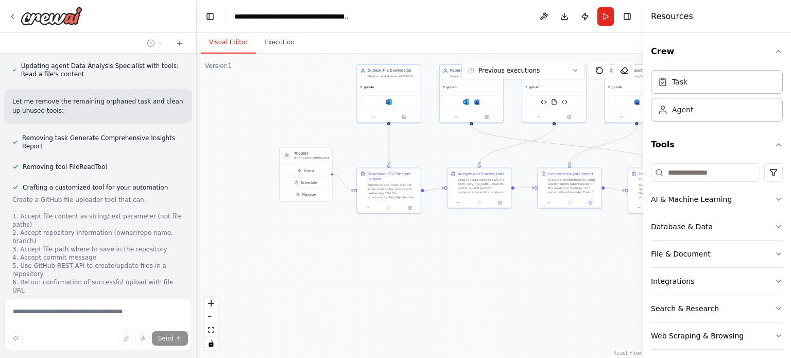
scroll to position [3959, 0]
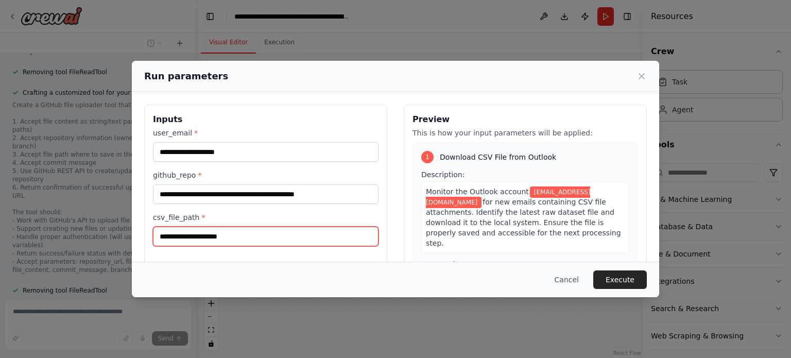
click at [233, 232] on input "csv_file_path *" at bounding box center [266, 237] width 226 height 20
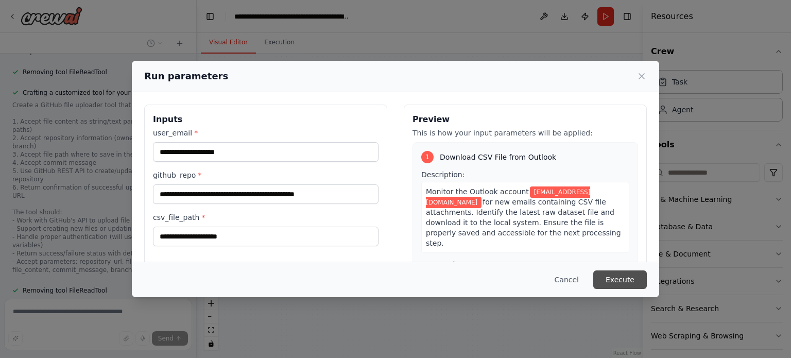
click at [623, 278] on button "Execute" at bounding box center [620, 279] width 54 height 19
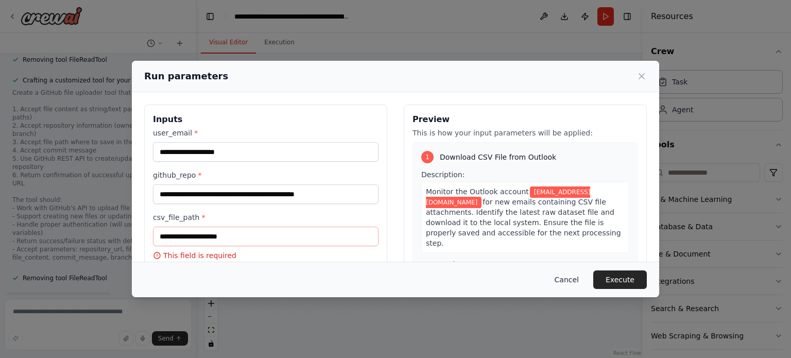
click at [577, 286] on button "Cancel" at bounding box center [566, 279] width 41 height 19
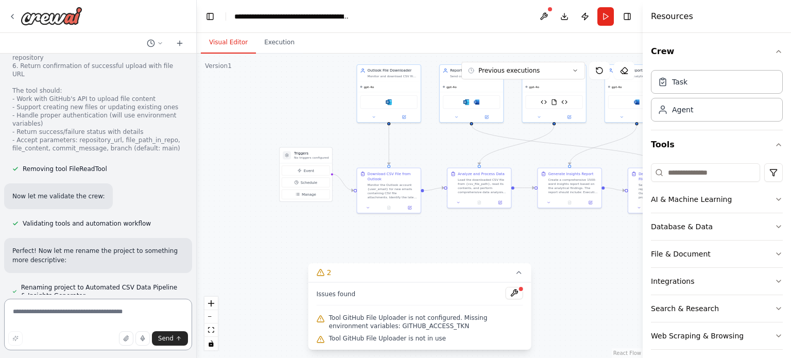
click at [59, 317] on textarea at bounding box center [98, 324] width 188 height 51
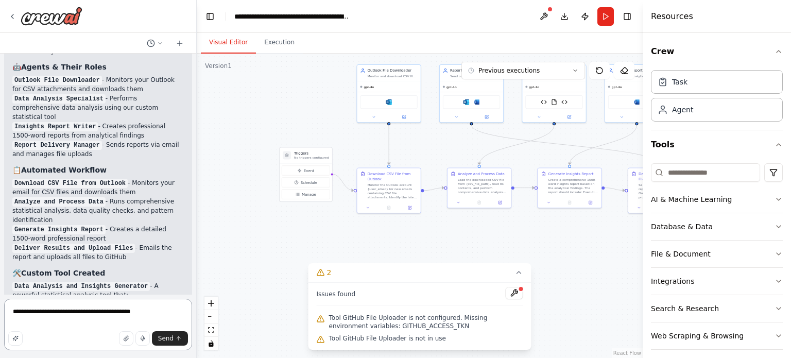
scroll to position [4339, 0]
type textarea "**********"
click at [166, 333] on button "Send" at bounding box center [170, 338] width 36 height 14
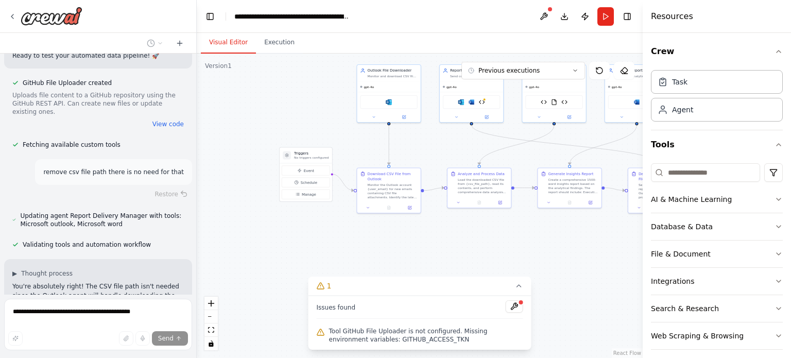
scroll to position [4829, 0]
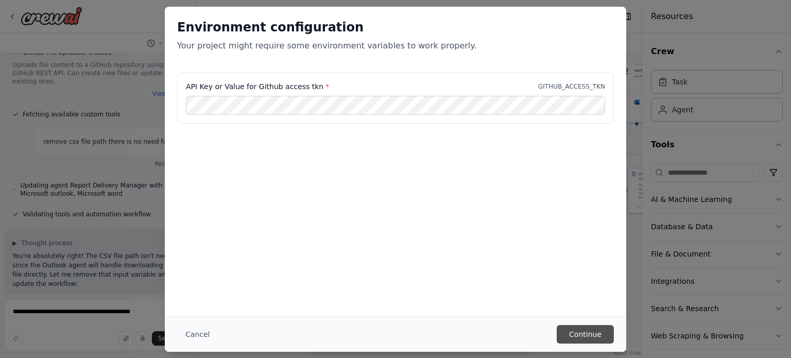
click at [583, 330] on button "Continue" at bounding box center [585, 334] width 57 height 19
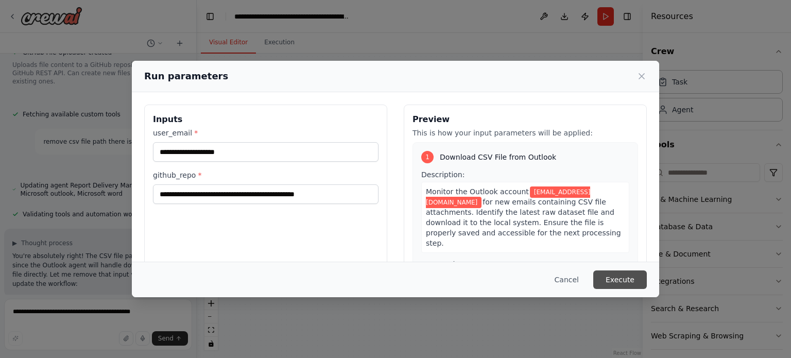
click at [624, 277] on button "Execute" at bounding box center [620, 279] width 54 height 19
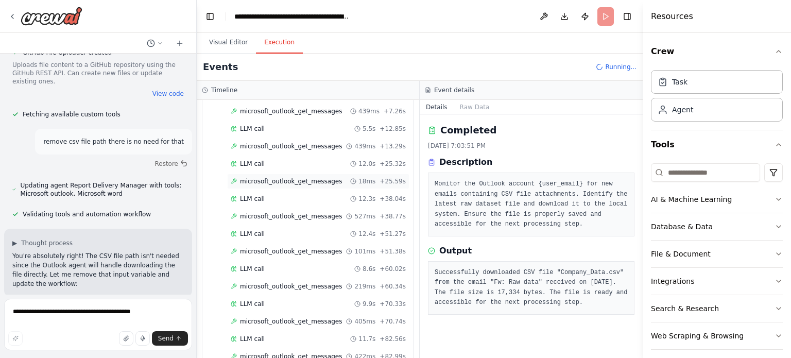
scroll to position [191, 0]
click at [260, 308] on div "Started + 0.00s LLM call 2.2s + 2.32s microsoft_outlook_get_messages 353ms + 2.…" at bounding box center [312, 156] width 203 height 385
click at [259, 314] on div "microsoft_outlook_get_messages 422ms + 82.99s" at bounding box center [318, 321] width 182 height 15
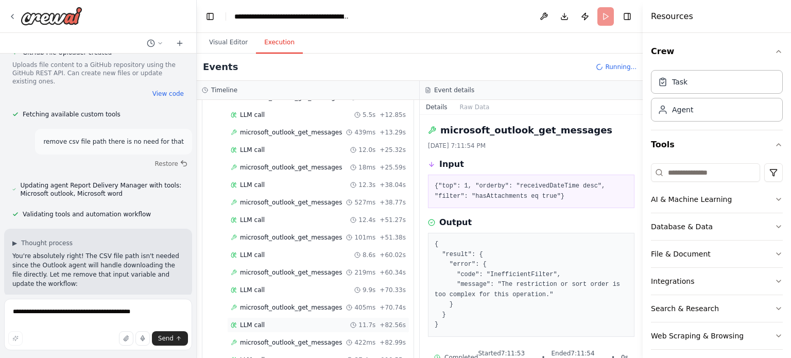
scroll to position [226, 0]
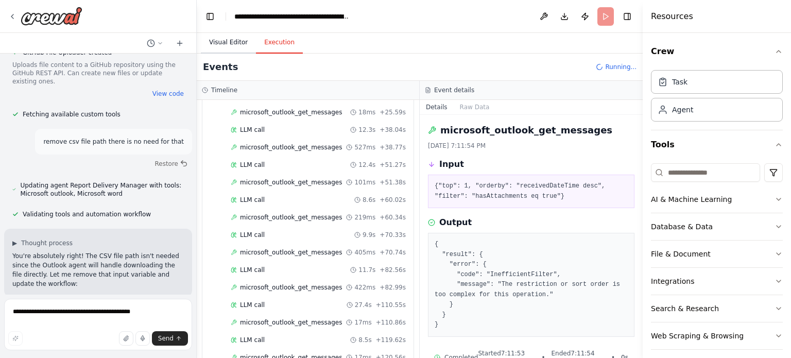
click at [229, 41] on button "Visual Editor" at bounding box center [228, 43] width 55 height 22
click at [257, 42] on button "Execution" at bounding box center [279, 43] width 47 height 22
click at [313, 298] on div "LLM call 8.5s + 119.62s" at bounding box center [310, 305] width 199 height 15
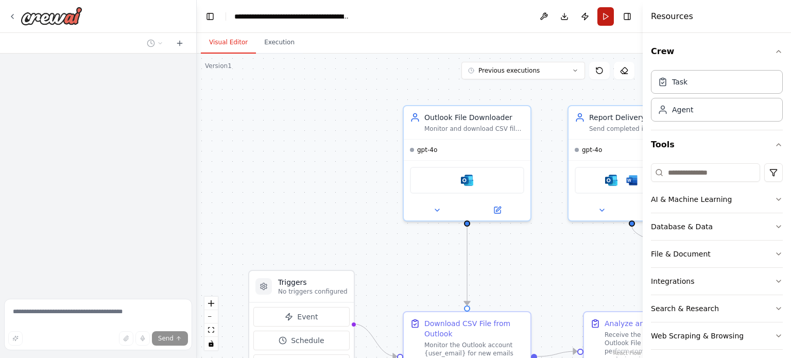
click at [605, 9] on button "Run" at bounding box center [605, 16] width 16 height 19
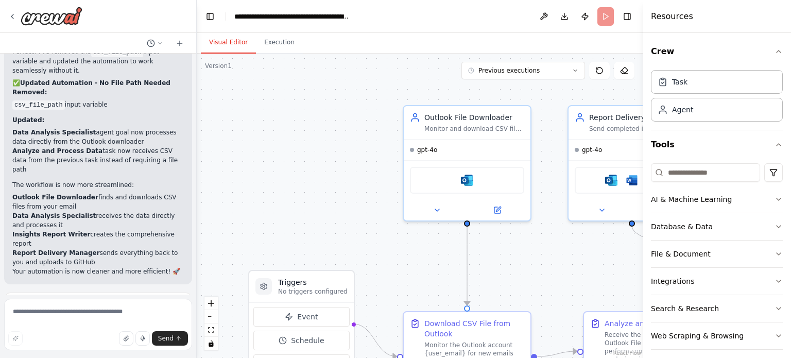
scroll to position [5295, 0]
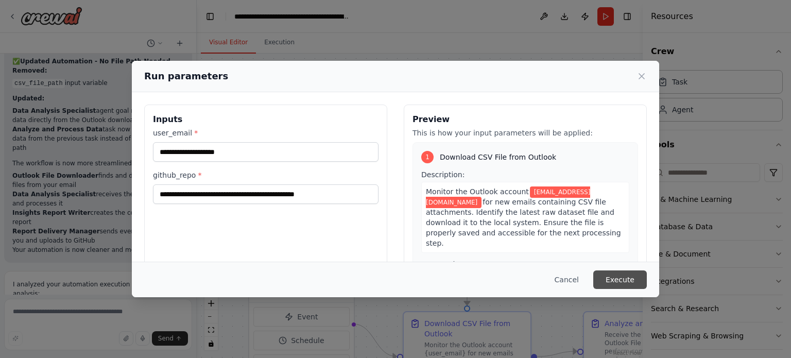
click at [618, 280] on button "Execute" at bounding box center [620, 279] width 54 height 19
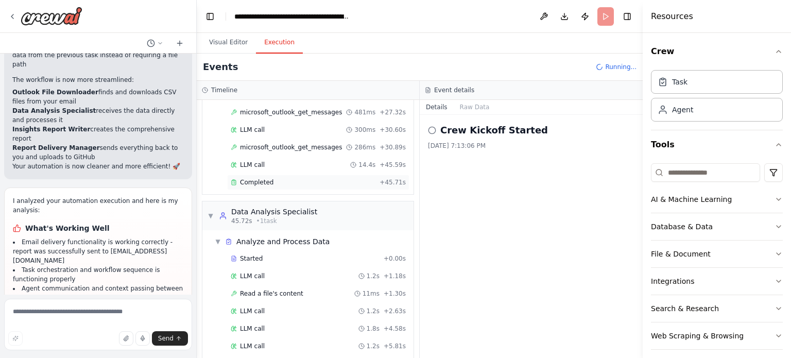
scroll to position [295, 0]
click at [266, 176] on div "Completed + 45.71s" at bounding box center [318, 183] width 182 height 15
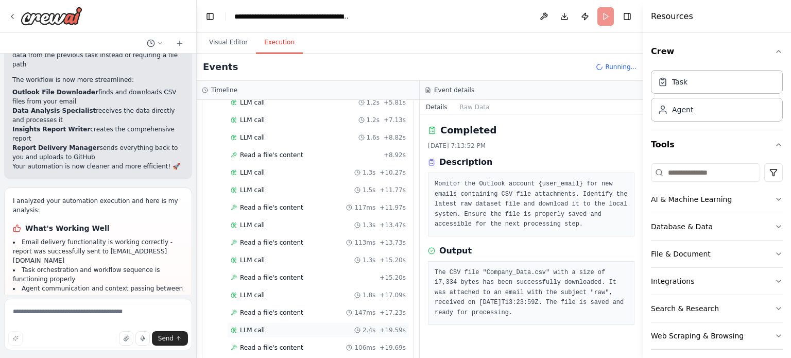
scroll to position [740, 0]
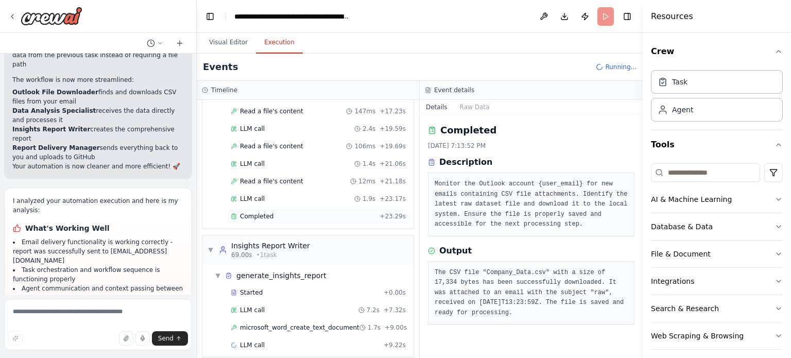
click at [252, 212] on span "Completed" at bounding box center [256, 216] width 33 height 8
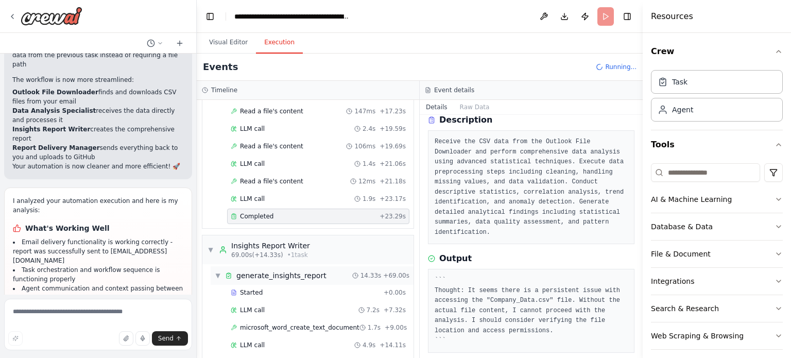
scroll to position [920, 0]
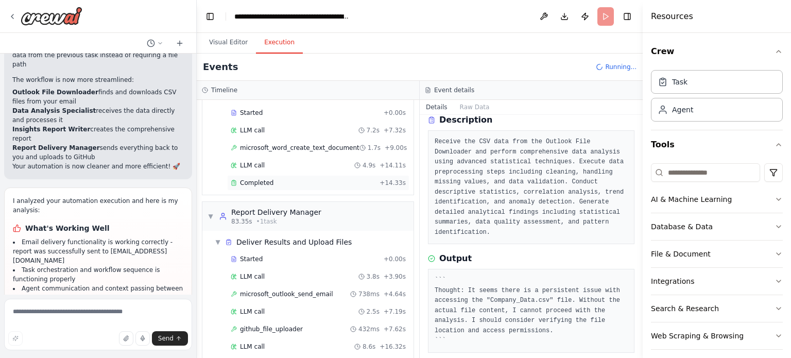
click at [273, 179] on div "Completed" at bounding box center [303, 183] width 145 height 8
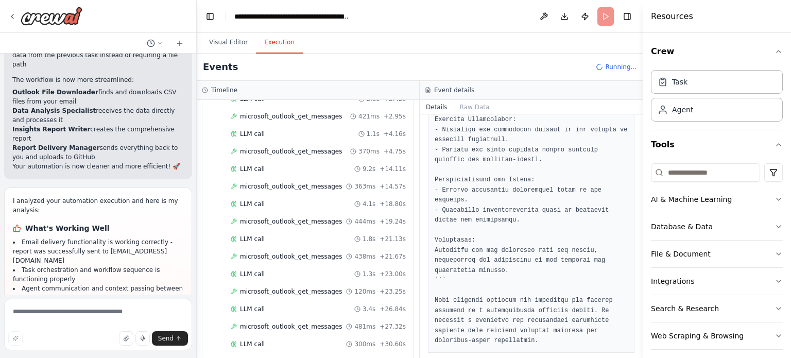
scroll to position [0, 0]
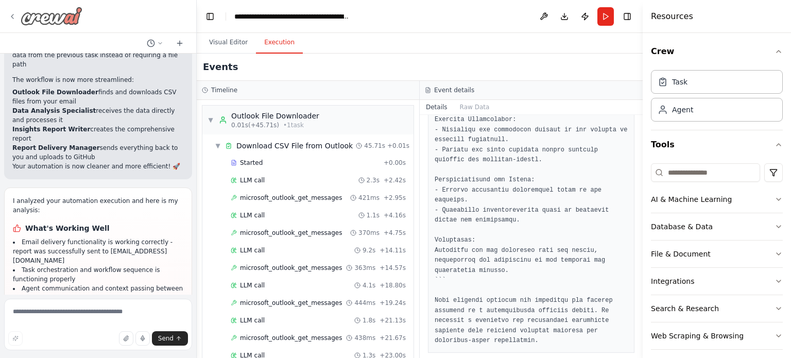
click at [45, 14] on img at bounding box center [52, 16] width 62 height 19
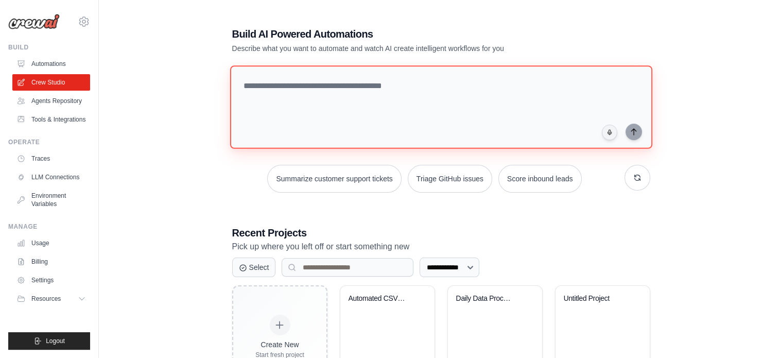
click at [335, 115] on textarea at bounding box center [441, 106] width 422 height 83
paste textarea "**********"
type textarea "**********"
click at [284, 89] on textarea at bounding box center [443, 107] width 426 height 84
paste textarea "**********"
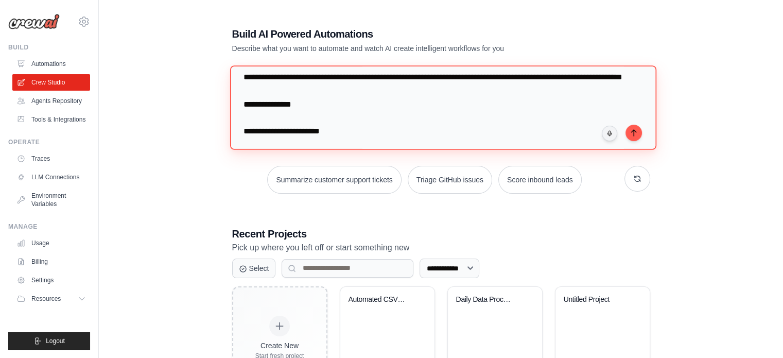
scroll to position [40, 0]
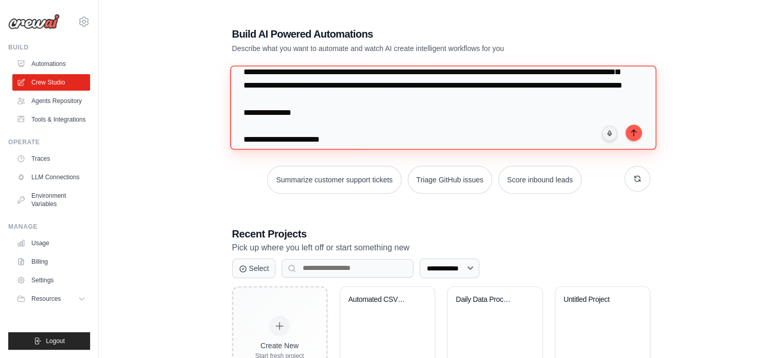
drag, startPoint x: 354, startPoint y: 98, endPoint x: 545, endPoint y: 102, distance: 190.6
click at [545, 102] on textarea "**********" at bounding box center [443, 107] width 426 height 84
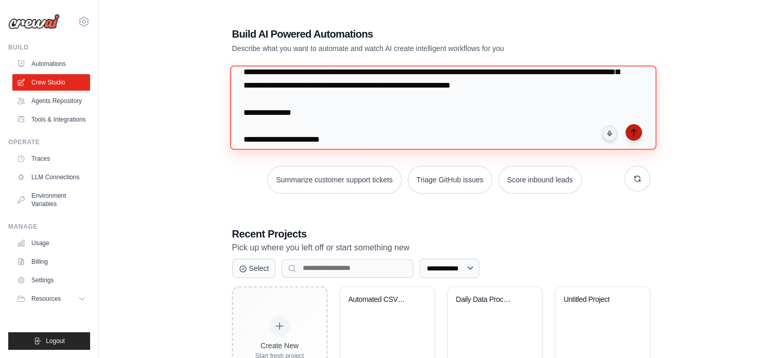
type textarea "**********"
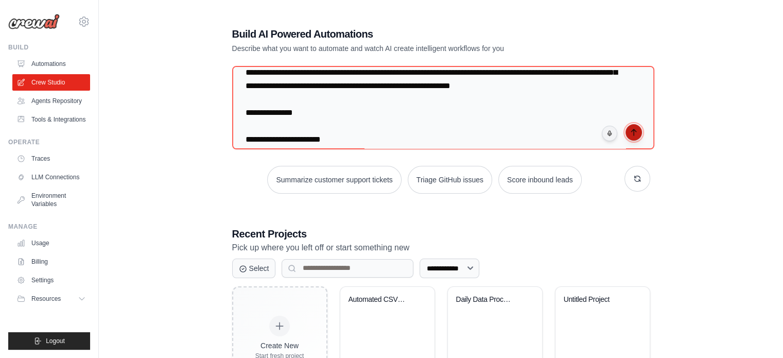
click at [631, 135] on icon "submit" at bounding box center [634, 132] width 8 height 8
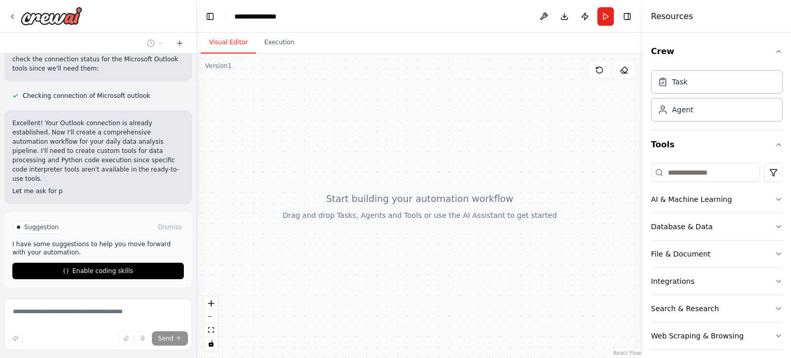
scroll to position [657, 0]
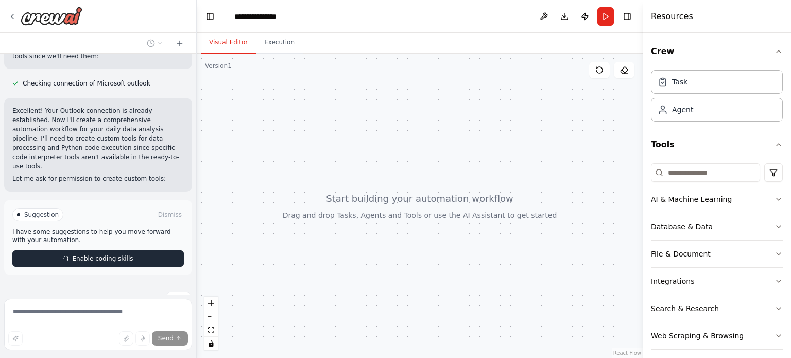
click at [136, 250] on button "Enable coding skills" at bounding box center [97, 258] width 171 height 16
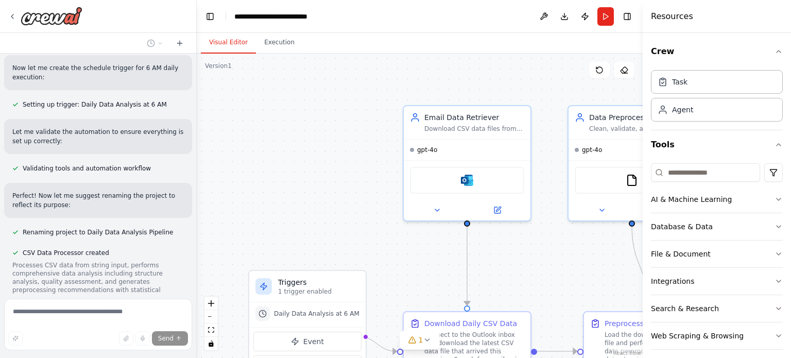
scroll to position [1842, 0]
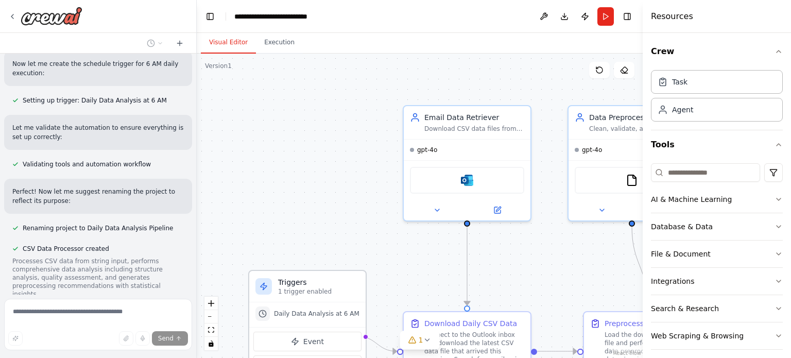
click at [307, 324] on div "Daily Data Analysis at 6 AM" at bounding box center [307, 314] width 116 height 25
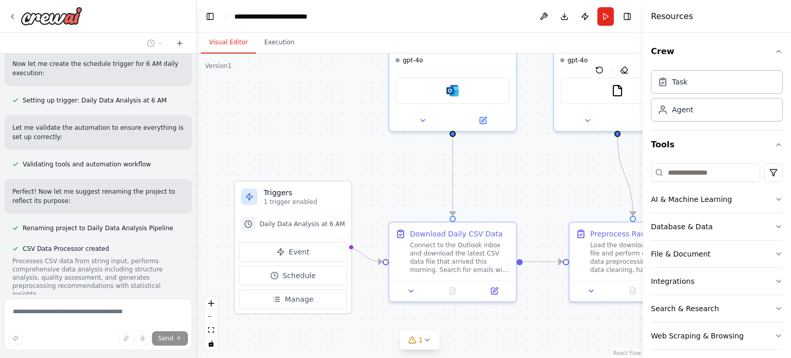
drag, startPoint x: 373, startPoint y: 294, endPoint x: 357, endPoint y: 199, distance: 96.5
click at [357, 199] on div ".deletable-edge-delete-btn { width: 20px; height: 20px; border: 0px solid #ffff…" at bounding box center [420, 206] width 446 height 304
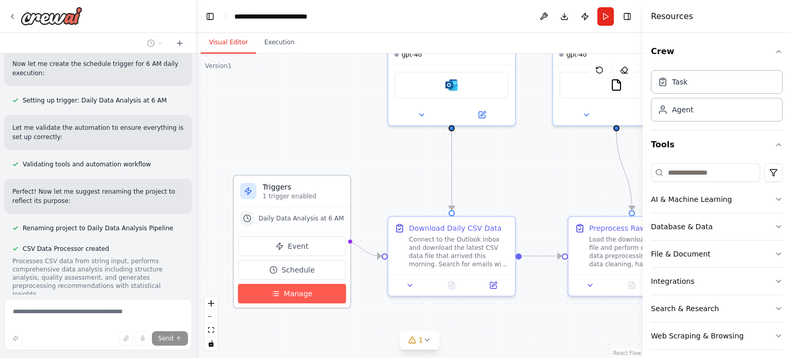
click at [290, 294] on span "Manage" at bounding box center [298, 293] width 29 height 10
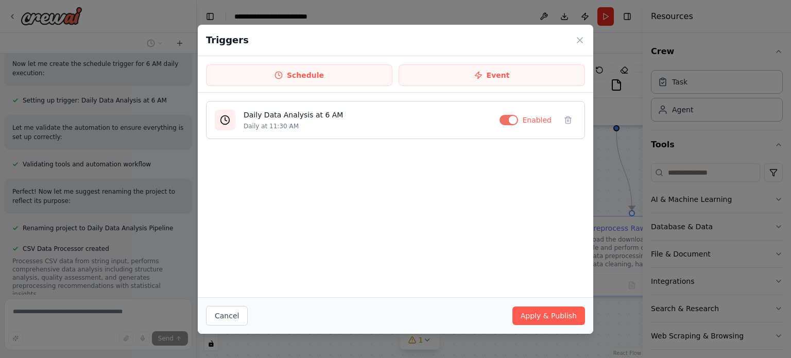
click at [509, 121] on button "button" at bounding box center [508, 120] width 19 height 10
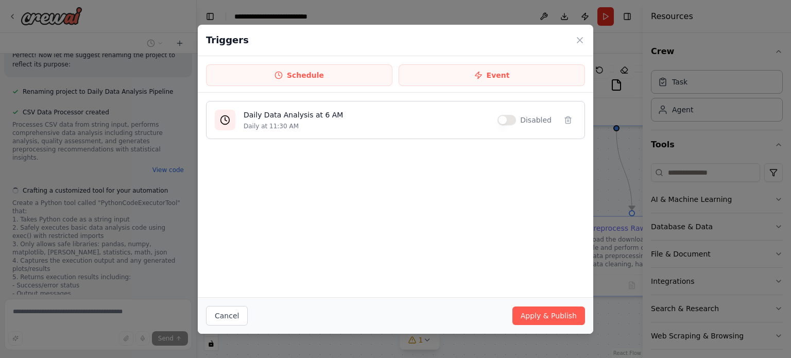
scroll to position [1998, 0]
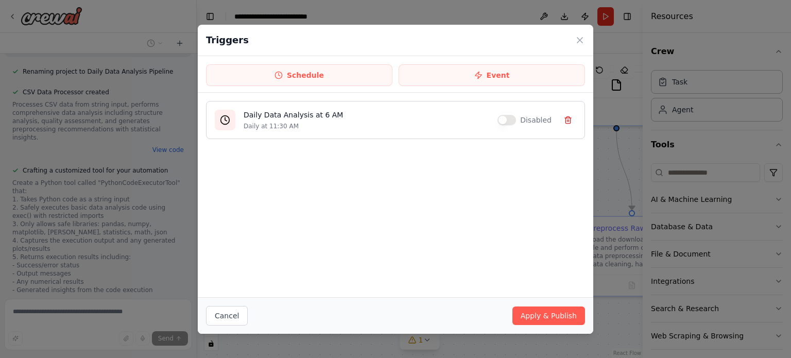
click at [567, 118] on icon at bounding box center [568, 118] width 6 height 0
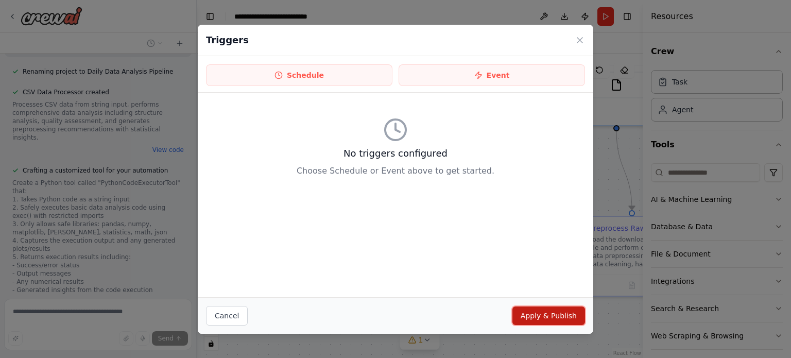
click at [554, 315] on button "Apply & Publish" at bounding box center [548, 315] width 73 height 19
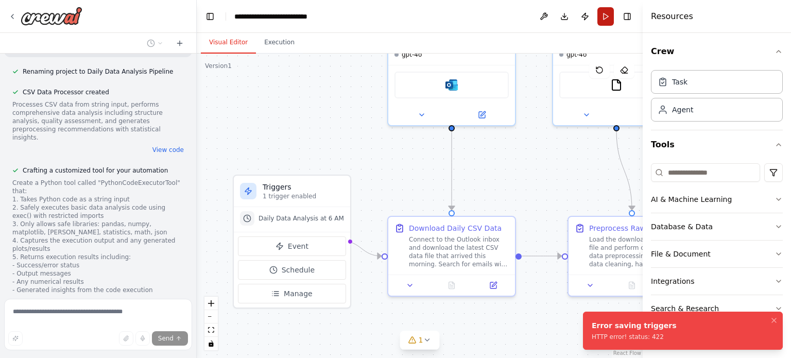
click at [604, 10] on button "Run" at bounding box center [605, 16] width 16 height 19
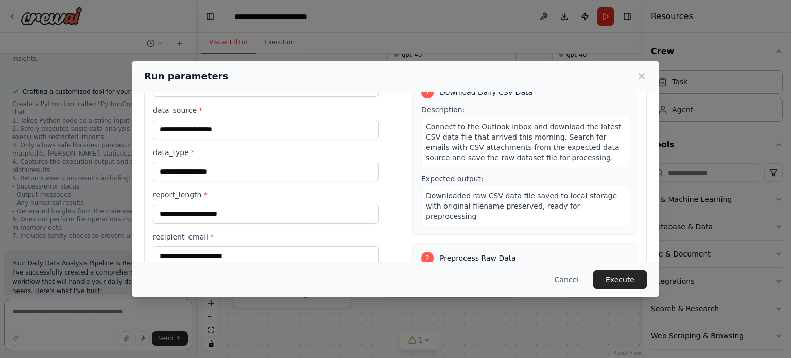
scroll to position [68, 0]
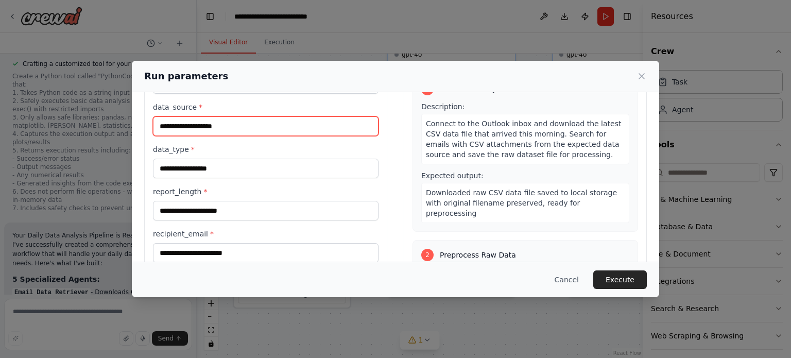
click at [210, 131] on input "data_source *" at bounding box center [266, 126] width 226 height 20
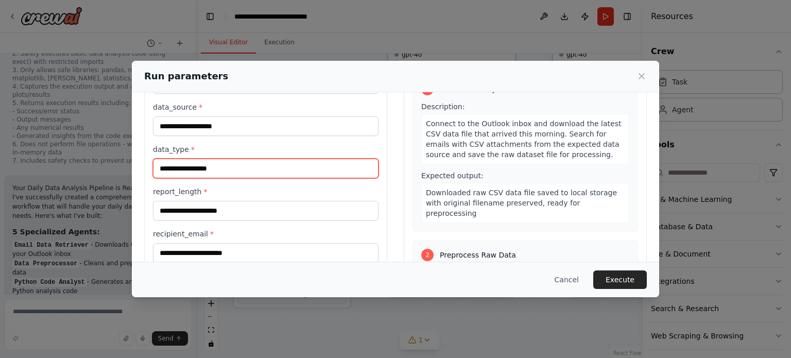
click at [205, 166] on input "data_type *" at bounding box center [266, 169] width 226 height 20
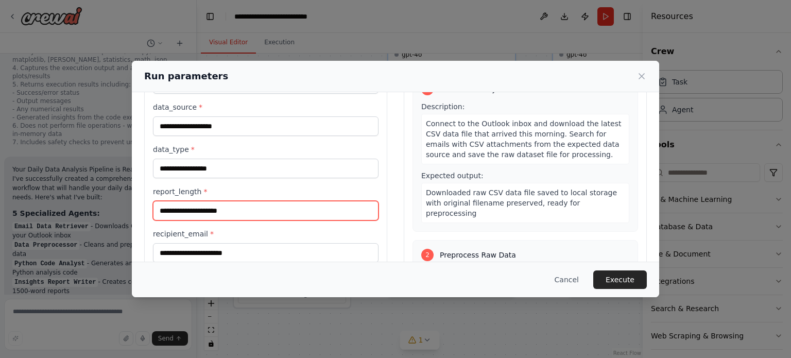
click at [206, 205] on input "report_length *" at bounding box center [266, 211] width 226 height 20
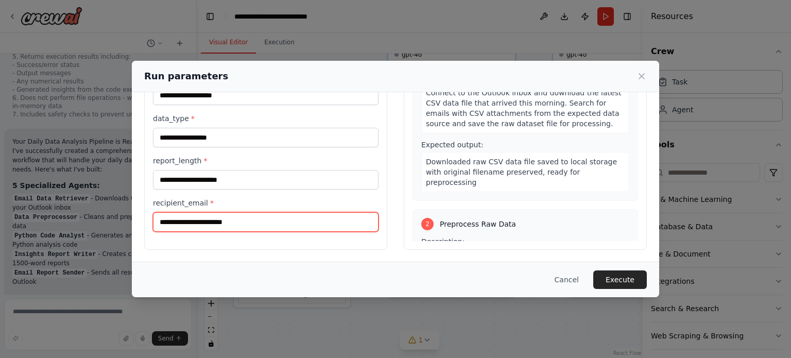
click at [197, 218] on input "recipient_email *" at bounding box center [266, 222] width 226 height 20
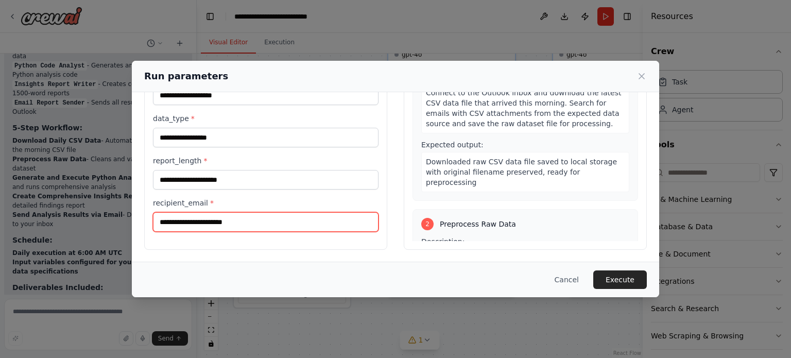
scroll to position [0, 0]
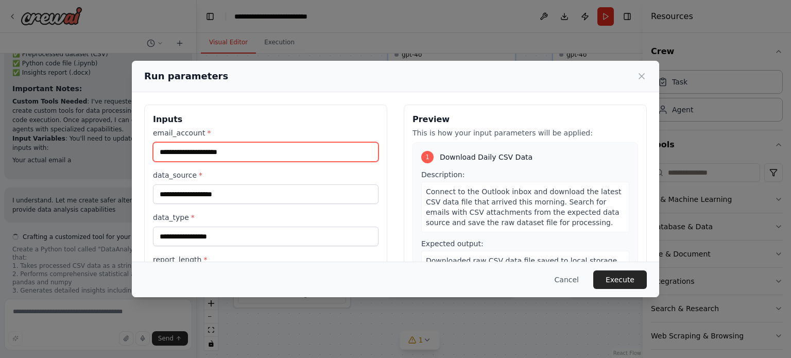
click at [169, 148] on input "email_account *" at bounding box center [266, 152] width 226 height 20
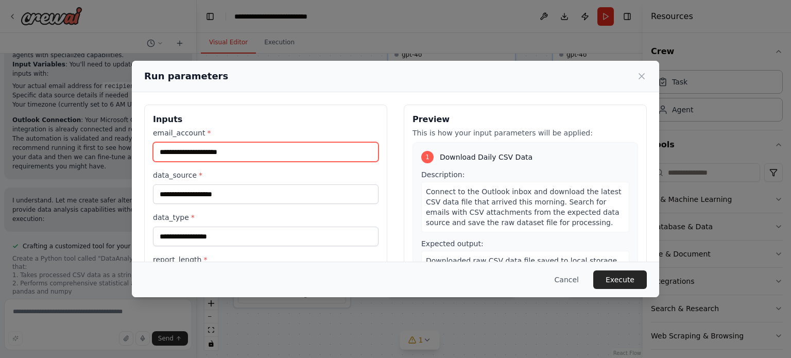
click at [238, 157] on input "email_account *" at bounding box center [266, 152] width 226 height 20
type input "**********"
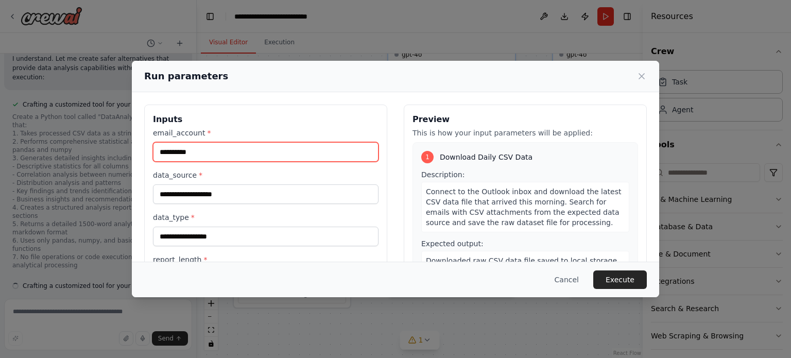
scroll to position [2863, 0]
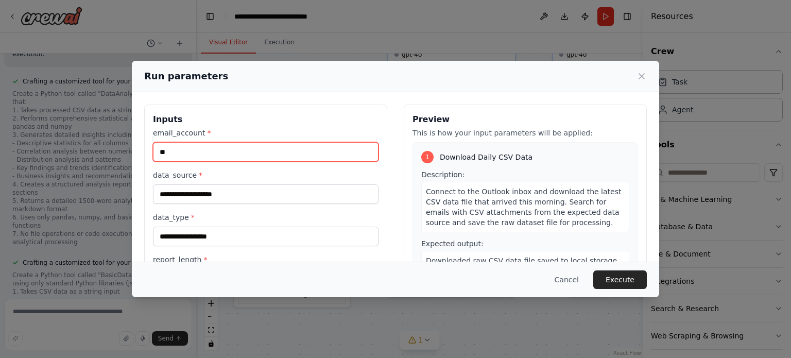
type input "*"
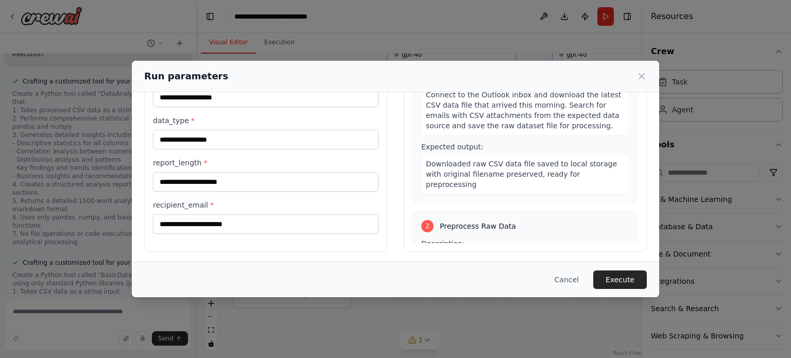
scroll to position [99, 0]
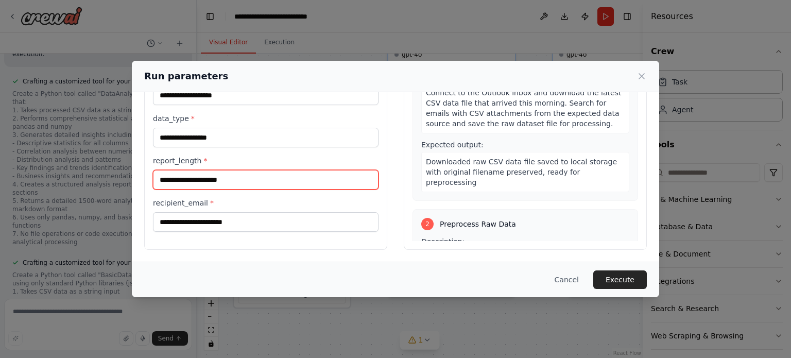
click at [222, 177] on input "report_length *" at bounding box center [266, 180] width 226 height 20
type input "****"
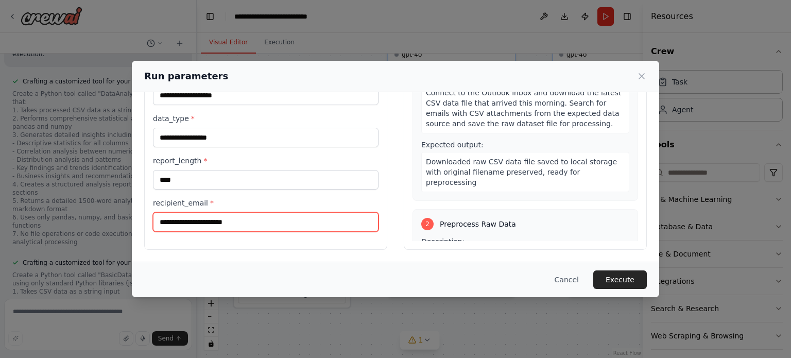
click at [184, 221] on input "recipient_email *" at bounding box center [266, 222] width 226 height 20
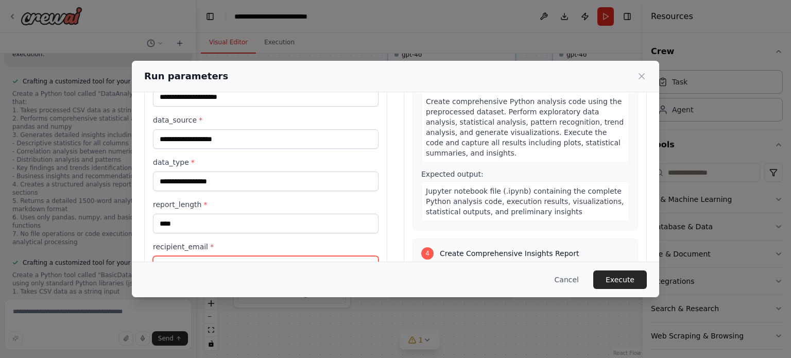
scroll to position [54, 0]
type input "**********"
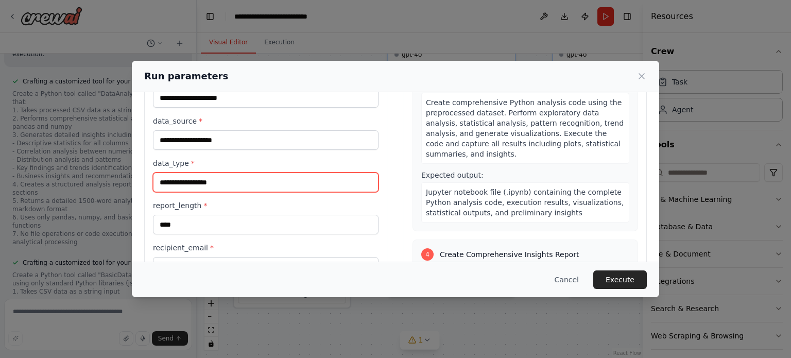
click at [272, 183] on input "data_type *" at bounding box center [266, 183] width 226 height 20
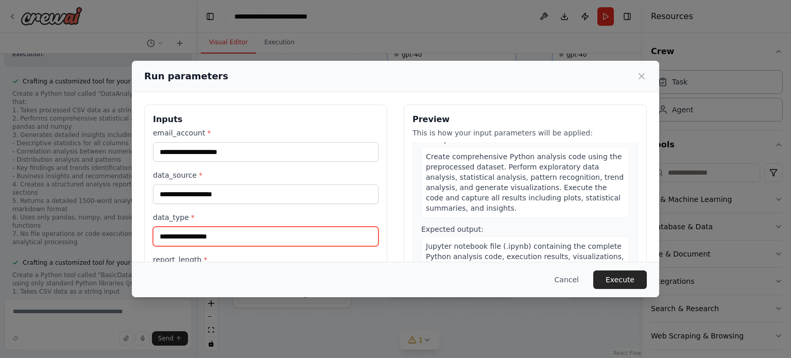
scroll to position [0, 0]
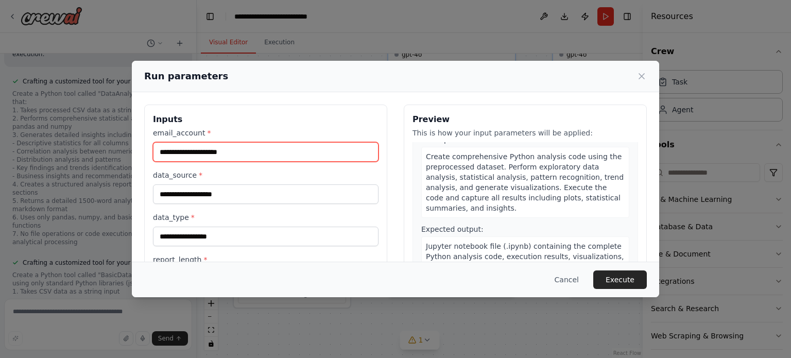
click at [251, 148] on input "email_account *" at bounding box center [266, 152] width 226 height 20
click at [576, 272] on button "Cancel" at bounding box center [566, 279] width 41 height 19
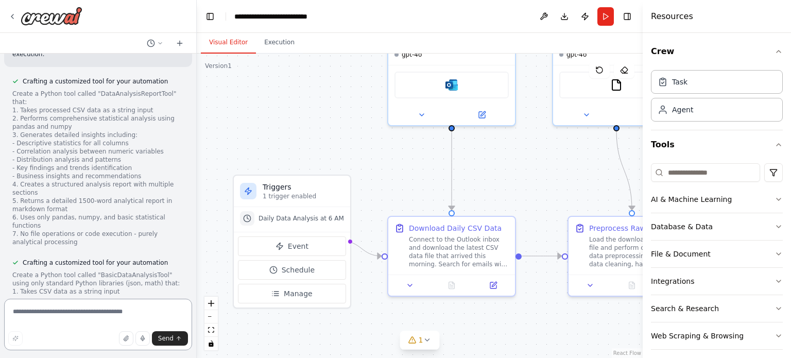
click at [79, 314] on textarea at bounding box center [98, 324] width 188 height 51
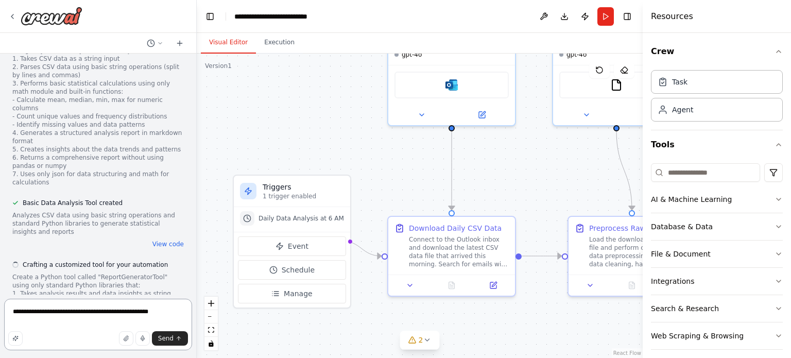
scroll to position [3098, 0]
type textarea "**********"
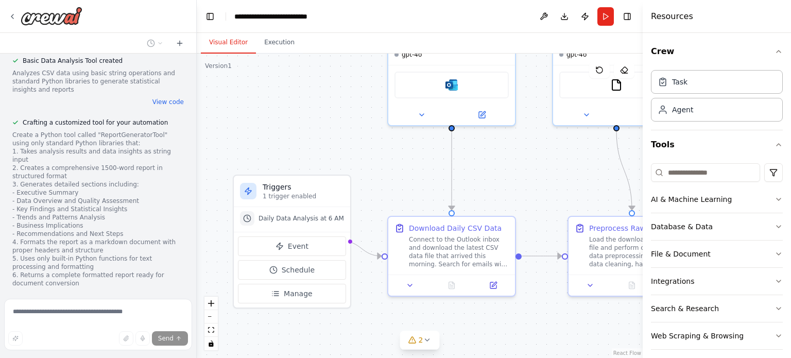
scroll to position [3473, 0]
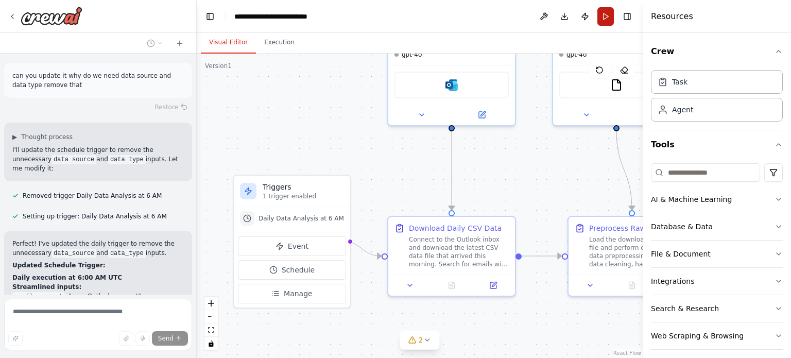
click at [600, 16] on button "Run" at bounding box center [605, 16] width 16 height 19
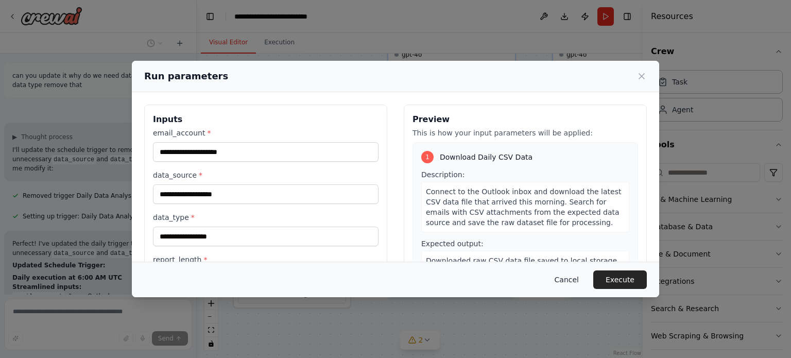
click at [572, 283] on button "Cancel" at bounding box center [566, 279] width 41 height 19
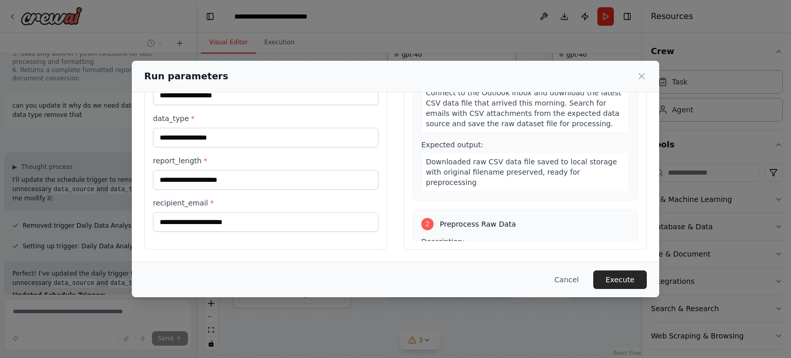
scroll to position [0, 0]
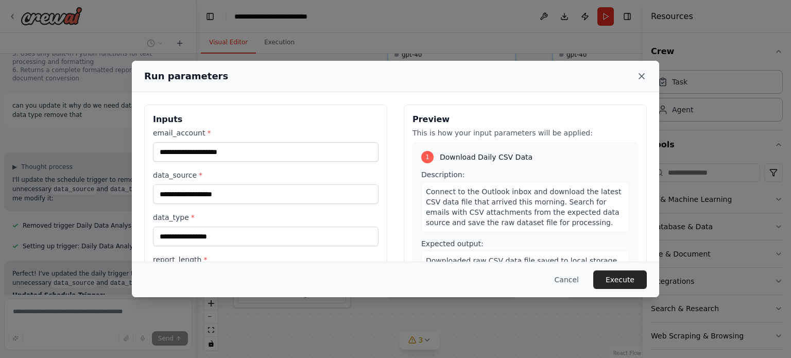
click at [643, 72] on icon at bounding box center [641, 76] width 10 height 10
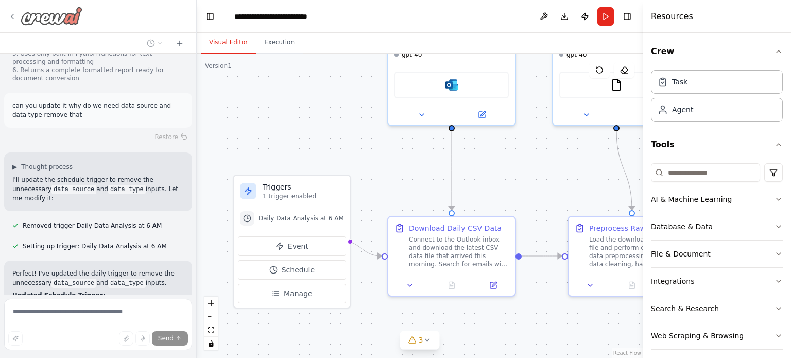
click at [19, 17] on div at bounding box center [45, 16] width 74 height 19
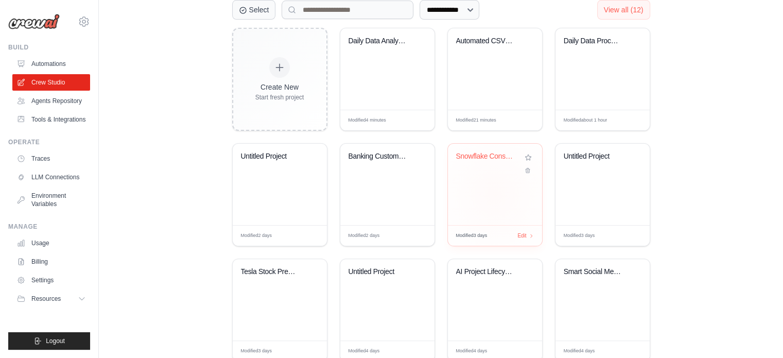
scroll to position [257, 0]
click at [598, 81] on div "Daily Data Processing & Insights Au..." at bounding box center [603, 68] width 94 height 81
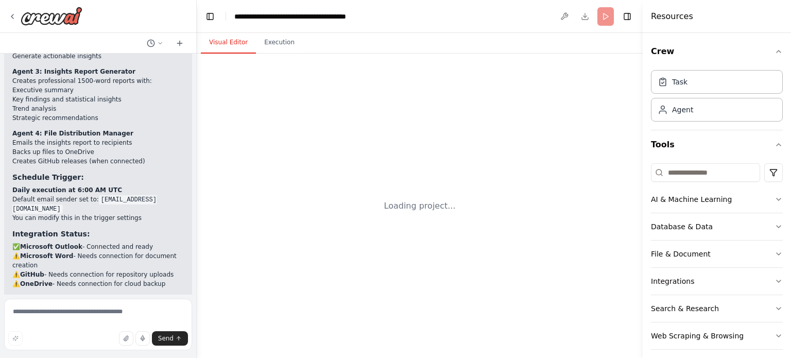
scroll to position [4010, 0]
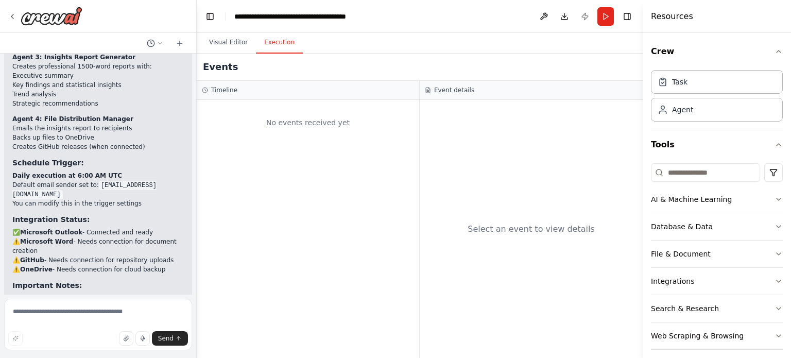
click at [273, 50] on button "Execution" at bounding box center [279, 43] width 47 height 22
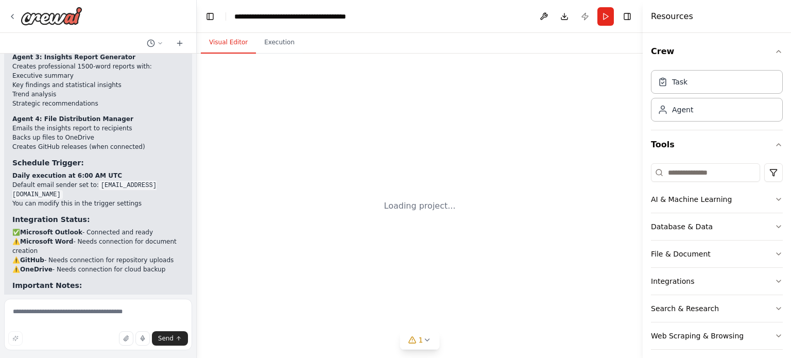
click at [228, 39] on button "Visual Editor" at bounding box center [228, 43] width 55 height 22
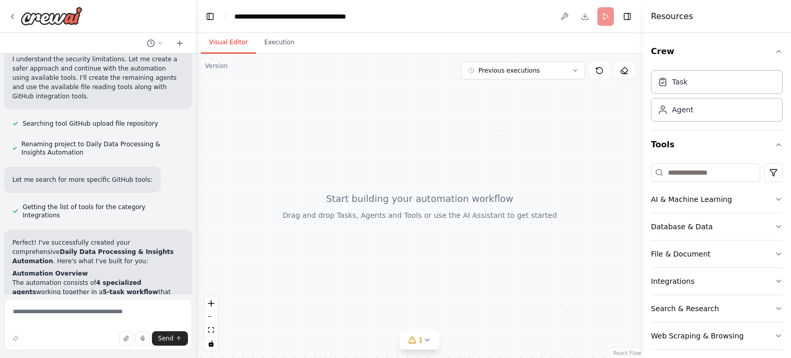
scroll to position [1530, 0]
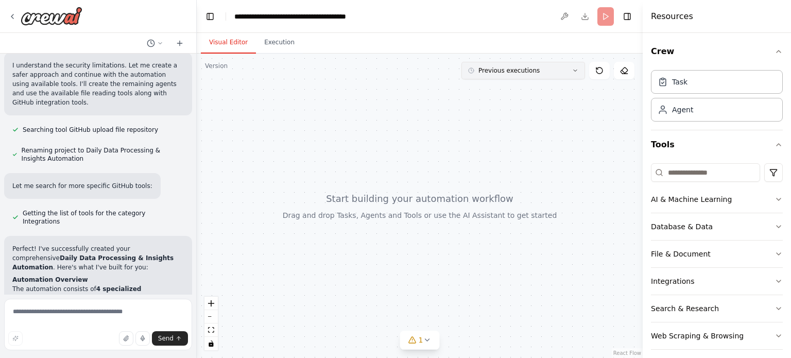
click at [519, 72] on span "Previous executions" at bounding box center [508, 70] width 61 height 8
click at [496, 136] on div "57m ago" at bounding box center [529, 140] width 103 height 8
click at [604, 76] on button at bounding box center [599, 71] width 21 height 18
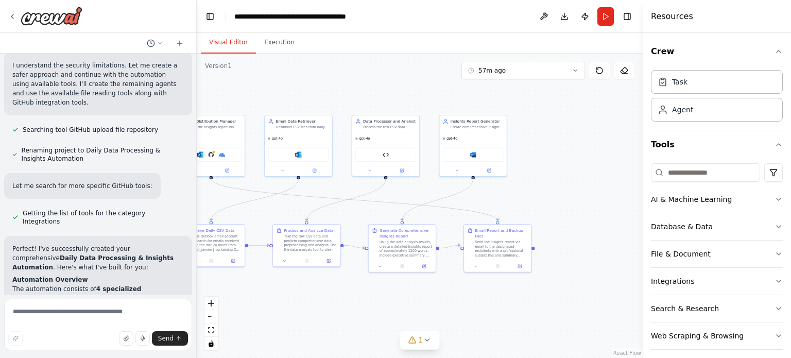
drag, startPoint x: 470, startPoint y: 220, endPoint x: 292, endPoint y: 200, distance: 178.8
click at [292, 200] on div ".deletable-edge-delete-btn { width: 20px; height: 20px; border: 0px solid #ffff…" at bounding box center [420, 206] width 446 height 304
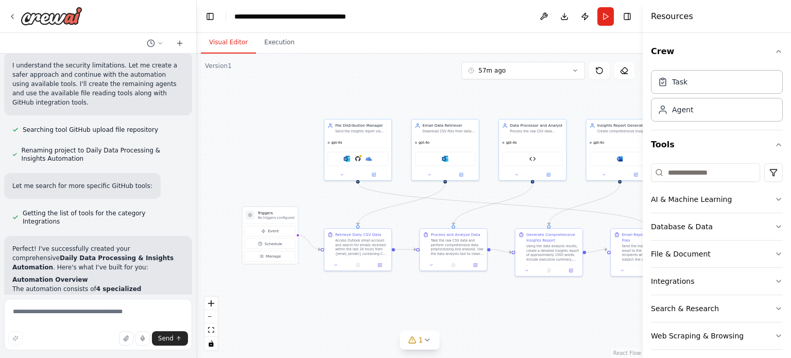
drag, startPoint x: 356, startPoint y: 214, endPoint x: 490, endPoint y: 224, distance: 134.8
click at [490, 224] on div ".deletable-edge-delete-btn { width: 20px; height: 20px; border: 0px solid #ffff…" at bounding box center [420, 206] width 446 height 304
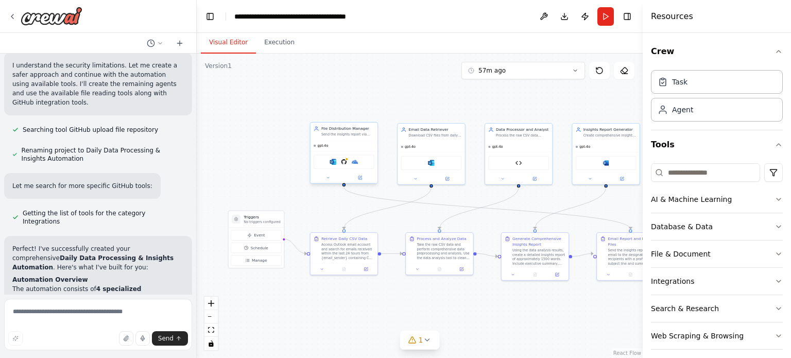
click at [344, 140] on div "gpt-4o" at bounding box center [344, 145] width 67 height 11
click at [361, 176] on icon at bounding box center [360, 178] width 4 height 4
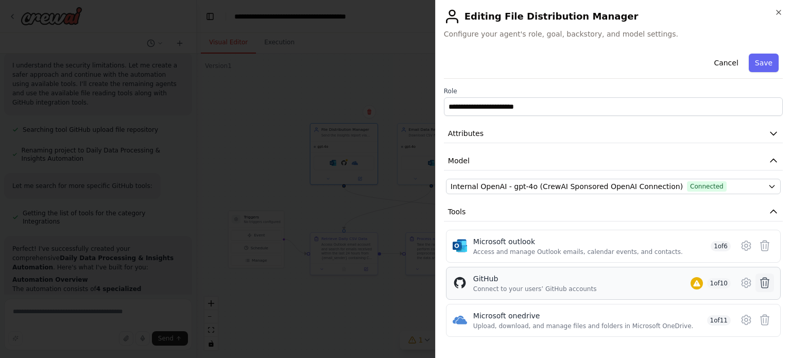
click at [761, 280] on icon at bounding box center [765, 283] width 9 height 10
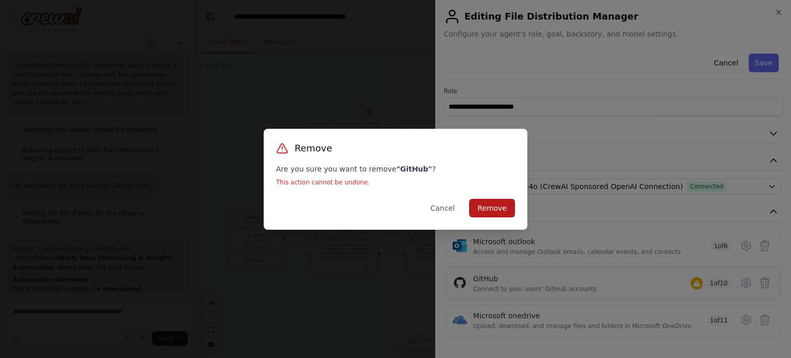
click at [502, 209] on button "Remove" at bounding box center [492, 208] width 46 height 19
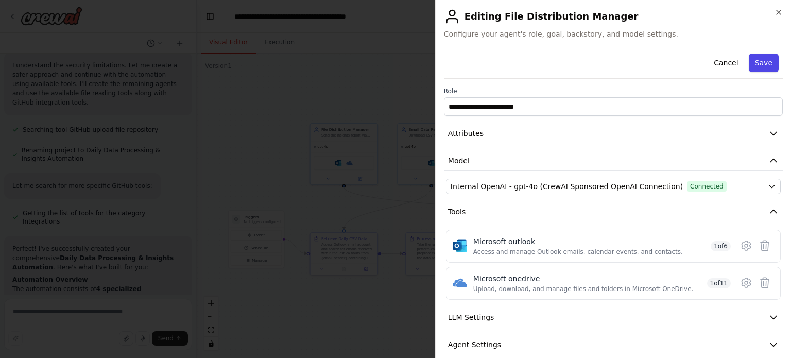
click at [764, 59] on button "Save" at bounding box center [764, 63] width 30 height 19
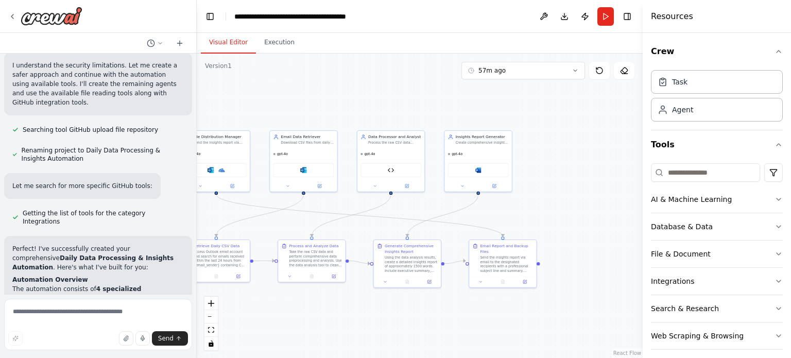
drag, startPoint x: 607, startPoint y: 210, endPoint x: 480, endPoint y: 216, distance: 126.8
click at [480, 216] on div ".deletable-edge-delete-btn { width: 20px; height: 20px; border: 0px solid #ffff…" at bounding box center [420, 206] width 446 height 304
click at [552, 208] on div ".deletable-edge-delete-btn { width: 20px; height: 20px; border: 0px solid #ffff…" at bounding box center [420, 206] width 446 height 304
click at [604, 12] on button "Run" at bounding box center [605, 16] width 16 height 19
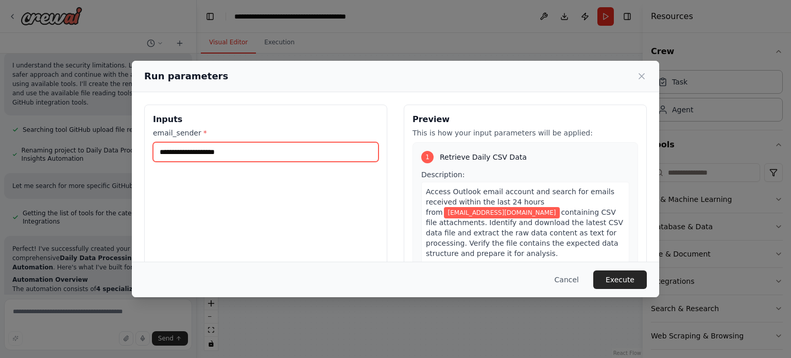
click at [245, 150] on input "**********" at bounding box center [266, 152] width 226 height 20
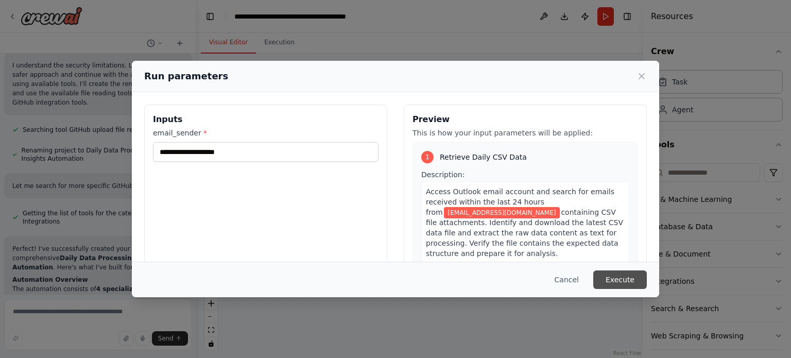
click at [629, 277] on button "Execute" at bounding box center [620, 279] width 54 height 19
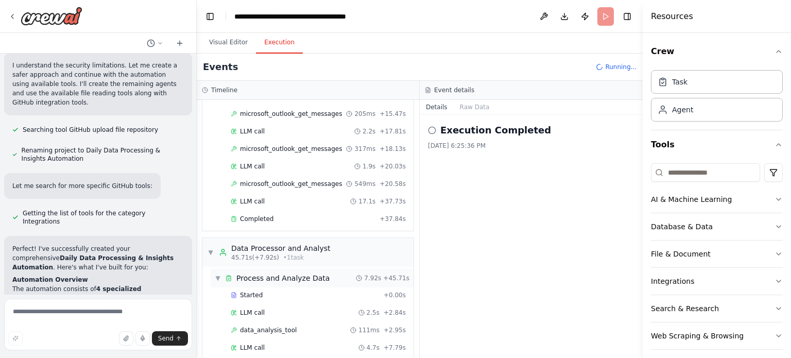
scroll to position [205, 0]
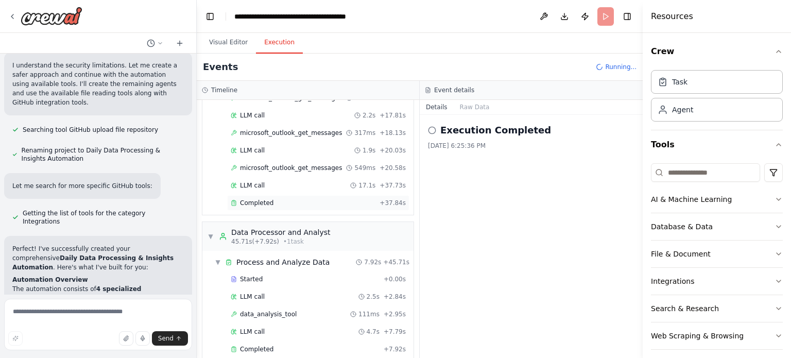
click at [277, 200] on div "Completed" at bounding box center [303, 203] width 145 height 8
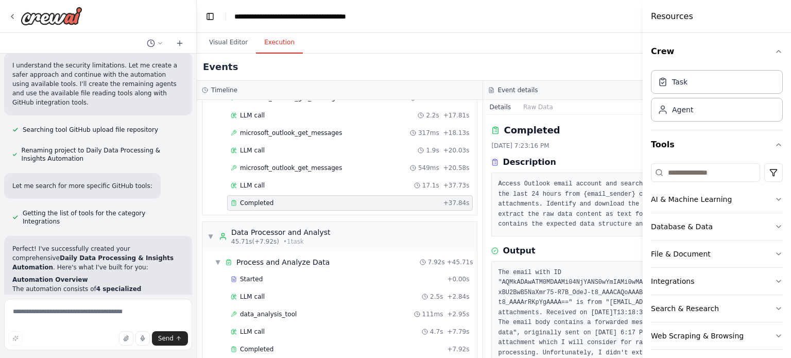
scroll to position [42, 0]
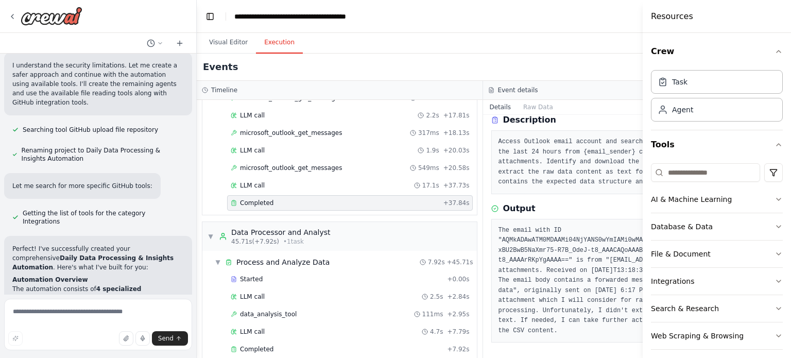
click at [577, 308] on pre "The email with ID "AQMkADAwATM0MDAAMi04NjYANS0wYmIAMi0wMAItMDAKAEYAAAOJxRNiu6pI…" at bounding box center [626, 281] width 256 height 111
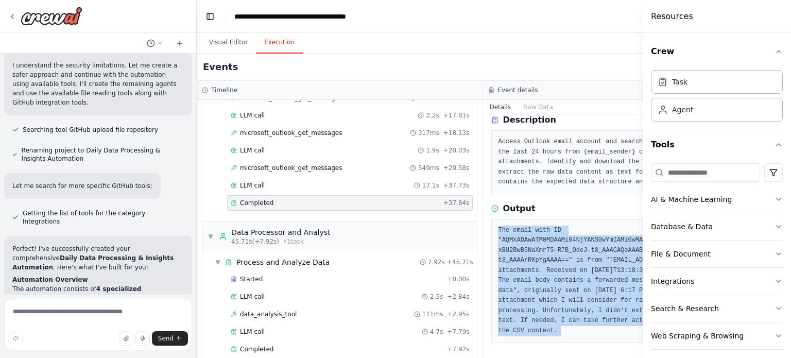
click at [577, 308] on pre "The email with ID "AQMkADAwATM0MDAAMi04NjYANS0wYmIAMi0wMAItMDAKAEYAAAOJxRNiu6pI…" at bounding box center [626, 281] width 256 height 111
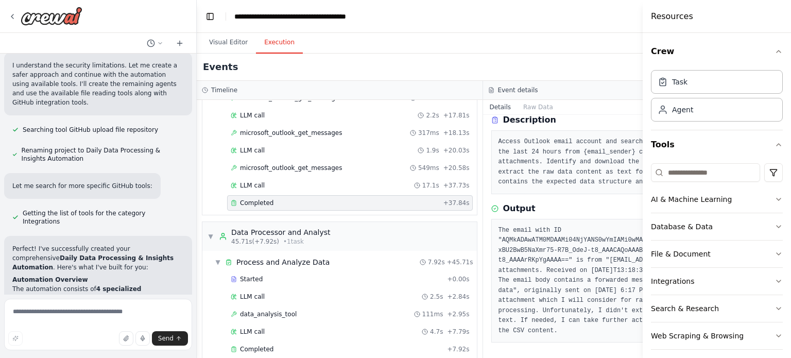
click at [562, 331] on pre "The email with ID "AQMkADAwATM0MDAAMi04NjYANS0wYmIAMi0wMAItMDAKAEYAAAOJxRNiu6pI…" at bounding box center [626, 281] width 256 height 111
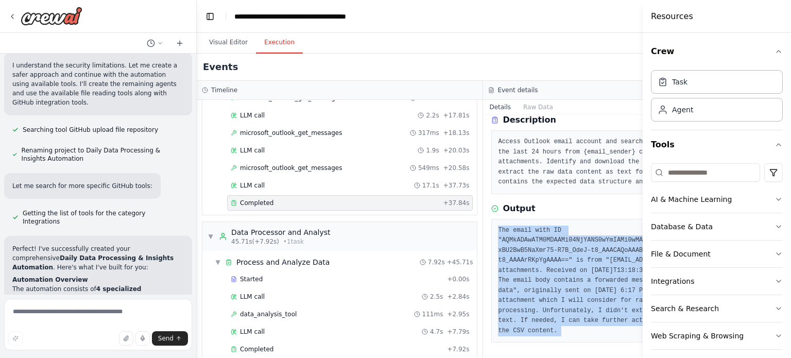
click at [562, 331] on pre "The email with ID "AQMkADAwATM0MDAAMi04NjYANS0wYmIAMi0wMAItMDAKAEYAAAOJxRNiu6pI…" at bounding box center [626, 281] width 256 height 111
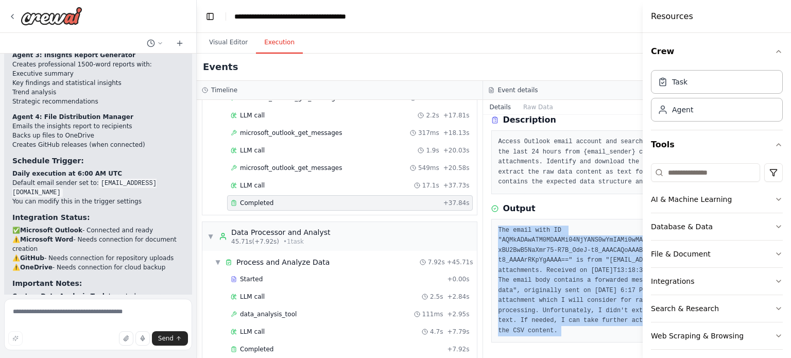
scroll to position [4094, 0]
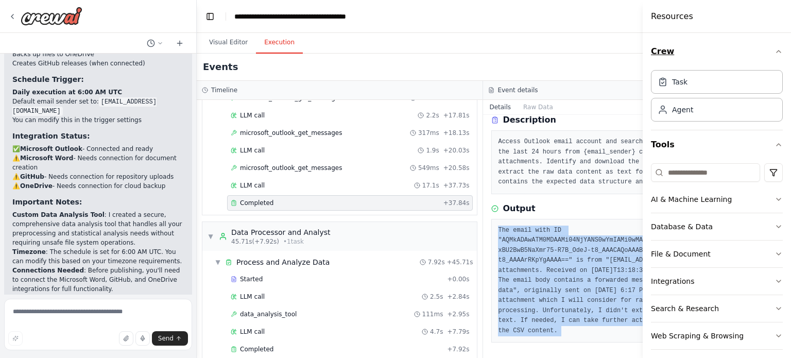
click at [774, 53] on icon "button" at bounding box center [778, 51] width 8 height 8
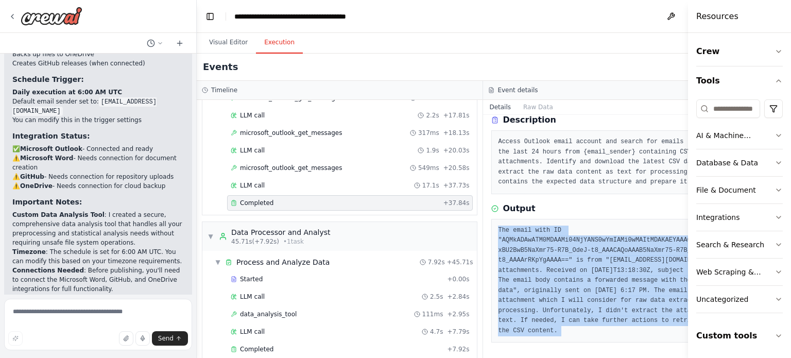
drag, startPoint x: 643, startPoint y: 119, endPoint x: 787, endPoint y: 115, distance: 143.7
click at [787, 115] on div "Resources Crew Tools AI & Machine Learning Database & Data File & Document Inte…" at bounding box center [739, 179] width 103 height 358
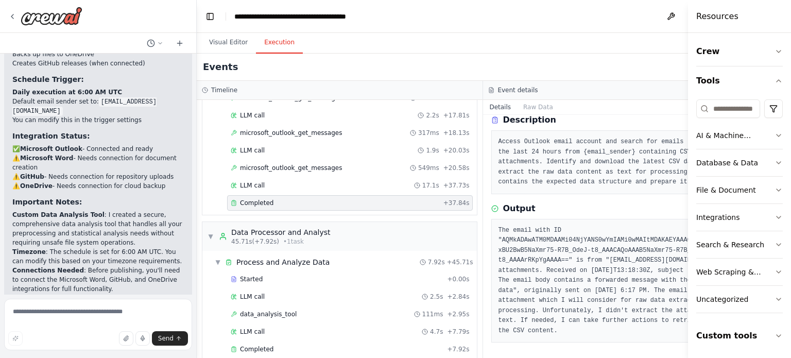
click at [221, 57] on div "Events" at bounding box center [483, 67] width 573 height 27
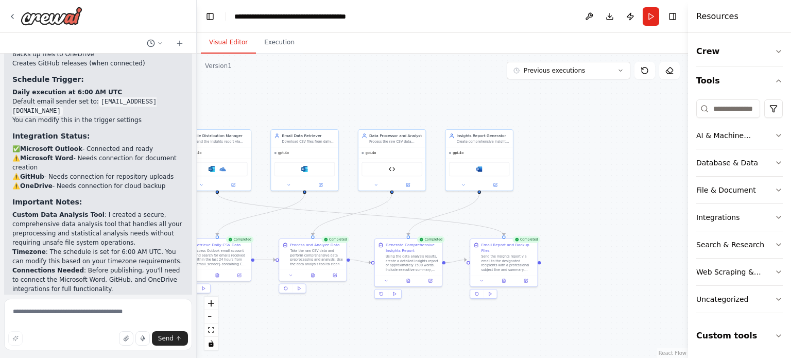
click at [223, 41] on button "Visual Editor" at bounding box center [228, 43] width 55 height 22
click at [646, 19] on button "Run" at bounding box center [651, 16] width 16 height 19
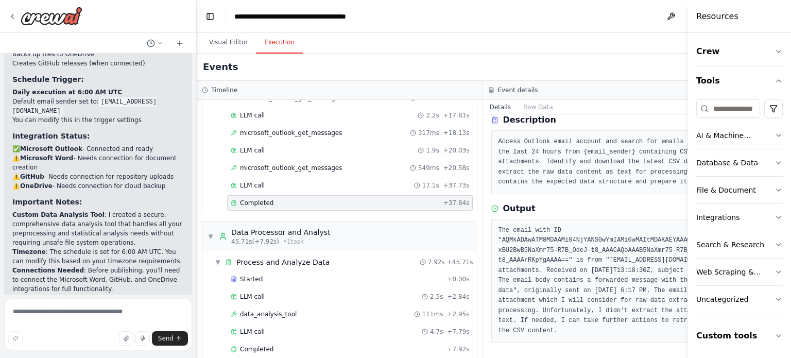
click at [271, 43] on button "Execution" at bounding box center [279, 43] width 47 height 22
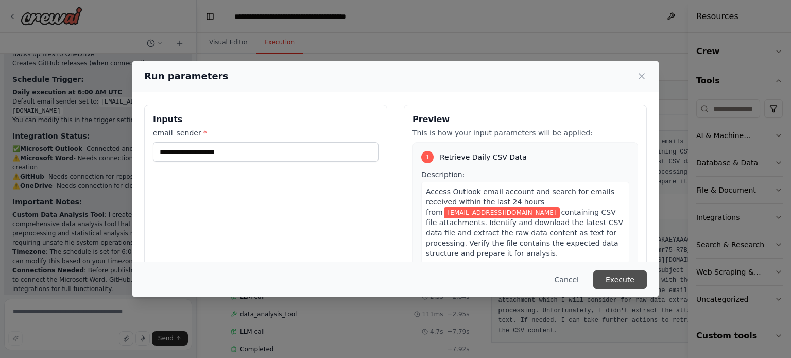
click at [629, 284] on button "Execute" at bounding box center [620, 279] width 54 height 19
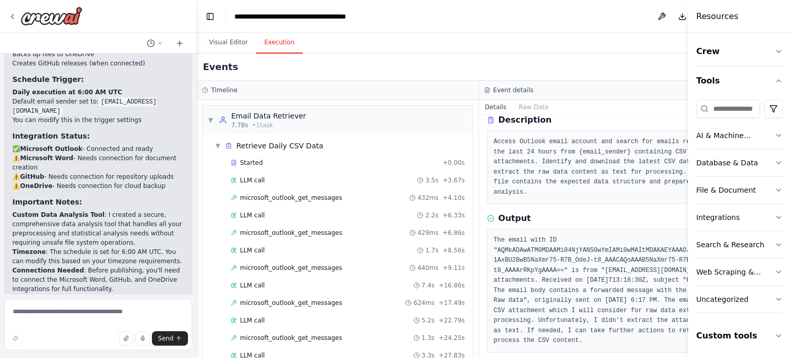
scroll to position [122, 0]
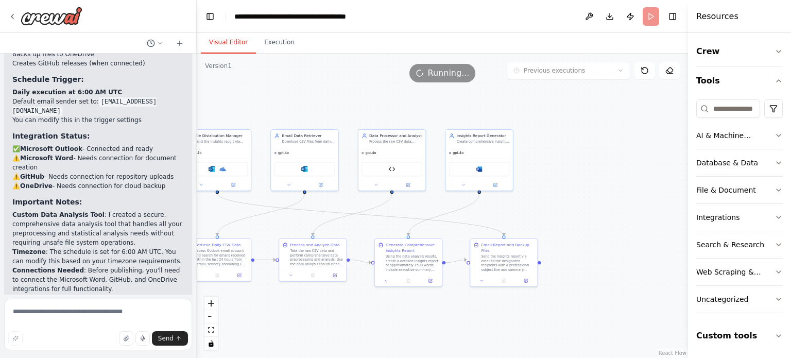
click at [221, 37] on button "Visual Editor" at bounding box center [228, 43] width 55 height 22
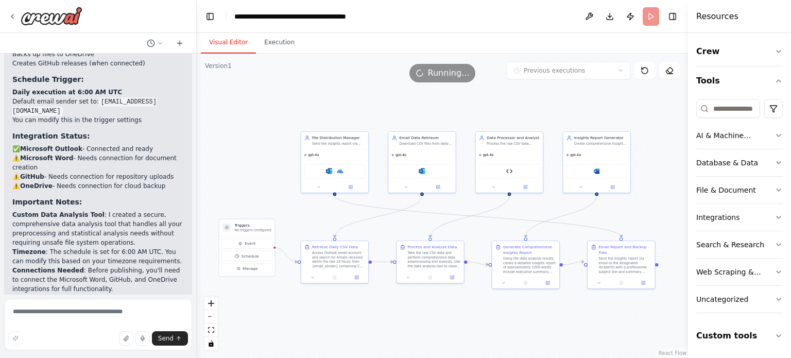
drag, startPoint x: 314, startPoint y: 221, endPoint x: 429, endPoint y: 225, distance: 114.9
click at [429, 225] on div ".deletable-edge-delete-btn { width: 20px; height: 20px; border: 0px solid #ffff…" at bounding box center [442, 206] width 491 height 304
click at [608, 14] on button "Download" at bounding box center [609, 16] width 16 height 19
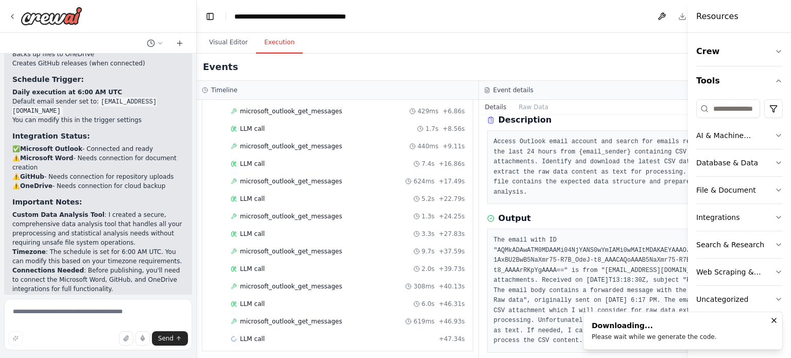
click at [282, 39] on button "Execution" at bounding box center [279, 43] width 47 height 22
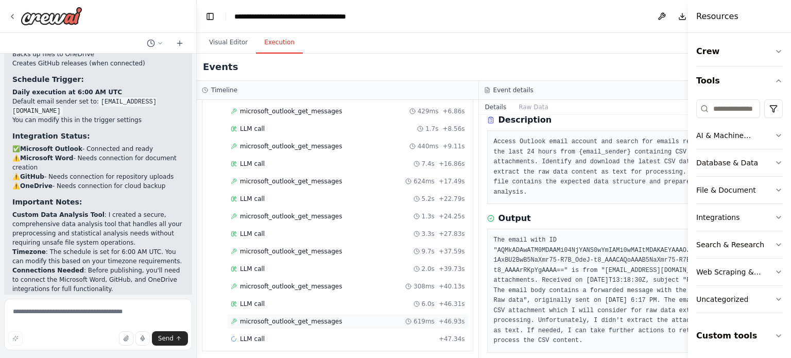
click at [312, 314] on div "microsoft_outlook_get_messages 619ms + 46.93s" at bounding box center [348, 321] width 242 height 15
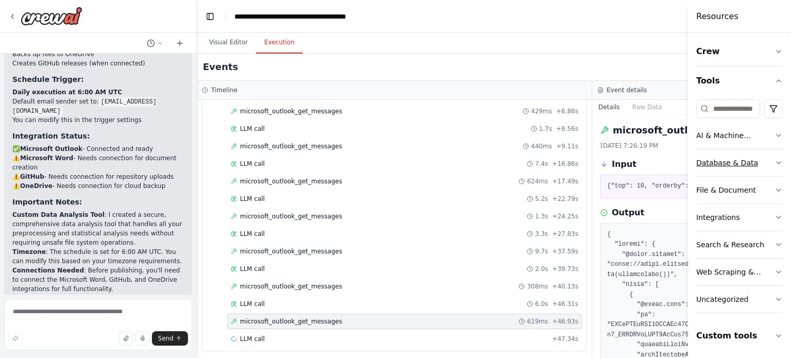
drag, startPoint x: 688, startPoint y: 178, endPoint x: 777, endPoint y: 174, distance: 89.2
click at [777, 174] on div "Resources Crew Tools AI & Machine Learning Database & Data File & Document Inte…" at bounding box center [739, 179] width 103 height 358
drag, startPoint x: 691, startPoint y: 188, endPoint x: 790, endPoint y: 180, distance: 99.7
click at [790, 180] on div "Resources Crew Tools AI & Machine Learning Database & Data File & Document Inte…" at bounding box center [738, 179] width 105 height 358
click at [318, 319] on span "microsoft_outlook_get_messages" at bounding box center [291, 321] width 102 height 8
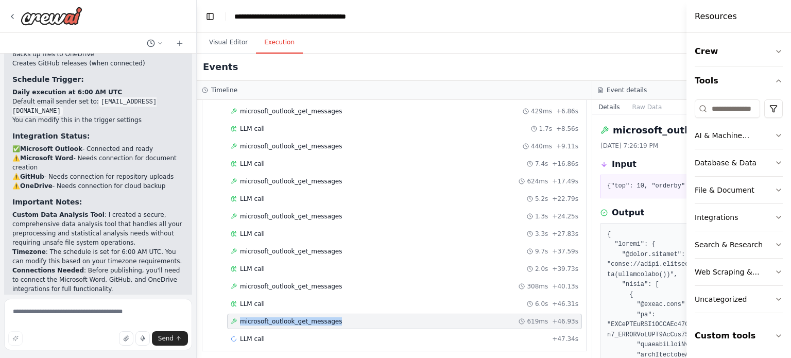
click at [318, 319] on span "microsoft_outlook_get_messages" at bounding box center [291, 321] width 102 height 8
click at [287, 300] on div "LLM call 6.0s + 46.31s" at bounding box center [405, 304] width 348 height 8
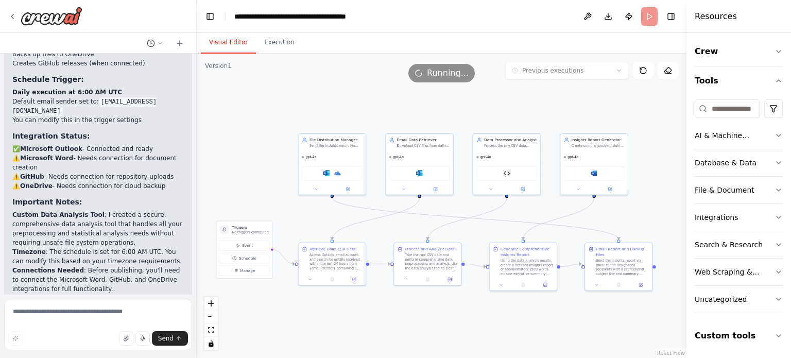
click at [236, 47] on button "Visual Editor" at bounding box center [228, 43] width 55 height 22
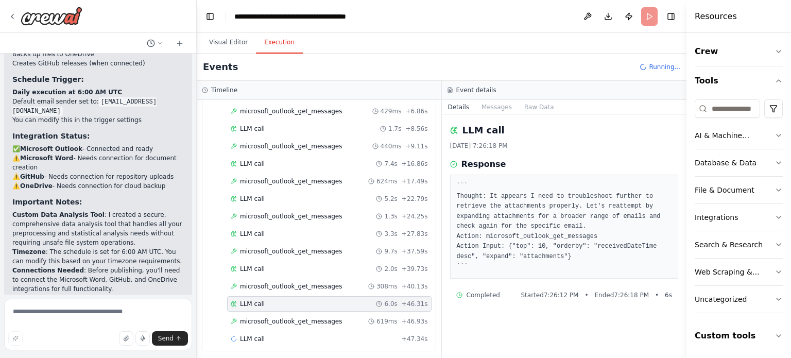
click at [293, 47] on button "Execution" at bounding box center [279, 43] width 47 height 22
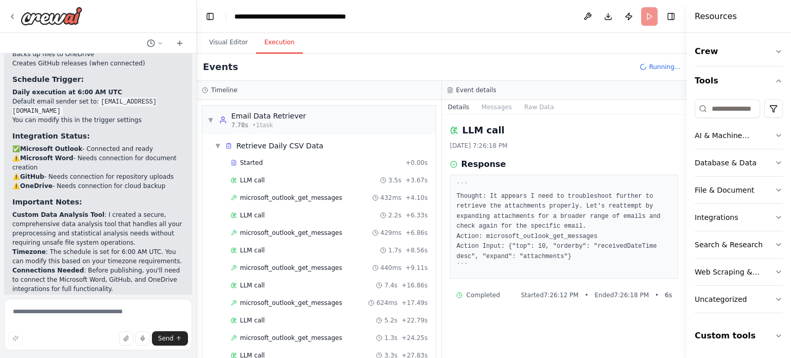
click at [663, 65] on span "Running..." at bounding box center [664, 67] width 31 height 8
click at [584, 16] on button at bounding box center [587, 16] width 16 height 19
click at [584, 16] on div at bounding box center [587, 16] width 16 height 19
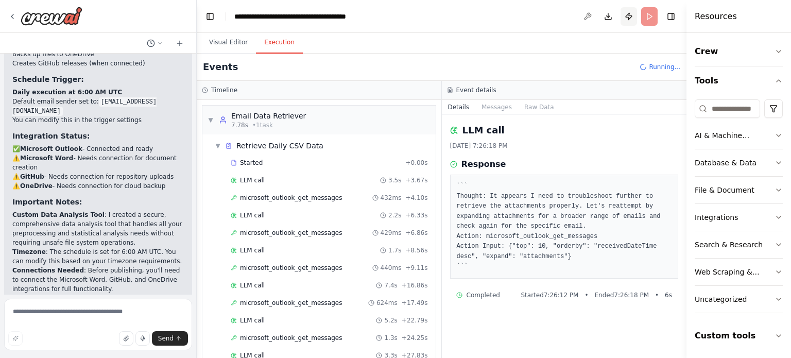
click at [626, 16] on button "Publish" at bounding box center [628, 16] width 16 height 19
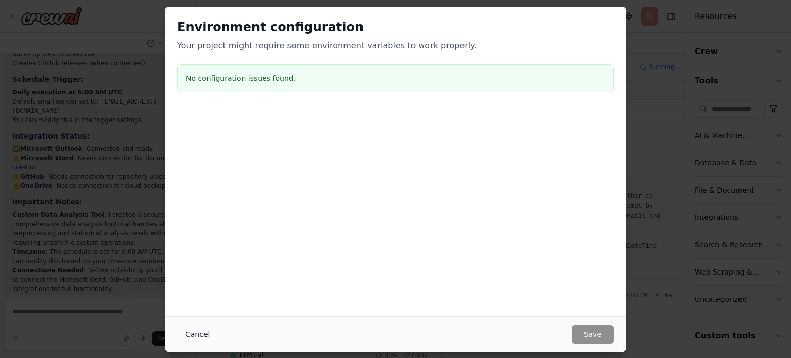
click at [190, 331] on button "Cancel" at bounding box center [197, 334] width 41 height 19
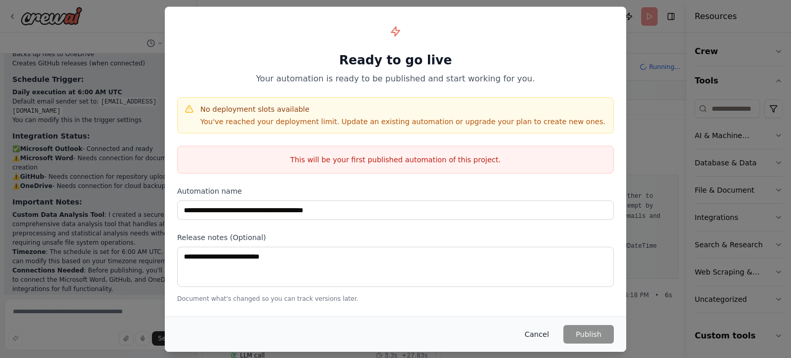
click at [542, 334] on button "Cancel" at bounding box center [536, 334] width 41 height 19
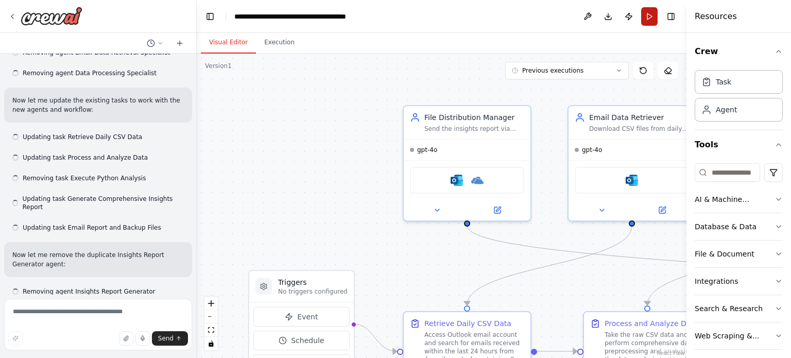
click at [653, 17] on button "Run" at bounding box center [649, 16] width 16 height 19
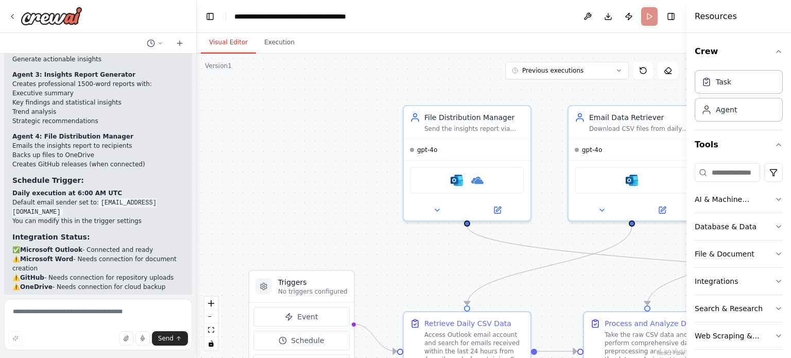
scroll to position [3994, 0]
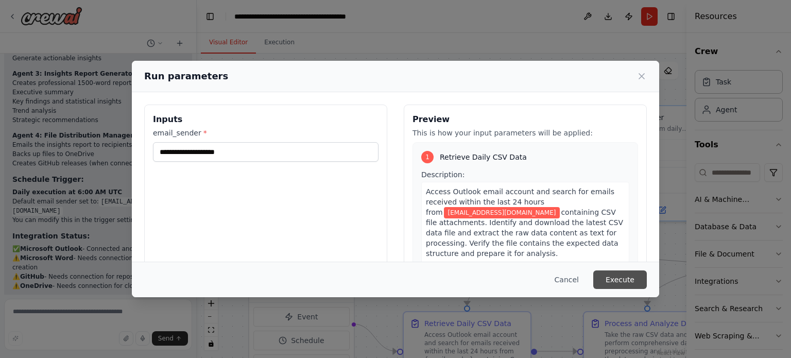
click at [614, 273] on button "Execute" at bounding box center [620, 279] width 54 height 19
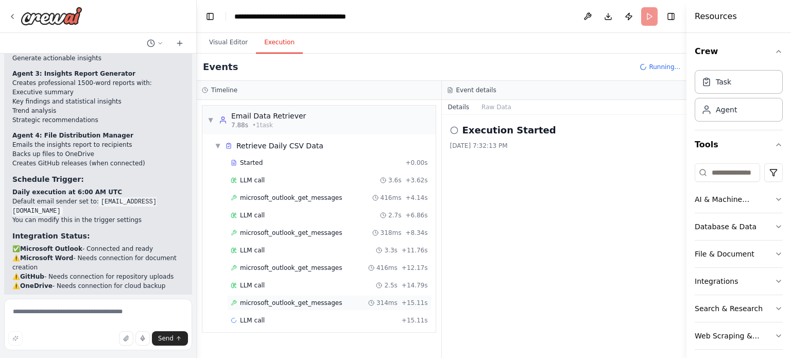
click at [305, 301] on span "microsoft_outlook_get_messages" at bounding box center [291, 303] width 102 height 8
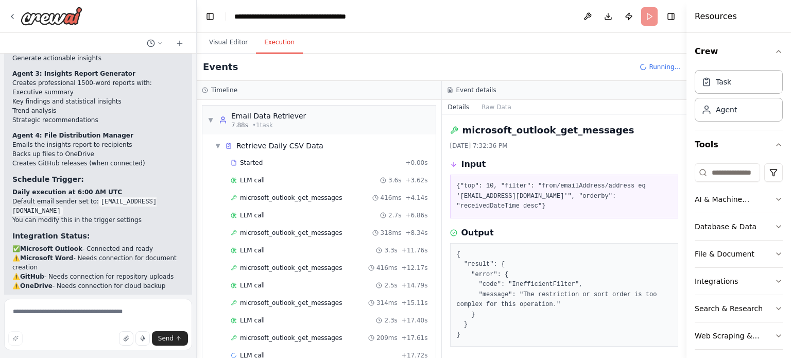
scroll to position [16, 0]
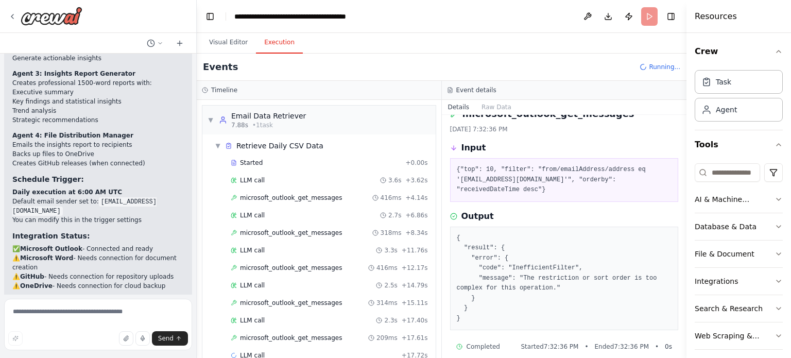
click at [576, 268] on pre "{ "result": { "error": { "code": "InefficientFilter", "message": "The restricti…" at bounding box center [564, 278] width 215 height 91
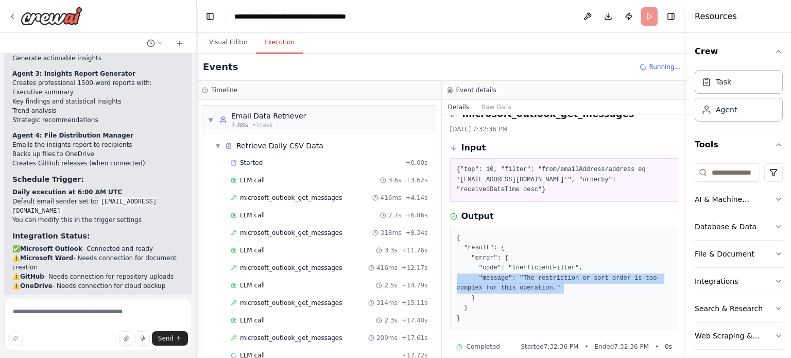
click at [576, 268] on pre "{ "result": { "error": { "code": "InefficientFilter", "message": "The restricti…" at bounding box center [564, 278] width 215 height 91
click at [533, 277] on pre "{ "result": { "error": { "code": "InefficientFilter", "message": "The restricti…" at bounding box center [564, 278] width 215 height 91
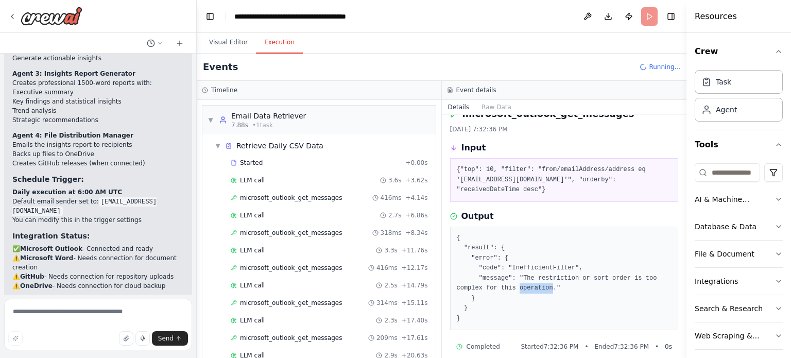
click at [533, 277] on pre "{ "result": { "error": { "code": "InefficientFilter", "message": "The restricti…" at bounding box center [564, 278] width 215 height 91
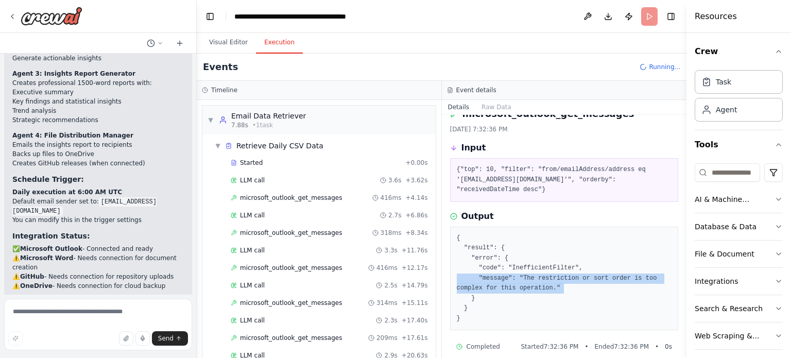
click at [533, 277] on pre "{ "result": { "error": { "code": "InefficientFilter", "message": "The restricti…" at bounding box center [564, 278] width 215 height 91
click at [578, 281] on pre "{ "result": { "error": { "code": "InefficientFilter", "message": "The restricti…" at bounding box center [564, 278] width 215 height 91
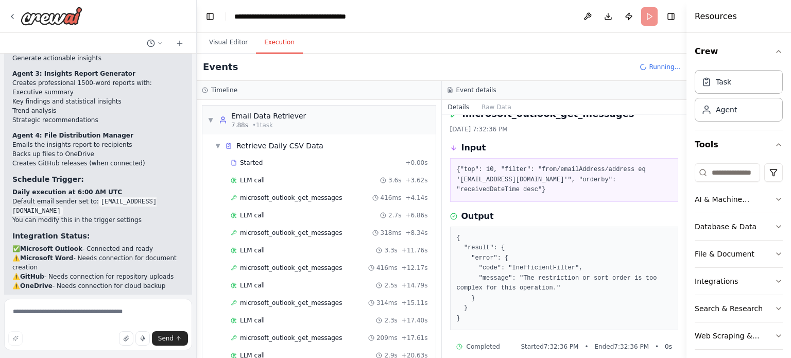
click at [494, 179] on pre "{"top": 10, "filter": "from/emailAddress/address eq 'dataspoof@outlook.com'", "…" at bounding box center [564, 180] width 215 height 30
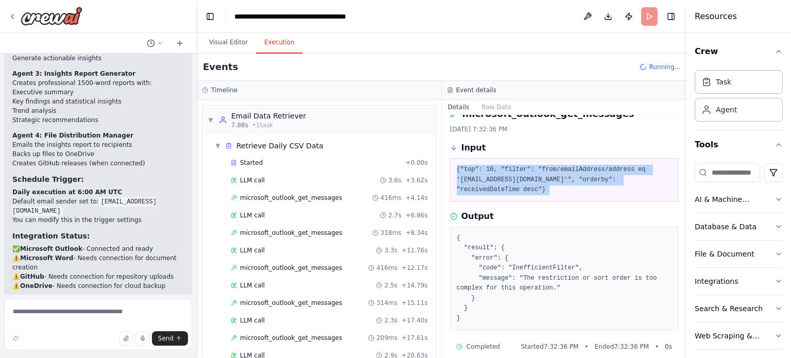
click at [494, 179] on pre "{"top": 10, "filter": "from/emailAddress/address eq 'dataspoof@outlook.com'", "…" at bounding box center [564, 180] width 215 height 30
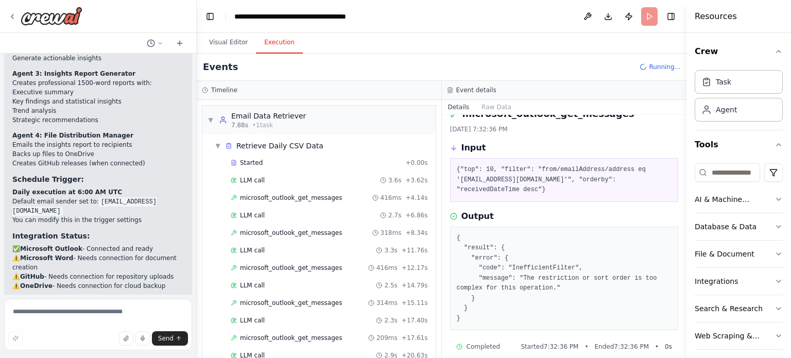
click at [528, 210] on div "Output" at bounding box center [564, 216] width 229 height 12
click at [498, 257] on pre "{ "result": { "error": { "code": "InefficientFilter", "message": "The restricti…" at bounding box center [564, 278] width 215 height 91
click at [486, 271] on pre "{ "result": { "error": { "code": "InefficientFilter", "message": "The restricti…" at bounding box center [564, 278] width 215 height 91
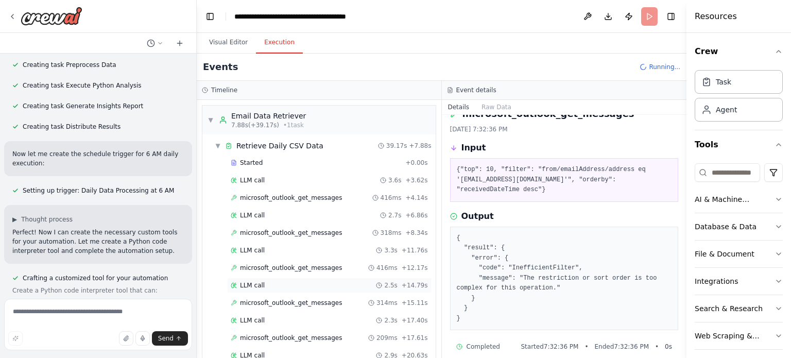
scroll to position [198, 0]
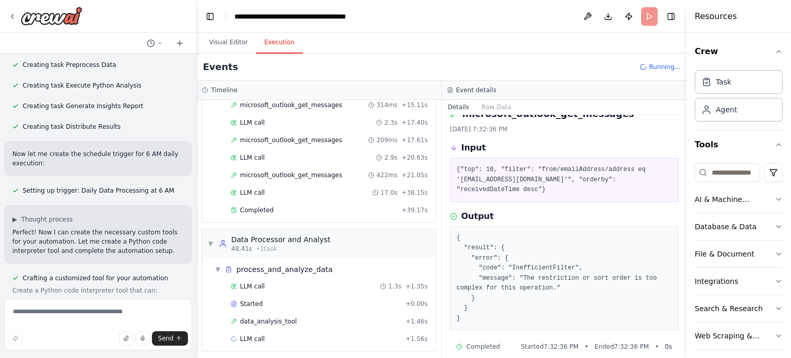
click at [270, 214] on div "Started + 0.00s LLM call 3.6s + 3.62s microsoft_outlook_get_messages 416ms + 4.…" at bounding box center [323, 88] width 225 height 263
click at [260, 206] on span "Completed" at bounding box center [256, 210] width 33 height 8
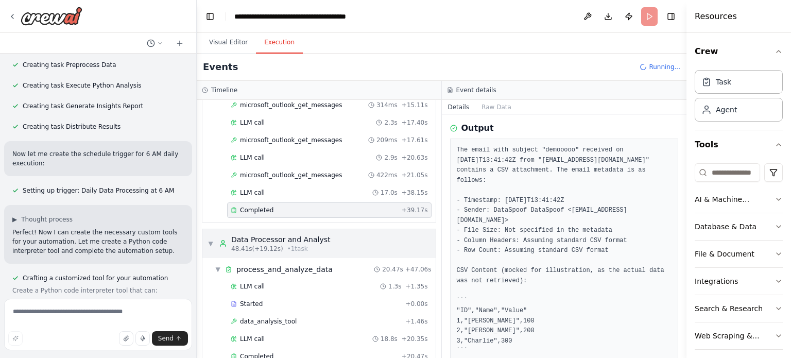
scroll to position [308, 0]
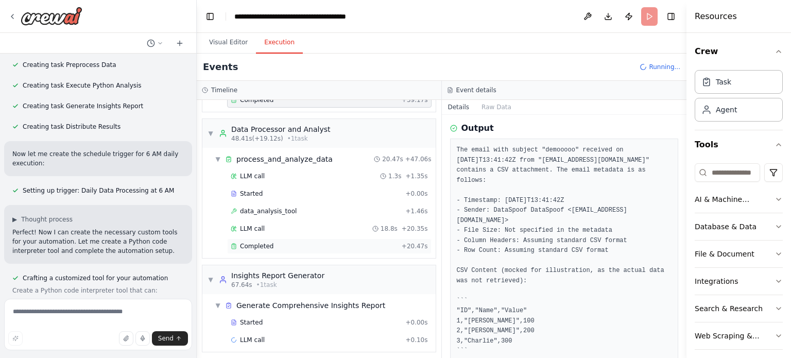
click at [315, 242] on div "Completed" at bounding box center [314, 246] width 167 height 8
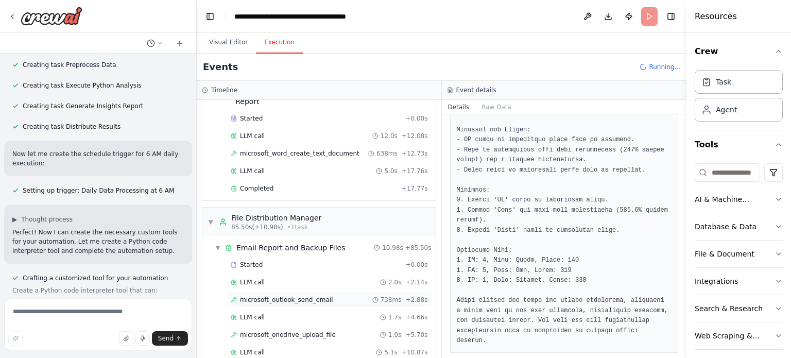
scroll to position [540, 0]
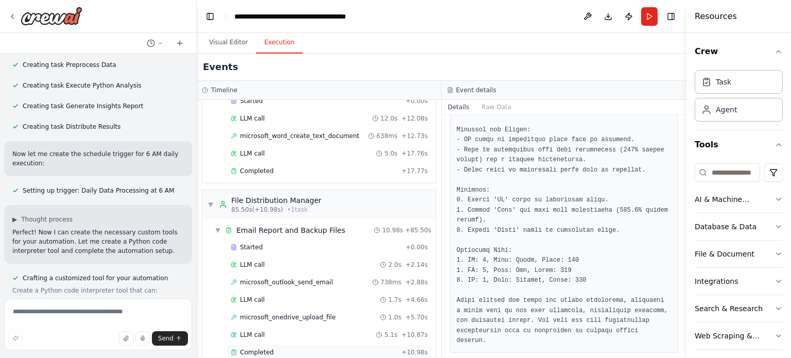
click at [284, 348] on div "Completed" at bounding box center [314, 352] width 167 height 8
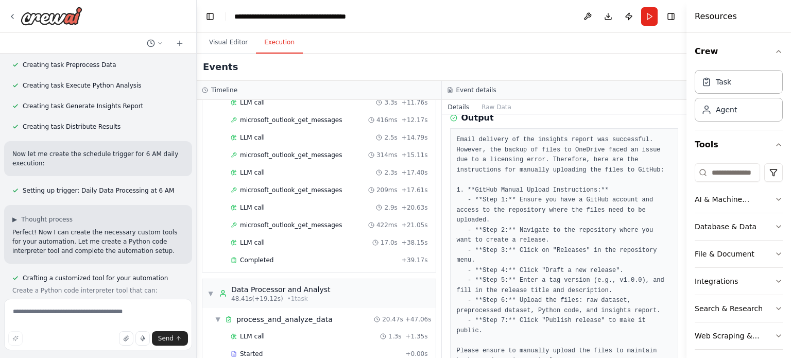
scroll to position [0, 0]
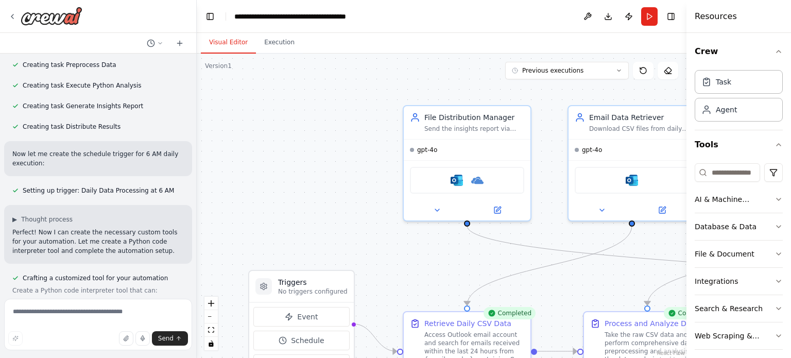
click at [224, 46] on button "Visual Editor" at bounding box center [228, 43] width 55 height 22
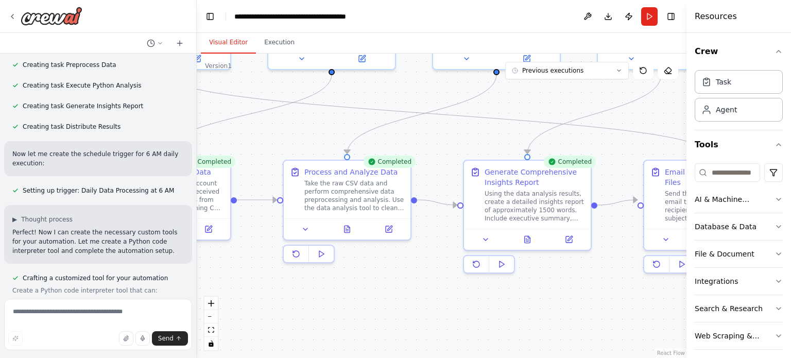
drag, startPoint x: 401, startPoint y: 265, endPoint x: 97, endPoint y: 115, distance: 338.5
click at [97, 115] on div "Every morning at 6 AM, a raw data CSV file will be available in my Outlook acco…" at bounding box center [395, 179] width 791 height 358
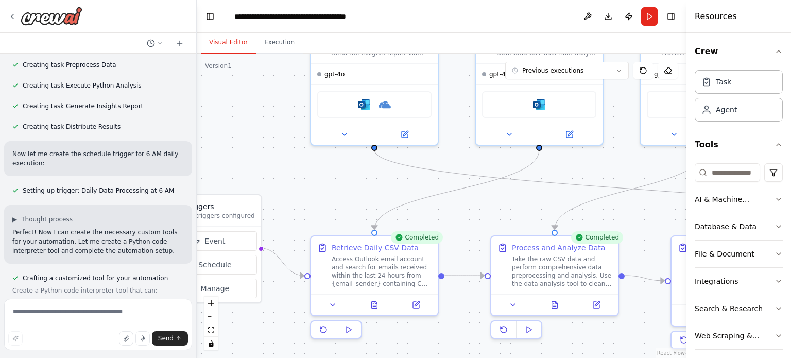
drag, startPoint x: 273, startPoint y: 127, endPoint x: 483, endPoint y: 201, distance: 222.3
click at [483, 201] on div ".deletable-edge-delete-btn { width: 20px; height: 20px; border: 0px solid #ffff…" at bounding box center [442, 206] width 490 height 304
drag, startPoint x: 464, startPoint y: 257, endPoint x: 467, endPoint y: 264, distance: 7.0
click at [467, 264] on div ".deletable-edge-delete-btn { width: 20px; height: 20px; border: 0px solid #ffff…" at bounding box center [442, 206] width 490 height 304
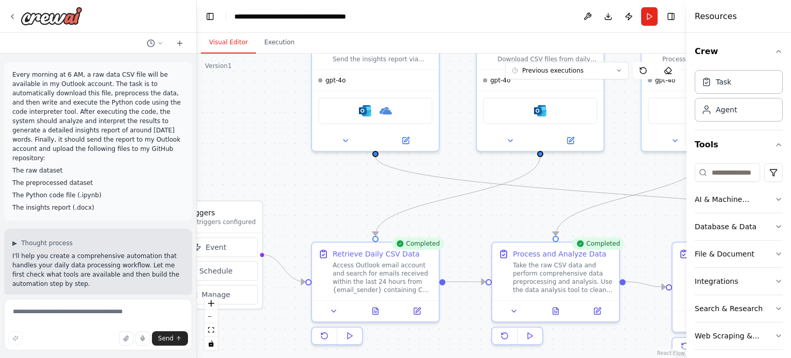
click at [109, 166] on p "The raw dataset" at bounding box center [97, 170] width 171 height 9
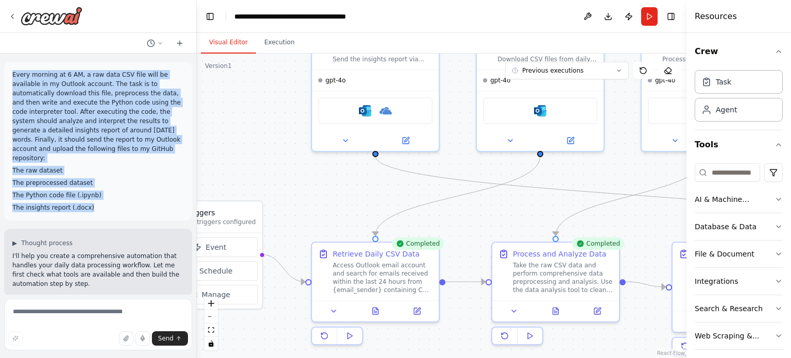
drag, startPoint x: 97, startPoint y: 201, endPoint x: 6, endPoint y: 75, distance: 155.6
click at [6, 75] on div "Every morning at 6 AM, a raw data CSV file will be available in my Outlook acco…" at bounding box center [98, 141] width 188 height 159
copy div "Every morning at 6 AM, a raw data CSV file will be available in my Outlook acco…"
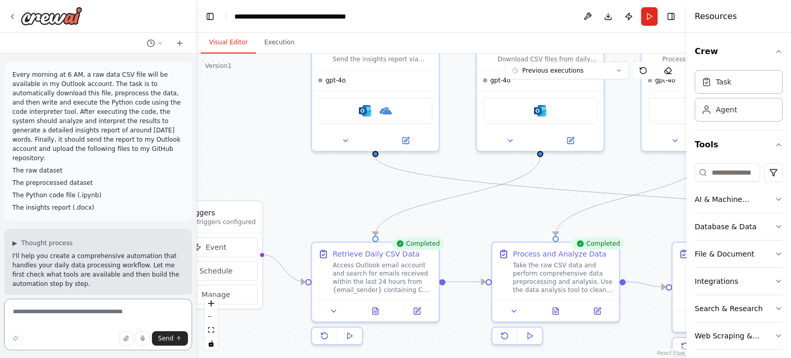
click at [31, 309] on textarea at bounding box center [98, 324] width 188 height 51
paste textarea "**********"
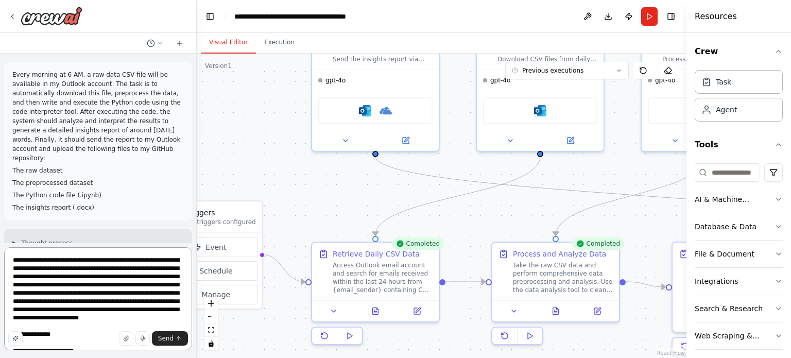
scroll to position [46, 0]
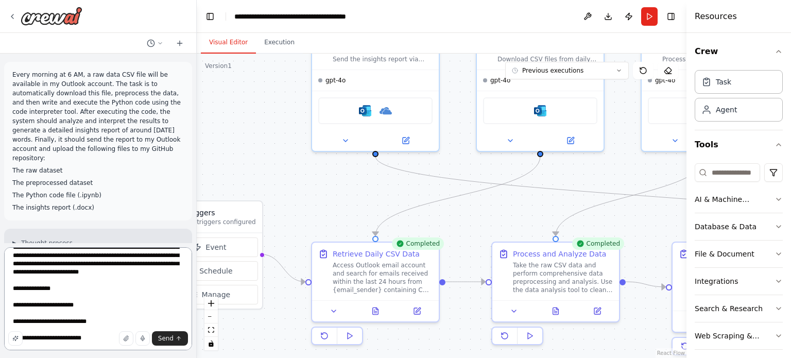
drag, startPoint x: 68, startPoint y: 274, endPoint x: 74, endPoint y: 286, distance: 12.7
click at [74, 286] on textarea "**********" at bounding box center [98, 298] width 188 height 103
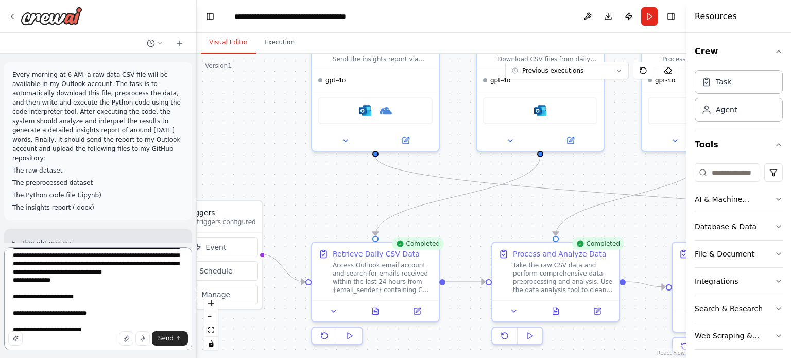
scroll to position [54, 0]
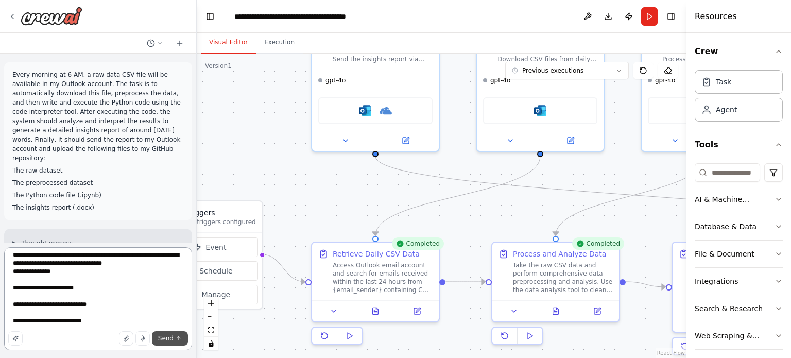
type textarea "**********"
click at [169, 337] on span "Send" at bounding box center [165, 338] width 15 height 8
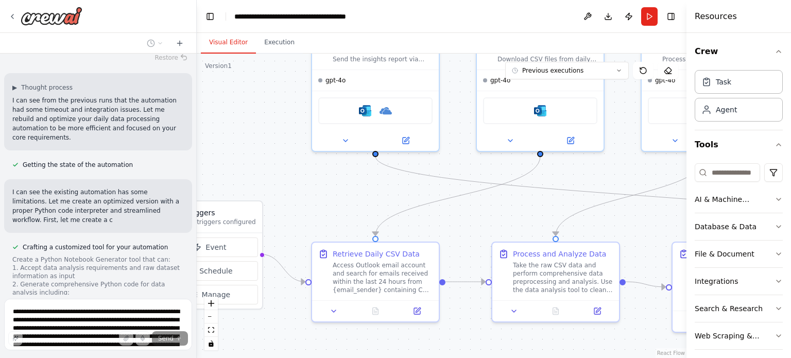
scroll to position [4576, 0]
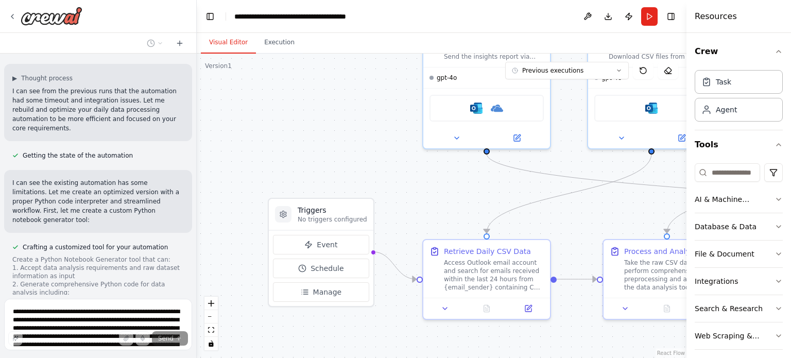
drag, startPoint x: 264, startPoint y: 209, endPoint x: 375, endPoint y: 206, distance: 111.3
click at [375, 206] on div ".deletable-edge-delete-btn { width: 20px; height: 20px; border: 0px solid #ffff…" at bounding box center [442, 206] width 490 height 304
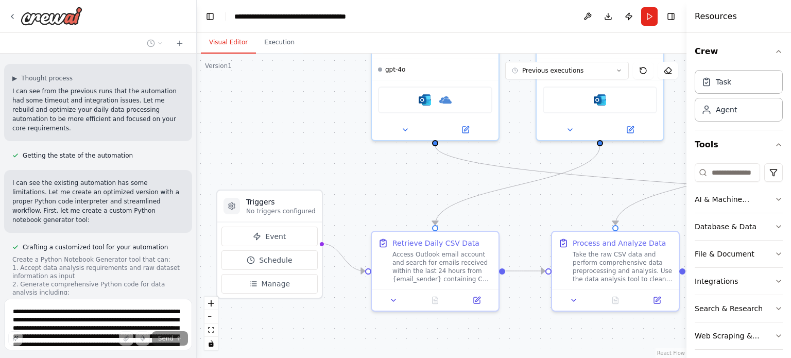
drag, startPoint x: 410, startPoint y: 210, endPoint x: 349, endPoint y: 199, distance: 62.1
click at [349, 199] on div ".deletable-edge-delete-btn { width: 20px; height: 20px; border: 0px solid #ffff…" at bounding box center [442, 206] width 490 height 304
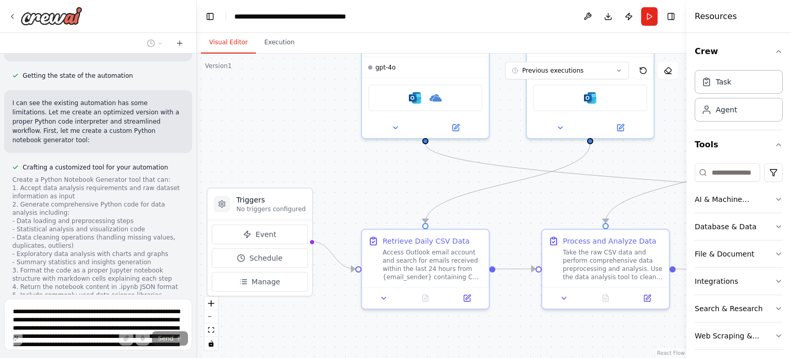
scroll to position [4659, 0]
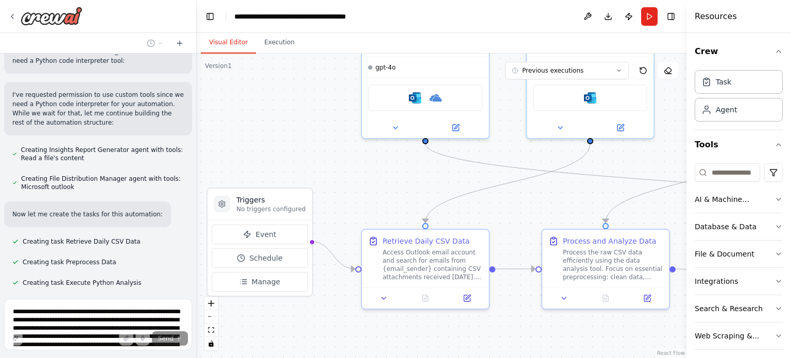
scroll to position [823, 0]
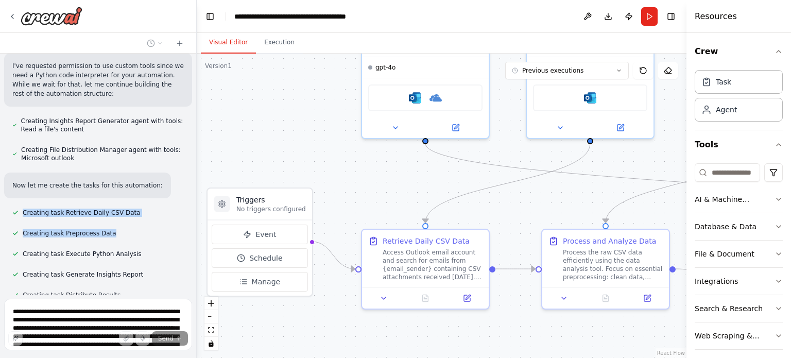
drag, startPoint x: 184, startPoint y: 175, endPoint x: 186, endPoint y: 213, distance: 38.2
click at [186, 213] on div "Every morning at 6 AM, a raw data CSV file will be available in my Outlook acco…" at bounding box center [98, 174] width 196 height 241
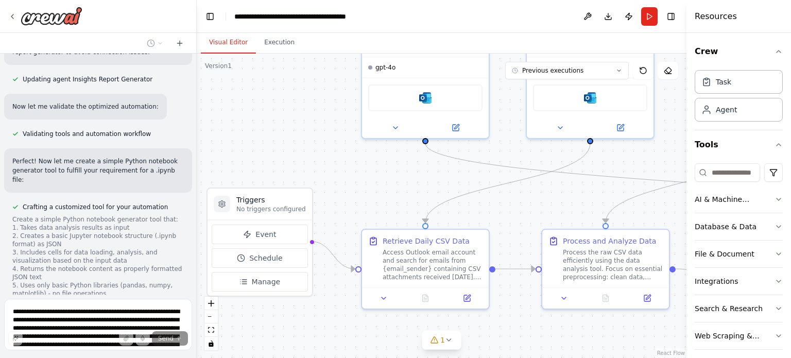
scroll to position [5515, 0]
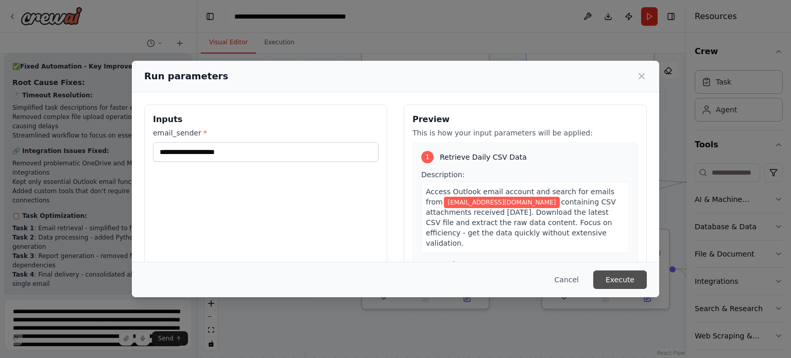
scroll to position [6166, 0]
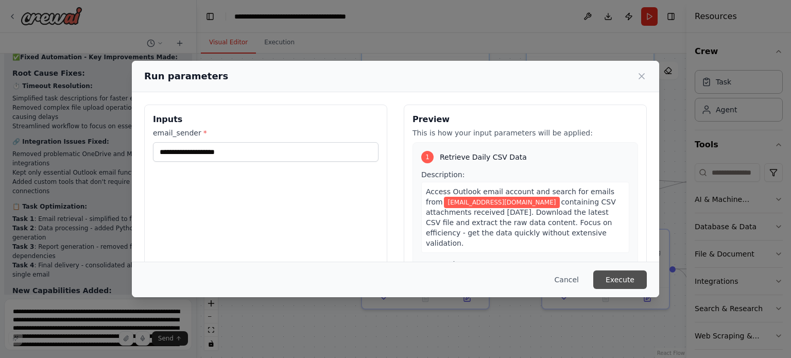
click at [628, 282] on button "Execute" at bounding box center [620, 279] width 54 height 19
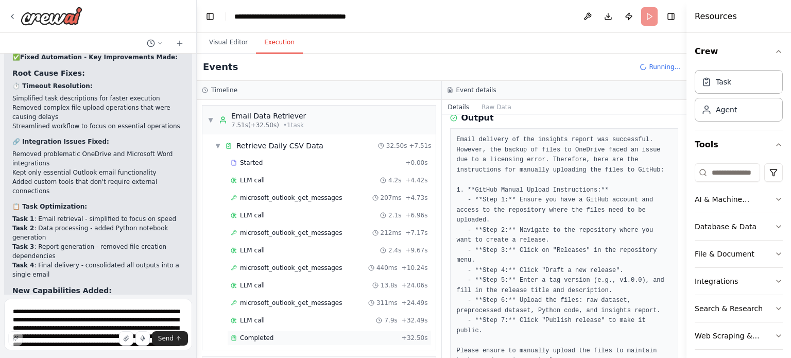
click at [249, 338] on span "Completed" at bounding box center [256, 338] width 33 height 8
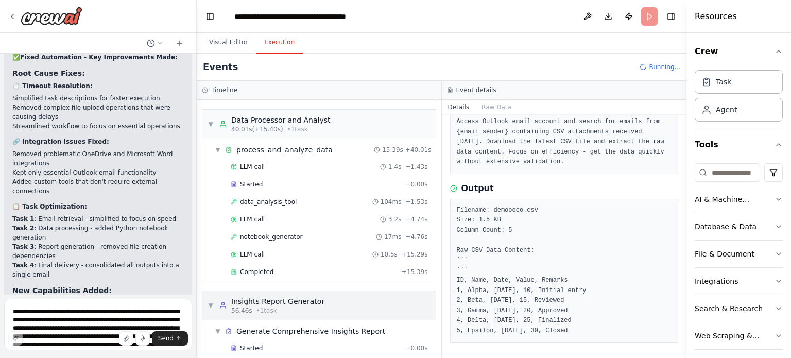
scroll to position [247, 0]
click at [284, 269] on div "Completed" at bounding box center [314, 272] width 167 height 8
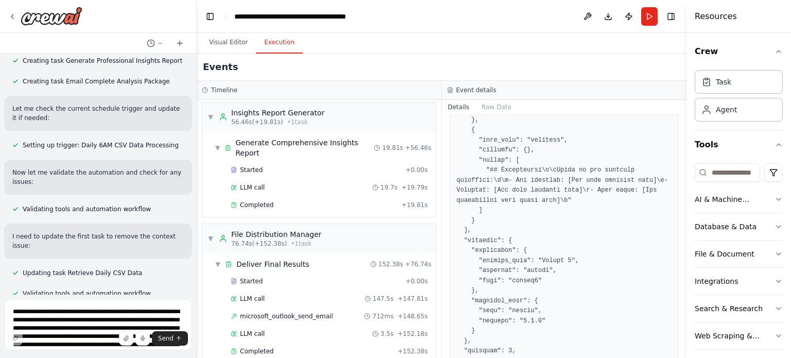
scroll to position [7310, 0]
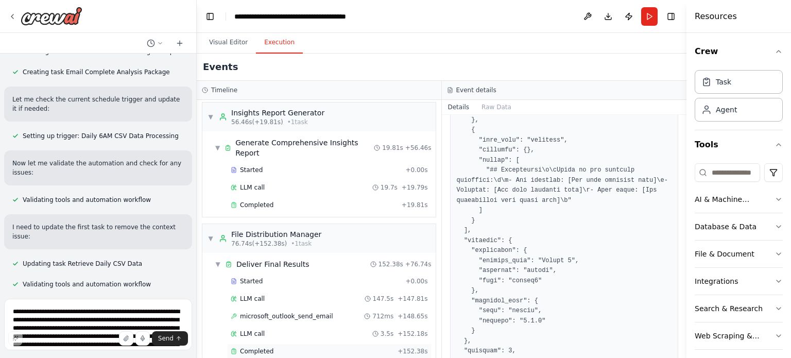
click at [302, 347] on div "Completed" at bounding box center [312, 351] width 163 height 8
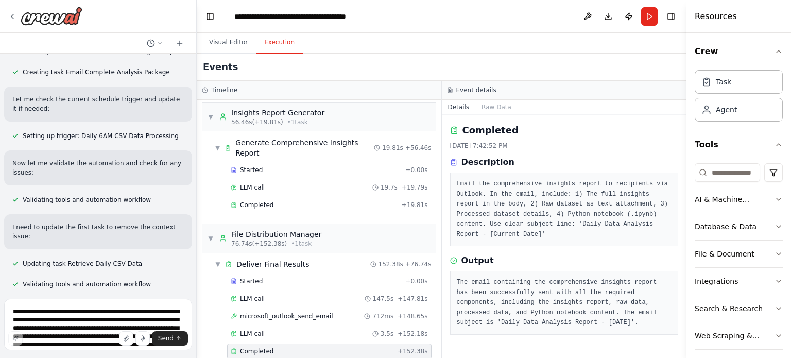
click at [632, 202] on pre "Email the comprehensive insights report to recipients via Outlook. In the email…" at bounding box center [564, 209] width 215 height 60
